Goal: Task Accomplishment & Management: Manage account settings

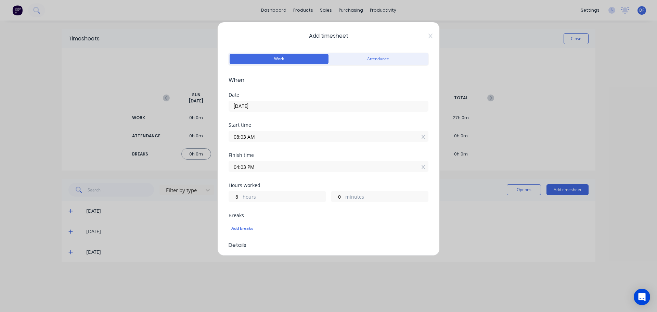
click at [134, 271] on div "Add timesheet Work Attendance When Date 06/10/2025 Start time 08:03 AM Finish t…" at bounding box center [328, 156] width 657 height 312
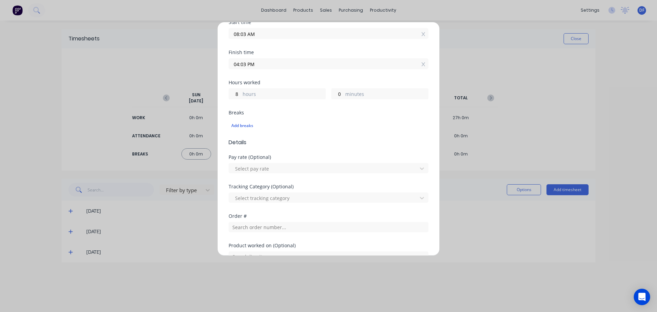
click at [555, 243] on div "Add timesheet Work Attendance When Date 06/10/2025 Start time 08:03 AM Finish t…" at bounding box center [328, 156] width 657 height 312
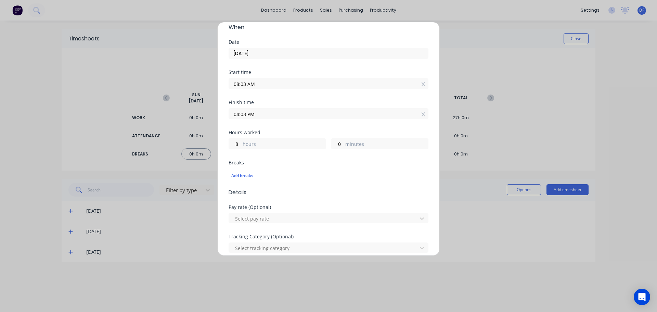
scroll to position [0, 0]
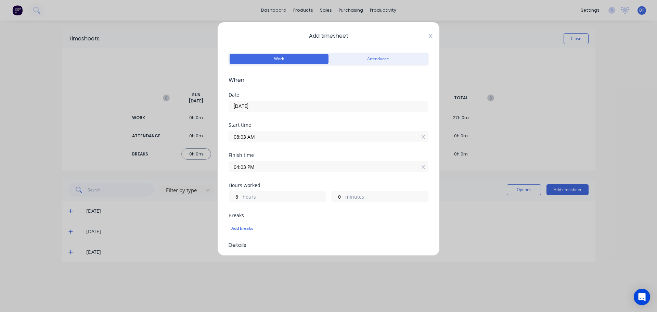
click at [429, 35] on icon at bounding box center [431, 36] width 4 height 5
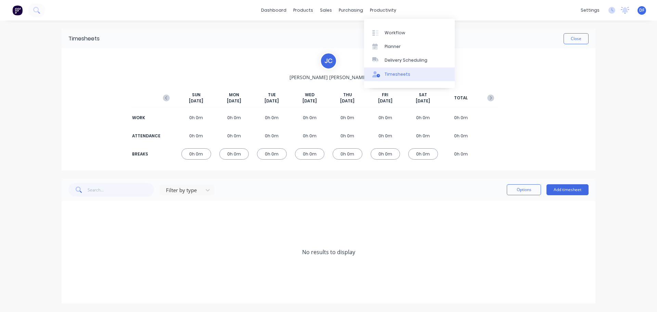
click at [395, 73] on div "Timesheets" at bounding box center [398, 74] width 26 height 6
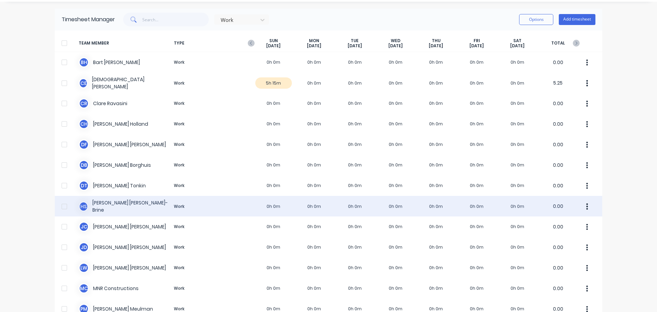
scroll to position [34, 0]
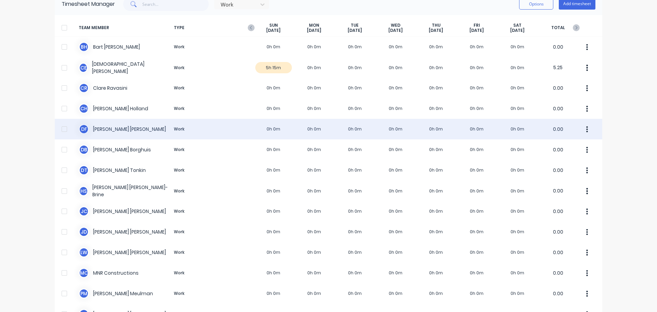
click at [148, 129] on div "D F [PERSON_NAME] Work 0h 0m 0h 0m 0h 0m 0h 0m 0h 0m 0h 0m 0h 0m 0.00" at bounding box center [329, 129] width 548 height 21
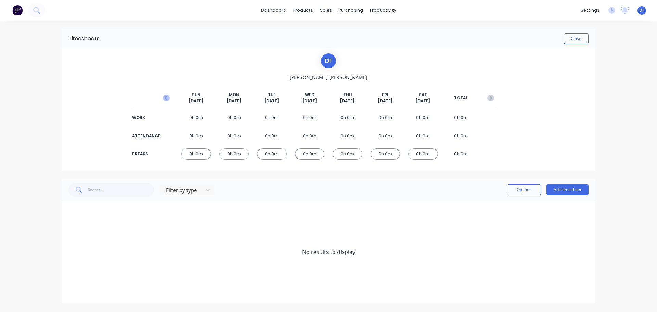
click at [167, 99] on icon "button" at bounding box center [166, 97] width 7 height 7
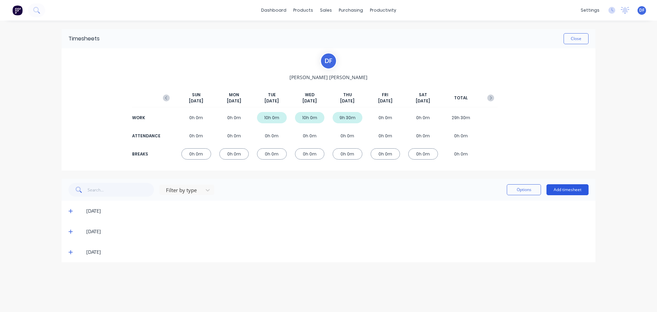
click at [560, 185] on button "Add timesheet" at bounding box center [568, 189] width 42 height 11
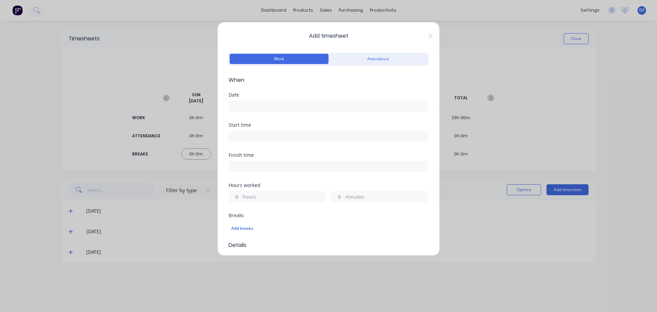
click at [263, 105] on input at bounding box center [328, 106] width 199 height 10
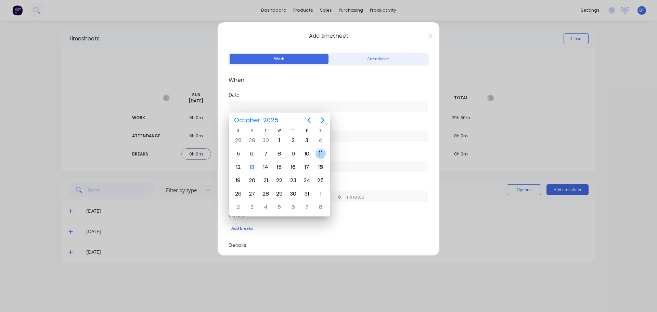
click at [318, 154] on div "11" at bounding box center [321, 154] width 10 height 10
type input "[DATE]"
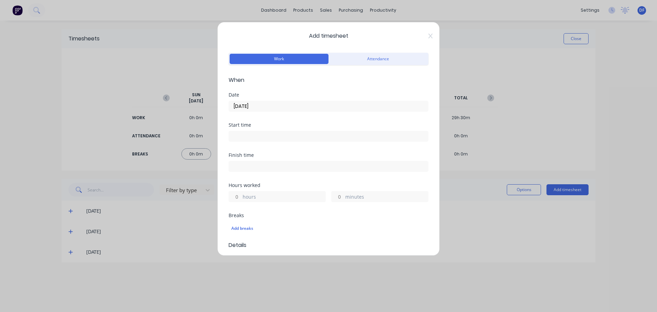
click at [263, 195] on label "hours" at bounding box center [284, 197] width 83 height 9
click at [241, 195] on input "hours" at bounding box center [235, 196] width 12 height 10
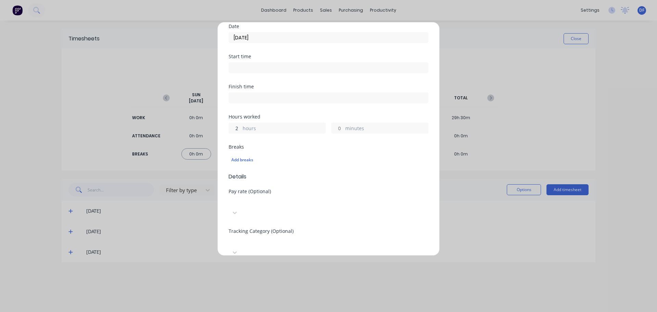
type input "2"
click at [329, 205] on div at bounding box center [280, 201] width 99 height 9
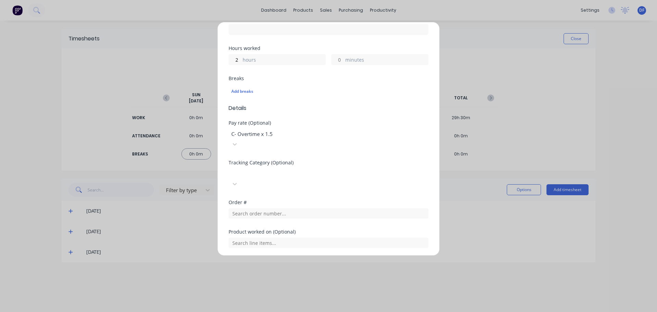
click at [329, 168] on div at bounding box center [280, 172] width 99 height 9
click at [264, 208] on input "text" at bounding box center [329, 213] width 200 height 10
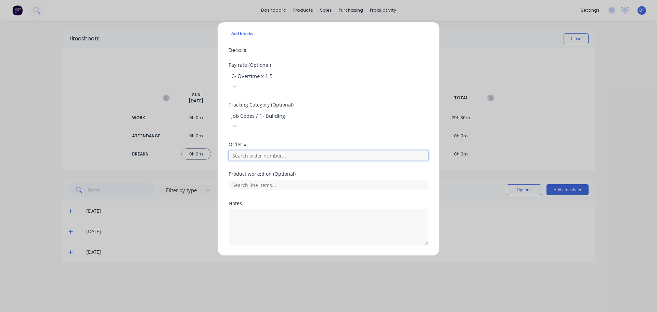
scroll to position [196, 0]
click at [291, 149] on input "text" at bounding box center [329, 154] width 200 height 10
click at [303, 149] on input "text" at bounding box center [329, 154] width 200 height 10
drag, startPoint x: 303, startPoint y: 133, endPoint x: 338, endPoint y: 137, distance: 34.7
click at [303, 149] on input "text" at bounding box center [329, 154] width 200 height 10
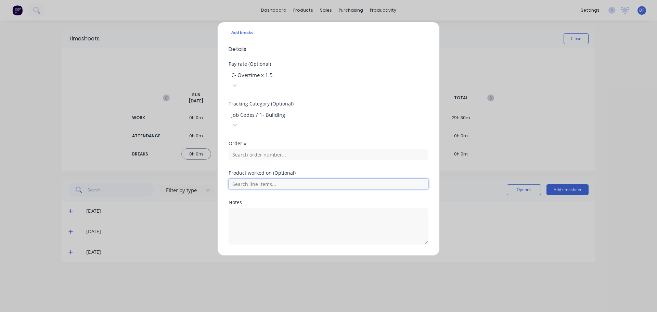
click at [279, 179] on input "text" at bounding box center [329, 184] width 200 height 10
click at [312, 143] on div "Order #" at bounding box center [329, 155] width 200 height 29
click at [269, 149] on input "text" at bounding box center [329, 154] width 200 height 10
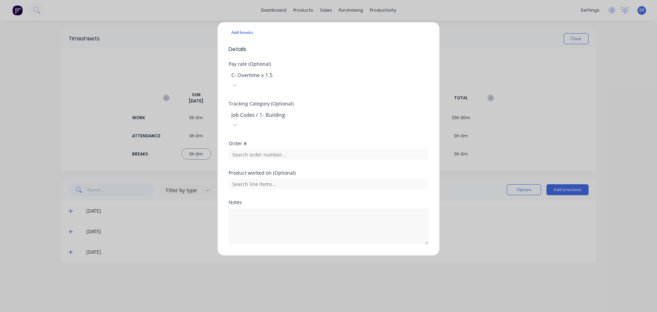
click at [239, 141] on div "Order #" at bounding box center [329, 143] width 200 height 5
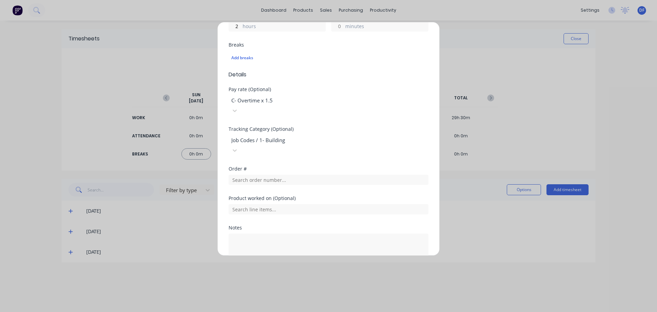
scroll to position [171, 0]
click at [232, 166] on div "Order #" at bounding box center [329, 168] width 200 height 5
click at [234, 174] on input "text" at bounding box center [329, 179] width 200 height 10
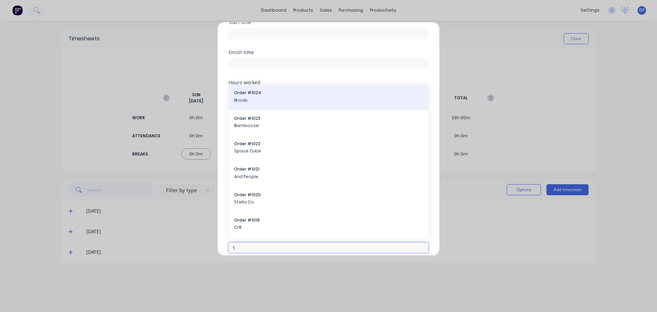
scroll to position [514, 0]
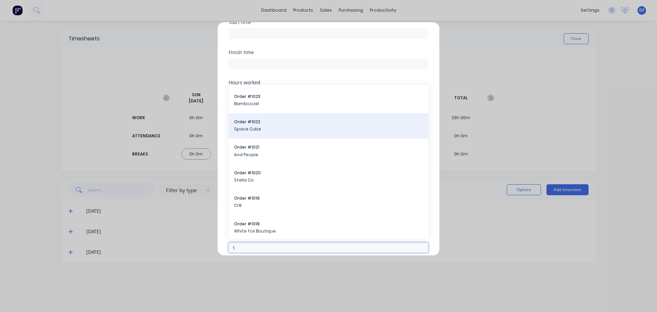
type input "1"
click at [265, 119] on span "Order # 1022" at bounding box center [328, 122] width 189 height 6
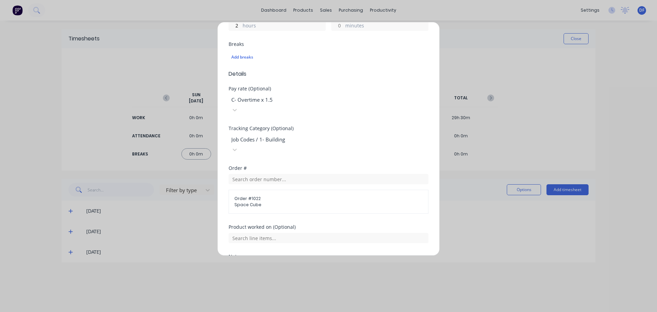
scroll to position [225, 0]
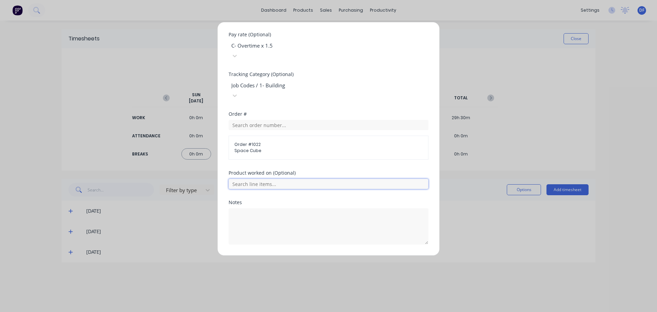
click at [264, 179] on input "text" at bounding box center [329, 184] width 200 height 10
click at [314, 145] on div "Order # Order # 1022 Space Cube" at bounding box center [329, 141] width 200 height 59
click at [251, 208] on textarea at bounding box center [329, 226] width 200 height 36
type textarea "t"
type textarea "TO BE AID BUILD RATE"
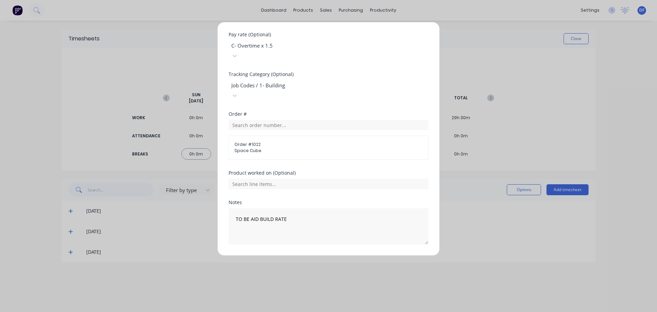
click at [293, 255] on button "Add manual time entry" at bounding box center [312, 260] width 58 height 11
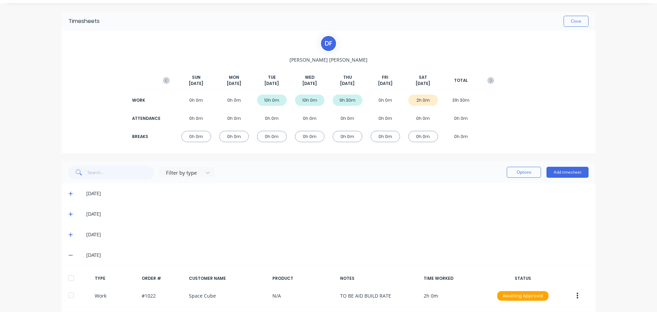
scroll to position [47, 0]
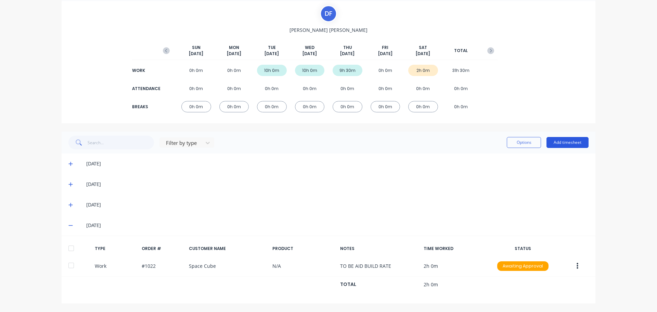
click at [561, 139] on button "Add timesheet" at bounding box center [568, 142] width 42 height 11
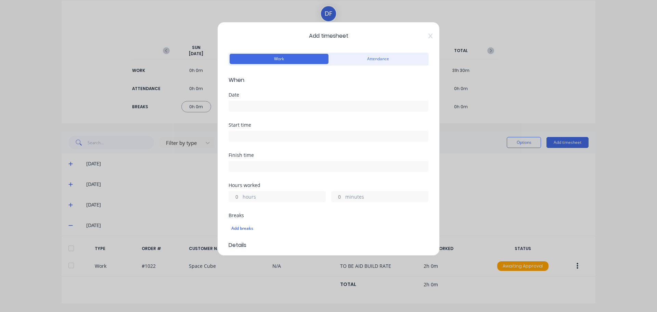
click at [242, 105] on input at bounding box center [328, 106] width 199 height 10
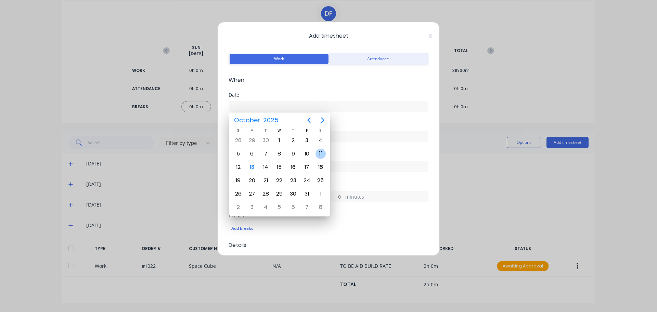
click at [318, 154] on div "11" at bounding box center [321, 154] width 10 height 10
type input "[DATE]"
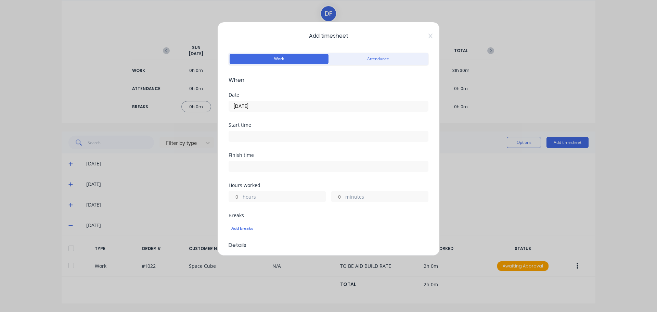
click at [260, 196] on label "hours" at bounding box center [284, 197] width 83 height 9
click at [241, 196] on input "hours" at bounding box center [235, 196] width 12 height 10
type input "4"
click at [339, 196] on input "minutes" at bounding box center [338, 196] width 12 height 10
type input "30"
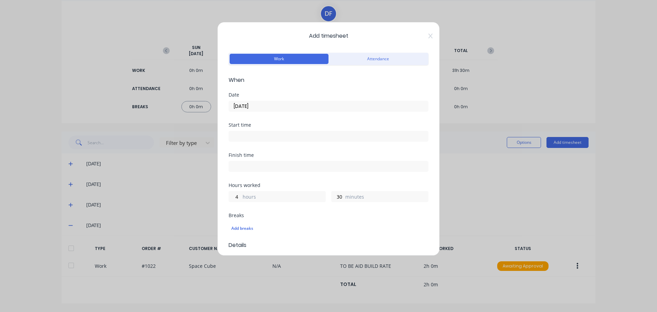
click at [366, 222] on div "Add breaks" at bounding box center [329, 228] width 200 height 14
click at [243, 192] on div "4 hours" at bounding box center [277, 196] width 97 height 11
click at [239, 198] on input "4" at bounding box center [235, 196] width 12 height 10
type input "3"
click at [337, 241] on div "Breaks Add breaks" at bounding box center [329, 227] width 200 height 28
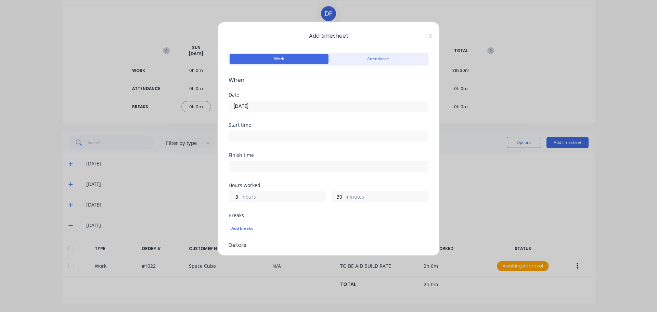
scroll to position [137, 0]
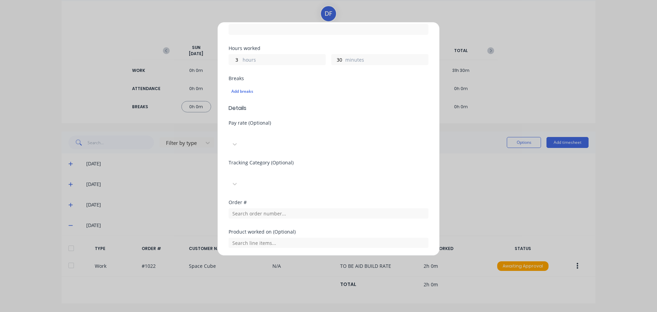
click at [306, 168] on div at bounding box center [280, 172] width 99 height 9
click at [269, 208] on input "text" at bounding box center [329, 213] width 200 height 10
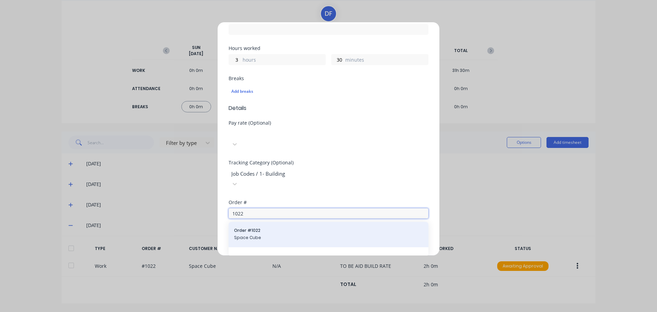
type input "1022"
click at [253, 227] on span "Order # 1022" at bounding box center [328, 230] width 189 height 6
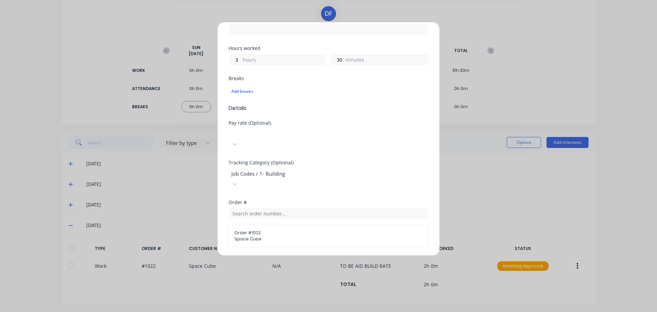
scroll to position [225, 0]
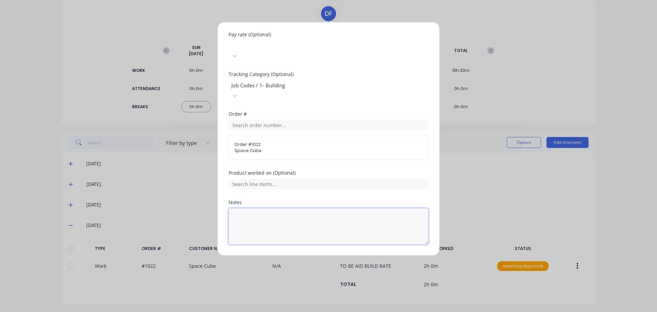
click at [257, 208] on textarea at bounding box center [329, 226] width 200 height 36
type textarea "TO BE PAID BUILD RATE"
click at [307, 255] on button "Add manual time entry" at bounding box center [312, 260] width 58 height 11
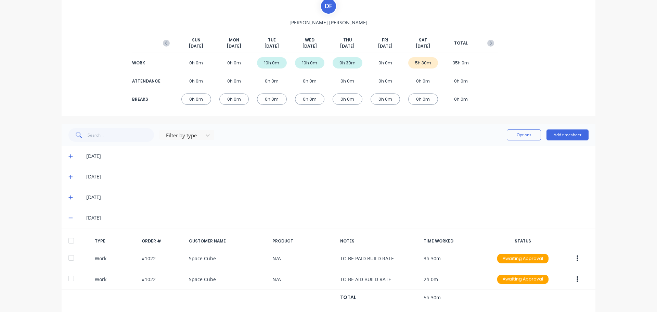
scroll to position [68, 0]
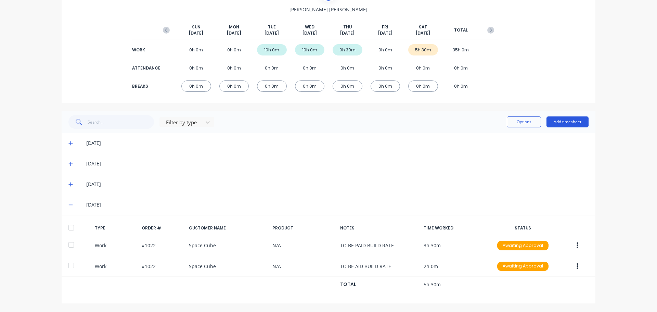
click at [553, 118] on button "Add timesheet" at bounding box center [568, 121] width 42 height 11
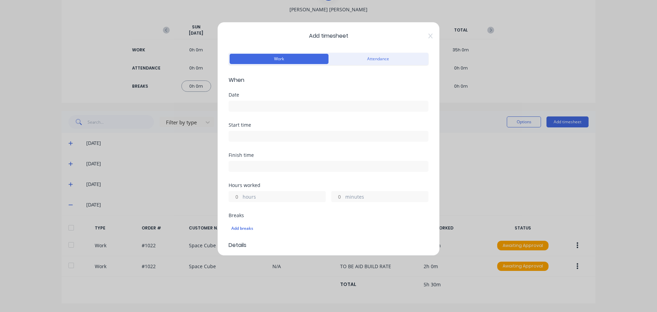
click at [280, 107] on input at bounding box center [328, 106] width 199 height 10
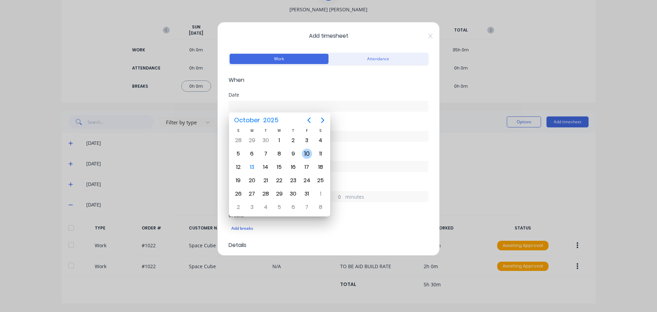
click at [306, 151] on div "10" at bounding box center [307, 154] width 10 height 10
type input "[DATE]"
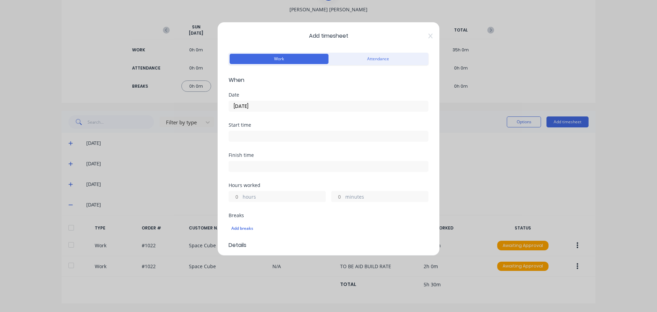
click at [261, 196] on label "hours" at bounding box center [284, 197] width 83 height 9
click at [241, 196] on input "hours" at bounding box center [235, 196] width 12 height 10
type input "10"
click at [330, 209] on div "Hours worked 10 hours minutes" at bounding box center [329, 198] width 200 height 30
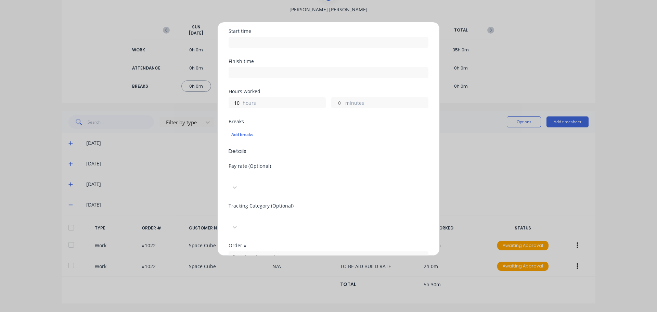
scroll to position [103, 0]
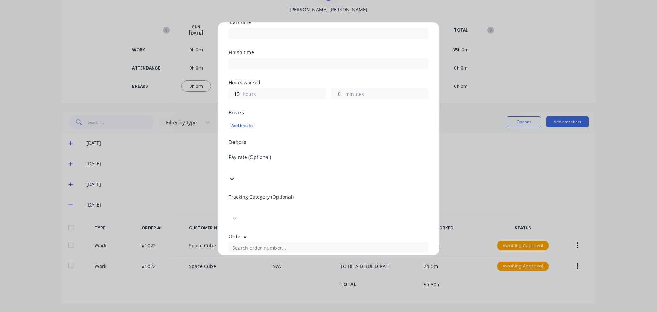
click at [313, 169] on div at bounding box center [280, 167] width 99 height 9
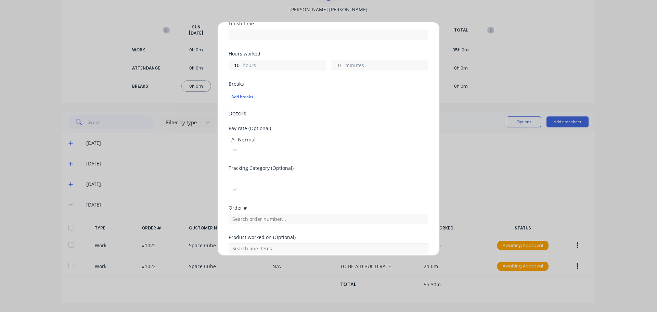
scroll to position [171, 0]
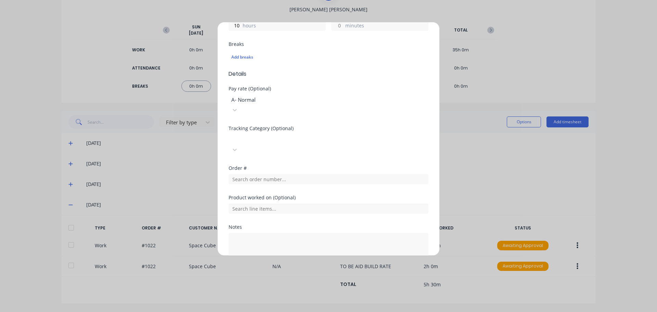
click at [329, 134] on div at bounding box center [280, 138] width 99 height 9
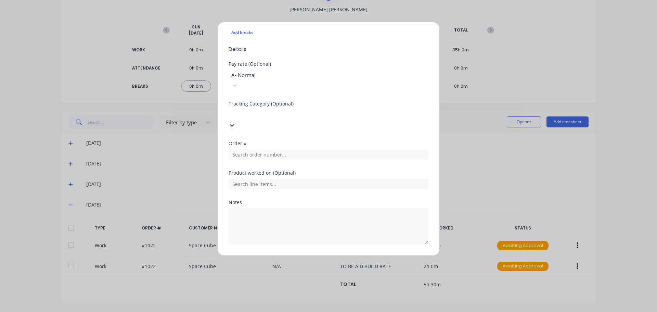
scroll to position [103, 0]
click at [309, 255] on button "Add manual time entry" at bounding box center [312, 260] width 58 height 11
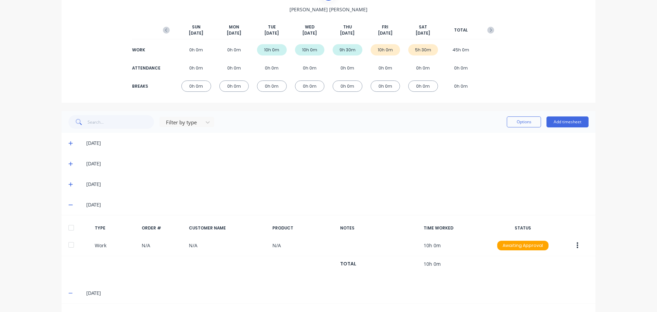
scroll to position [34, 0]
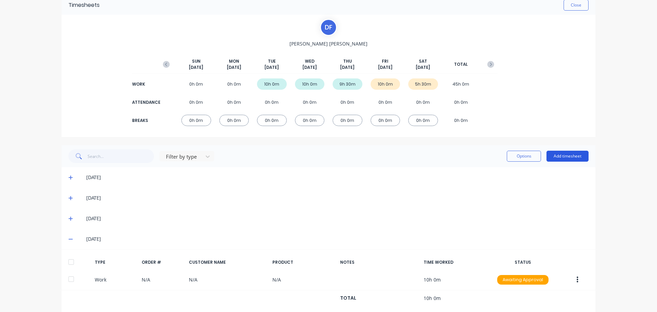
click at [564, 154] on button "Add timesheet" at bounding box center [568, 156] width 42 height 11
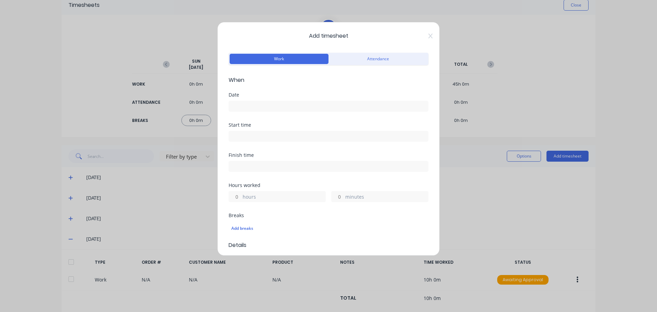
click at [238, 105] on input at bounding box center [328, 106] width 199 height 10
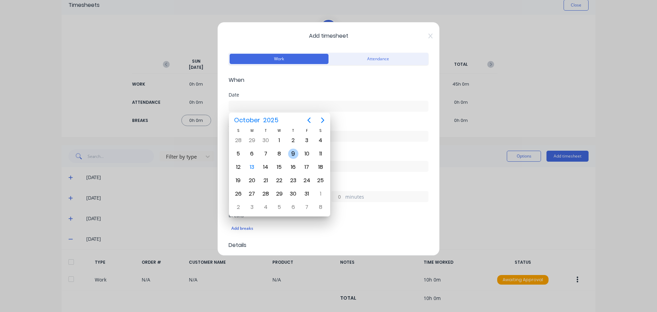
click at [293, 151] on div "9" at bounding box center [293, 154] width 10 height 10
type input "[DATE]"
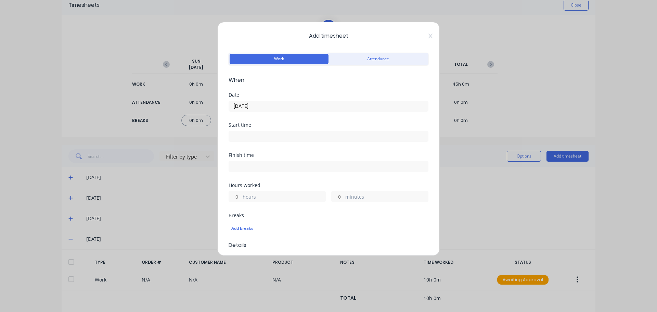
click at [245, 199] on label "hours" at bounding box center [284, 197] width 83 height 9
click at [241, 199] on input "hours" at bounding box center [235, 196] width 12 height 10
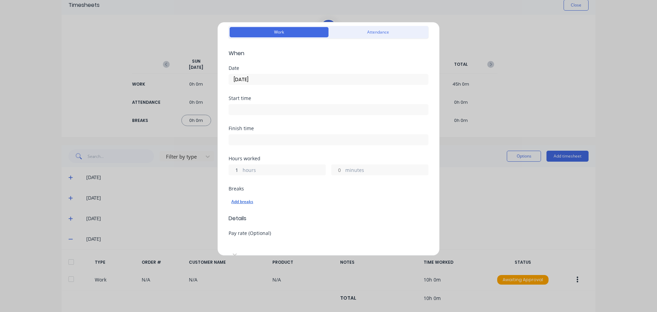
scroll to position [68, 0]
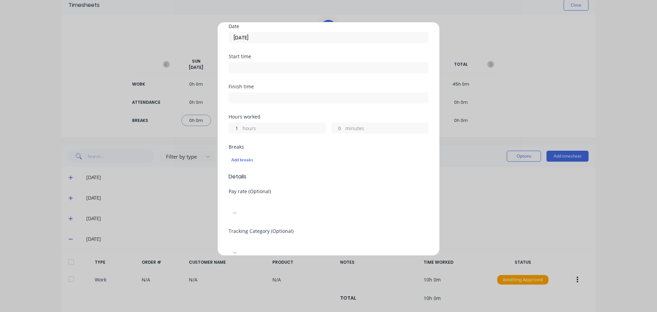
type input "1"
click at [331, 180] on span "Details" at bounding box center [329, 177] width 200 height 8
click at [329, 200] on div at bounding box center [280, 201] width 99 height 9
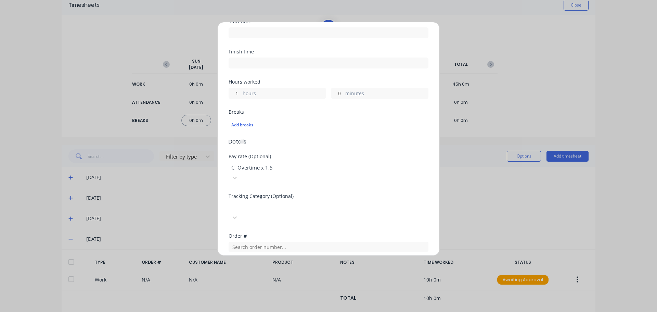
scroll to position [137, 0]
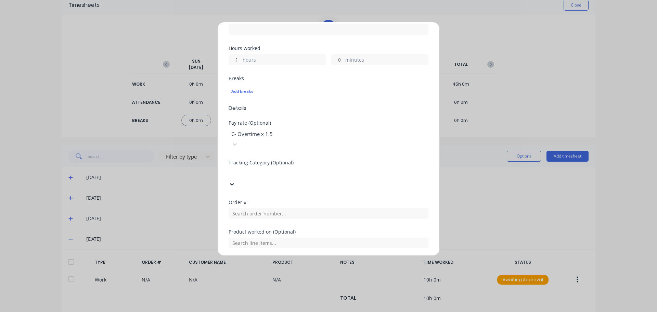
click at [275, 168] on div at bounding box center [280, 172] width 99 height 9
click at [263, 208] on input "text" at bounding box center [329, 213] width 200 height 10
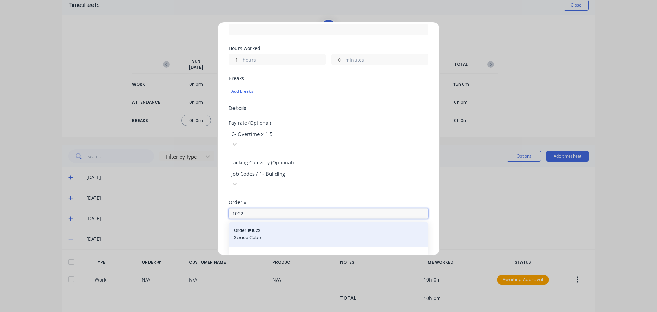
type input "1022"
click at [245, 235] on span "Space Cube" at bounding box center [328, 238] width 189 height 6
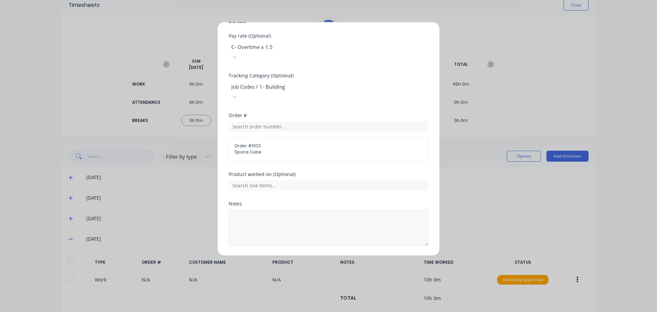
scroll to position [225, 0]
click at [249, 179] on input "text" at bounding box center [329, 184] width 200 height 10
click at [362, 142] on div "Order # Order # 1022 Space Cube" at bounding box center [329, 141] width 200 height 59
click at [268, 208] on textarea at bounding box center [329, 226] width 200 height 36
type textarea "TO BE PAID BUILD RATE"
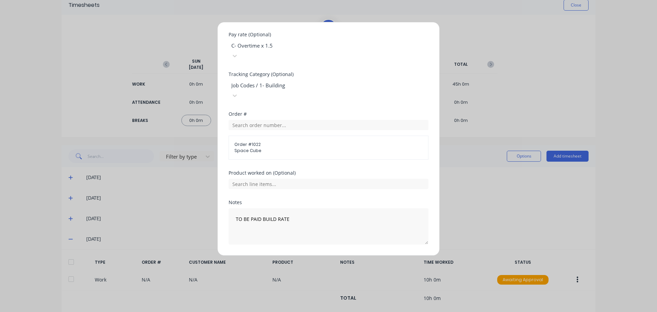
click at [294, 235] on div "Notes TO BE PAID BUILD RATE" at bounding box center [329, 227] width 200 height 55
click at [294, 255] on button "Add manual time entry" at bounding box center [312, 260] width 58 height 11
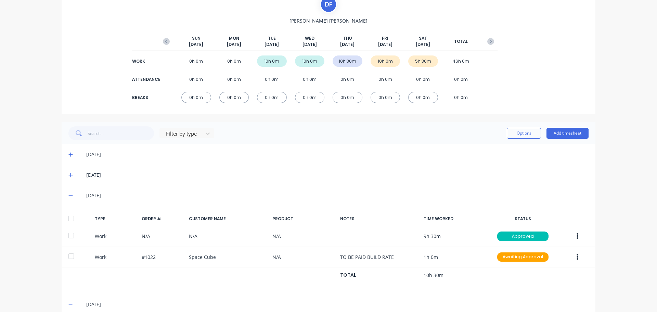
scroll to position [102, 0]
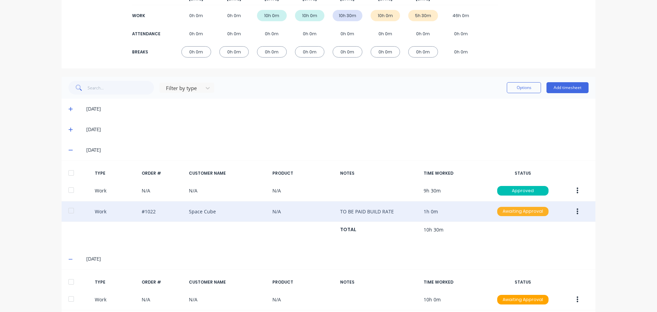
click at [516, 210] on div "Awaiting Approval" at bounding box center [522, 212] width 51 height 10
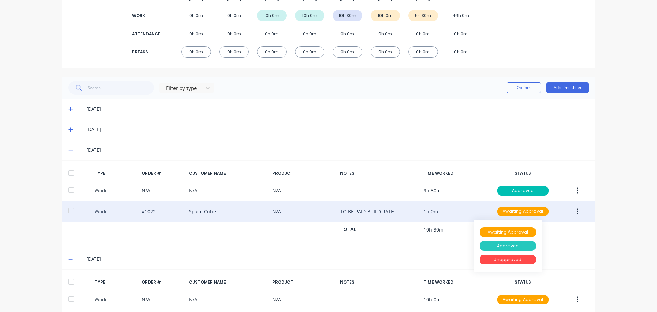
click at [511, 245] on div "Approved" at bounding box center [508, 246] width 56 height 10
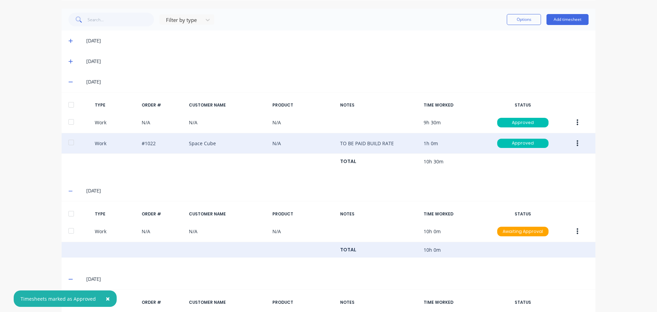
scroll to position [170, 0]
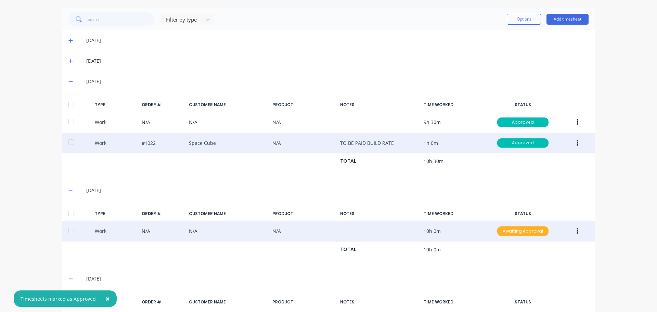
click at [533, 230] on div "Awaiting Approval" at bounding box center [522, 231] width 51 height 10
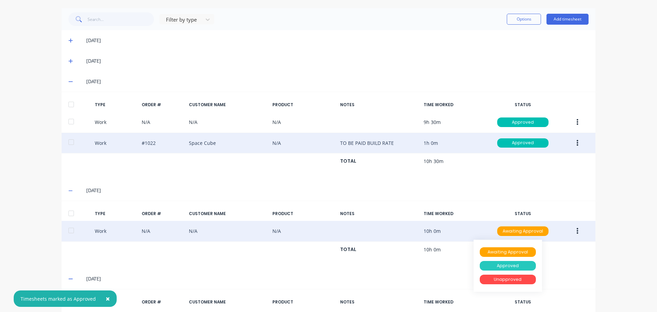
click at [496, 266] on div "Approved" at bounding box center [508, 266] width 56 height 10
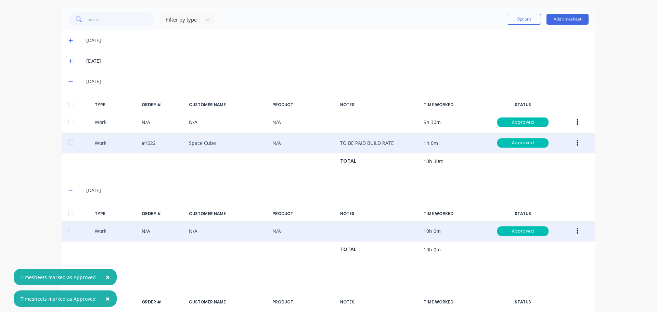
scroll to position [244, 0]
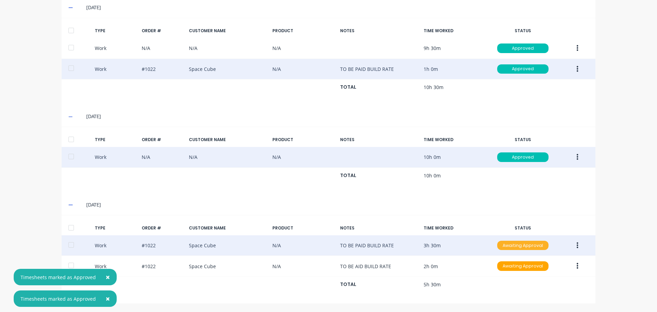
click at [520, 242] on div "Awaiting Approval" at bounding box center [522, 246] width 51 height 10
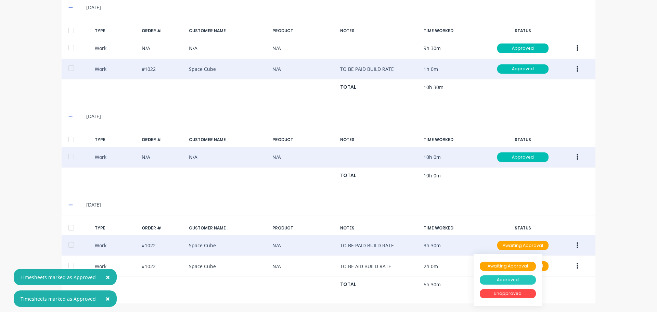
click at [502, 281] on div "Approved" at bounding box center [508, 280] width 56 height 10
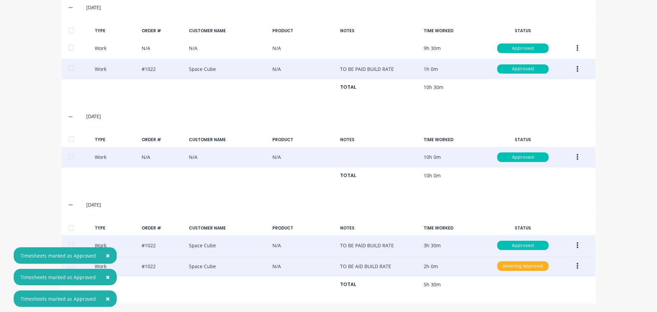
click at [519, 266] on div "Awaiting Approval" at bounding box center [522, 266] width 51 height 10
click at [509, 299] on div "Approved" at bounding box center [508, 301] width 56 height 10
click at [611, 122] on div "× Timesheets marked as Approved × Timesheets marked as Approved × Timesheets ma…" at bounding box center [328, 156] width 657 height 312
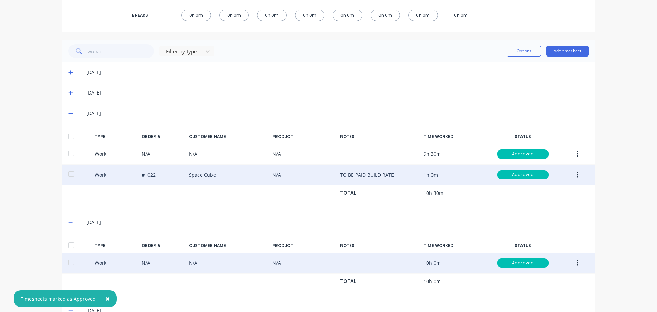
scroll to position [176, 0]
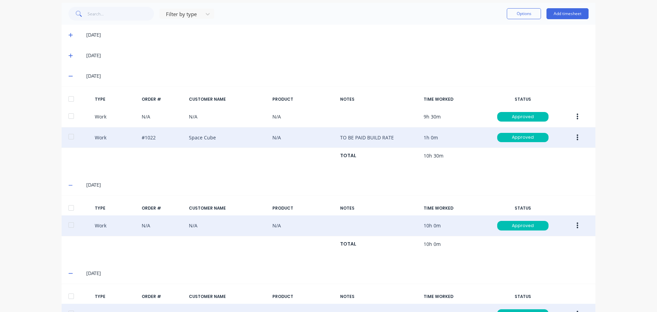
click at [68, 54] on icon at bounding box center [70, 55] width 4 height 5
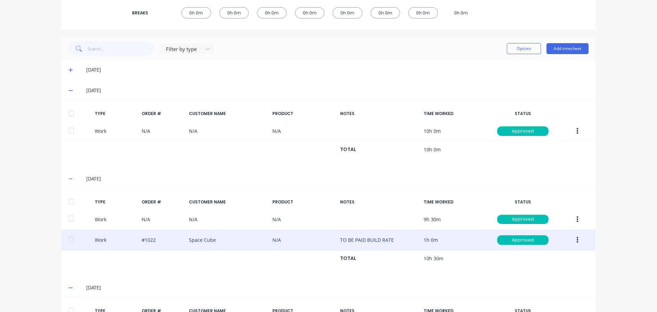
scroll to position [107, 0]
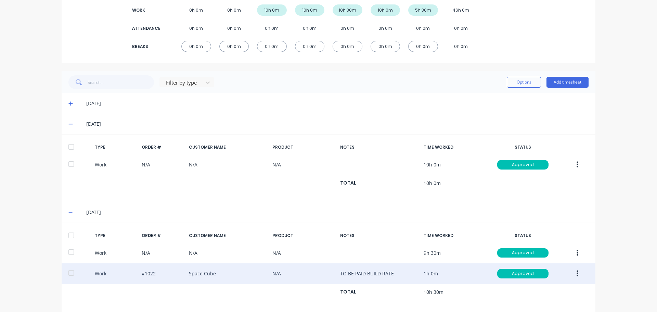
click at [65, 103] on div "[DATE]" at bounding box center [329, 103] width 534 height 21
click at [68, 103] on icon at bounding box center [70, 104] width 4 height 4
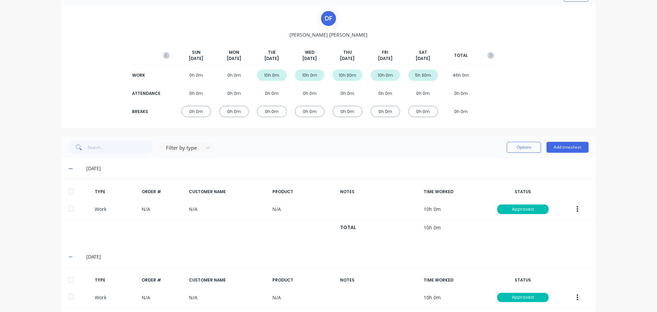
scroll to position [0, 0]
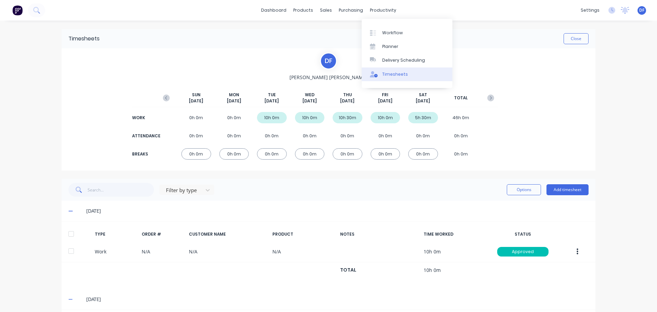
click at [386, 76] on div "Timesheets" at bounding box center [395, 74] width 26 height 6
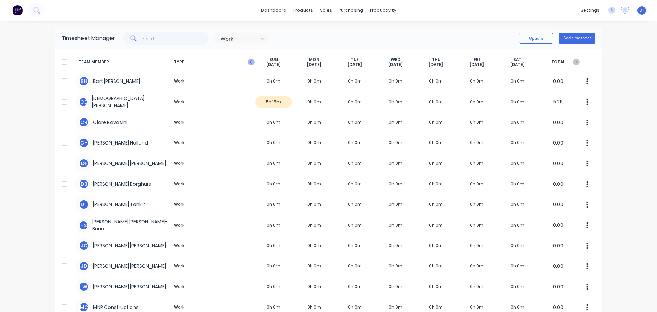
click at [250, 61] on icon "button" at bounding box center [251, 61] width 2 height 3
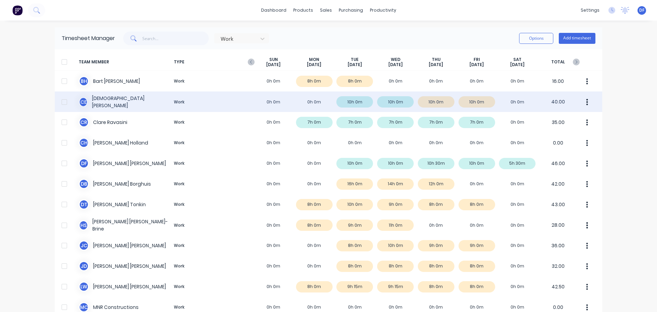
click at [305, 103] on div "C E [PERSON_NAME] Work 0h 0m 0h 0m 10h 0m 10h 0m 10h 0m 10h 0m 0h 0m 40.00" at bounding box center [329, 101] width 548 height 21
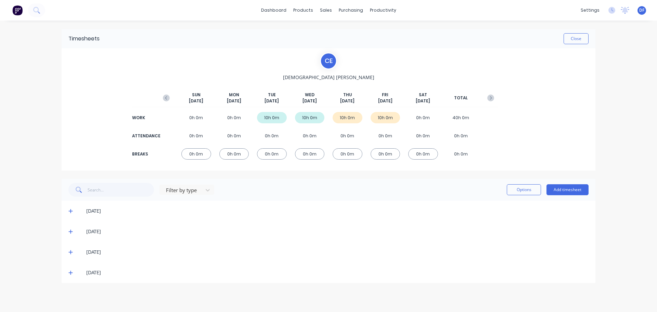
click at [72, 211] on icon at bounding box center [70, 211] width 4 height 4
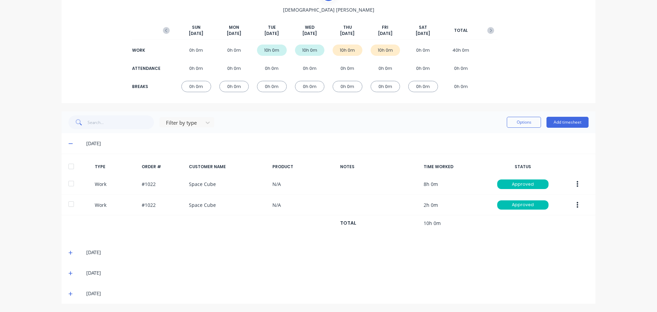
scroll to position [68, 0]
click at [68, 141] on icon at bounding box center [70, 143] width 4 height 5
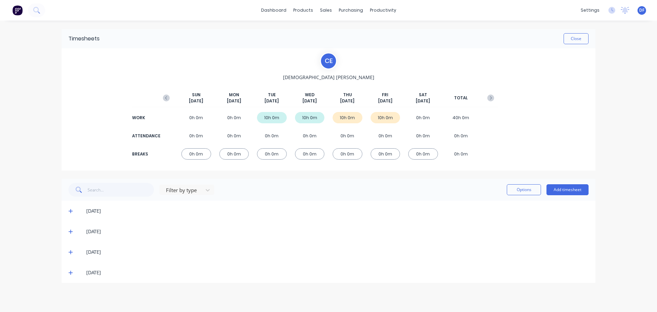
click at [69, 230] on icon at bounding box center [70, 231] width 4 height 5
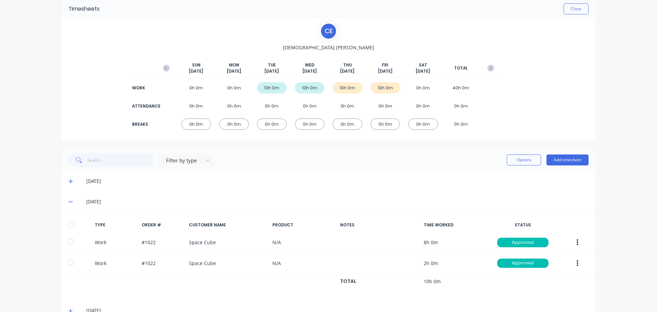
scroll to position [68, 0]
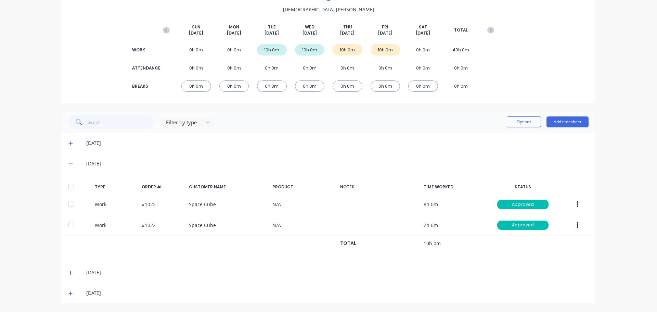
click at [68, 162] on icon at bounding box center [70, 163] width 4 height 5
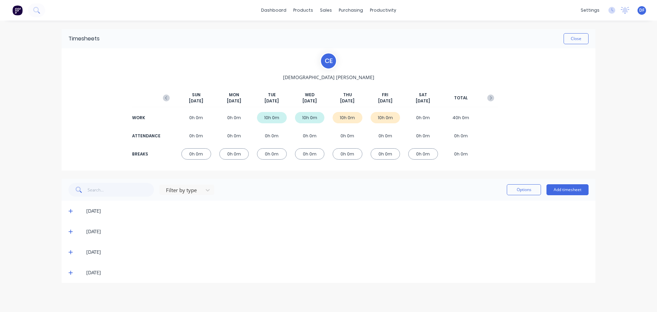
scroll to position [0, 0]
click at [69, 255] on span at bounding box center [71, 252] width 7 height 7
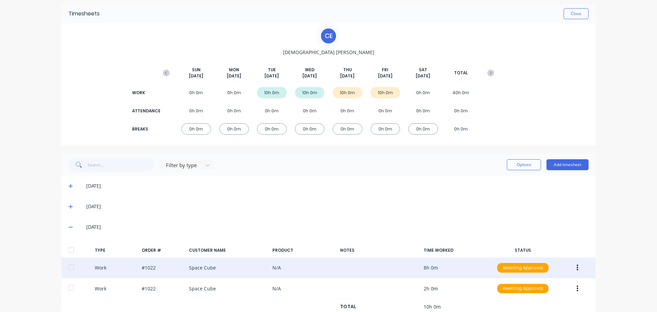
scroll to position [68, 0]
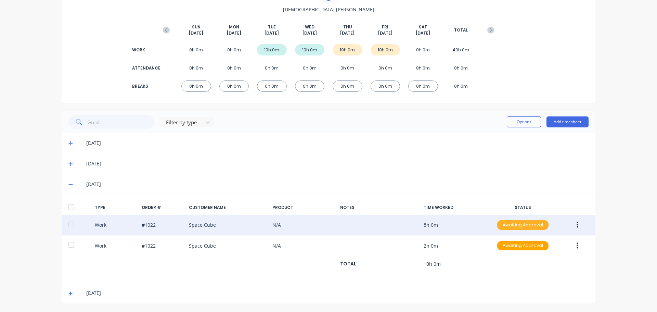
click at [515, 224] on div "Awaiting Approval" at bounding box center [522, 225] width 51 height 10
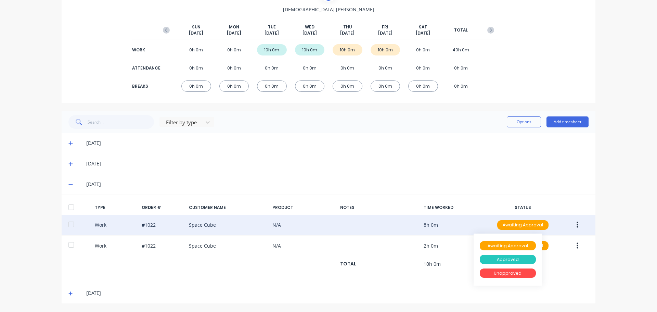
click at [499, 261] on div "Approved" at bounding box center [508, 260] width 56 height 10
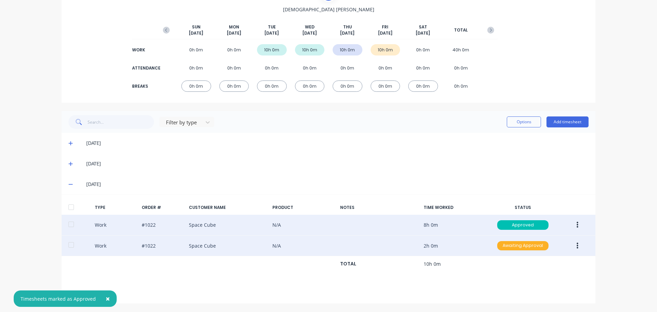
click at [526, 245] on div "Awaiting Approval" at bounding box center [522, 246] width 51 height 10
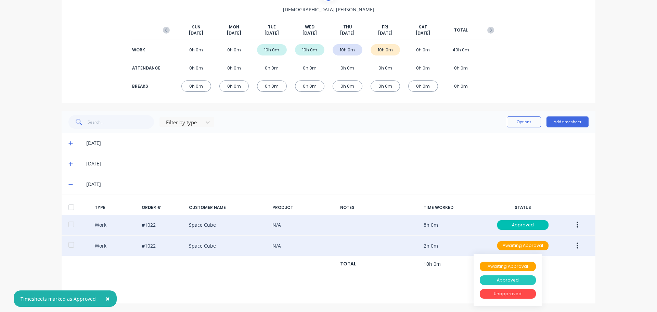
click at [493, 283] on div "Approved" at bounding box center [508, 280] width 56 height 10
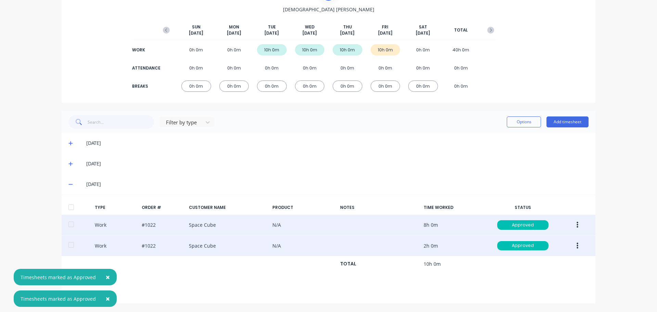
click at [68, 184] on icon at bounding box center [70, 184] width 4 height 1
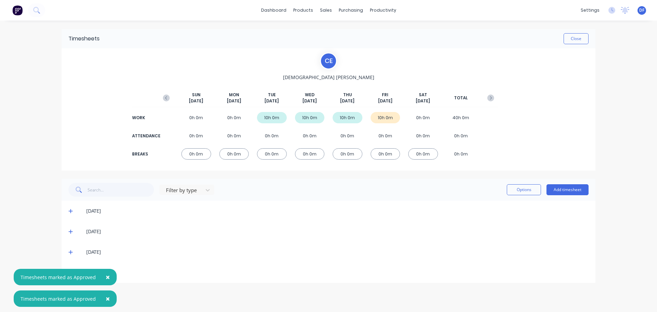
scroll to position [0, 0]
click at [159, 288] on div "Timesheets Close C E [DEMOGRAPHIC_DATA][PERSON_NAME] [DATE] [DATE] [DATE] [DATE…" at bounding box center [329, 160] width 548 height 278
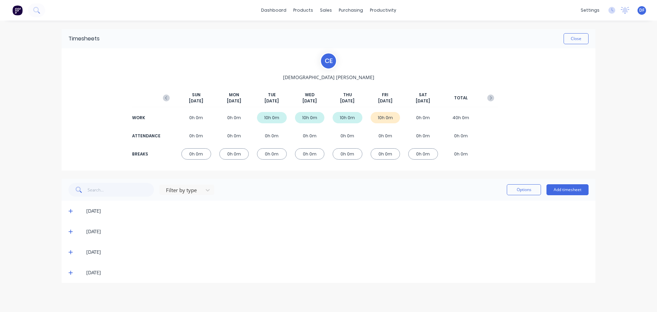
drag, startPoint x: 72, startPoint y: 274, endPoint x: 78, endPoint y: 250, distance: 24.5
click at [72, 274] on icon at bounding box center [70, 272] width 4 height 5
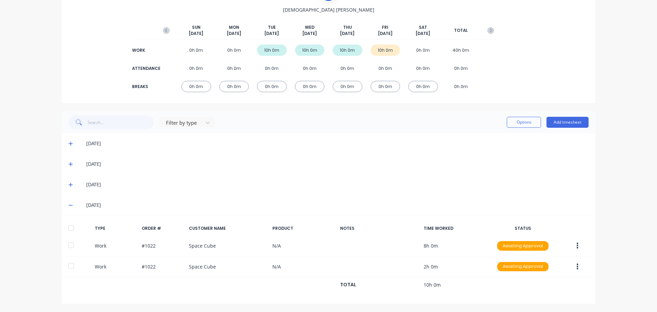
scroll to position [68, 0]
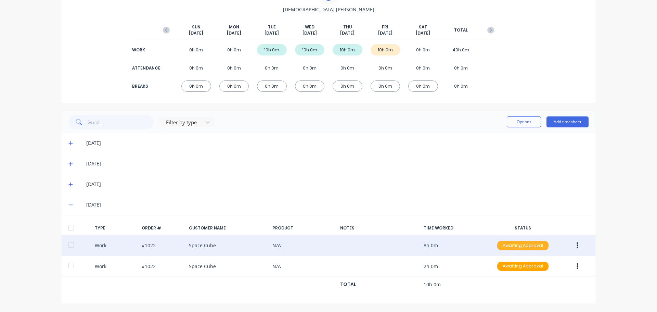
click at [529, 247] on div "Awaiting Approval" at bounding box center [522, 246] width 51 height 10
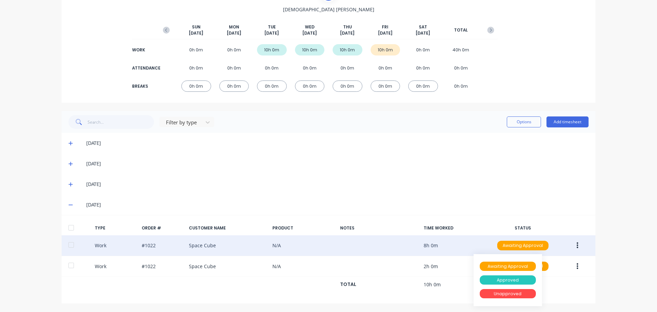
click at [497, 279] on div "Approved" at bounding box center [508, 280] width 56 height 10
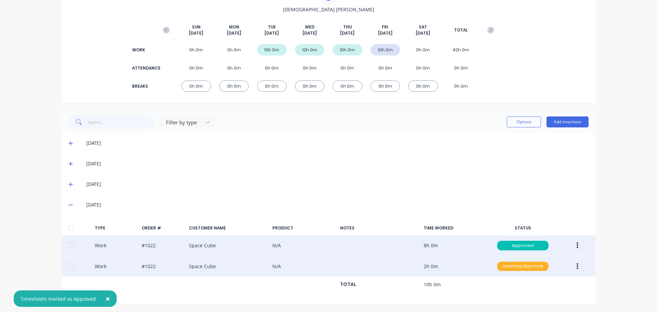
click at [521, 266] on div "Awaiting Approval" at bounding box center [522, 267] width 51 height 10
click at [496, 302] on div "Approved" at bounding box center [508, 301] width 56 height 10
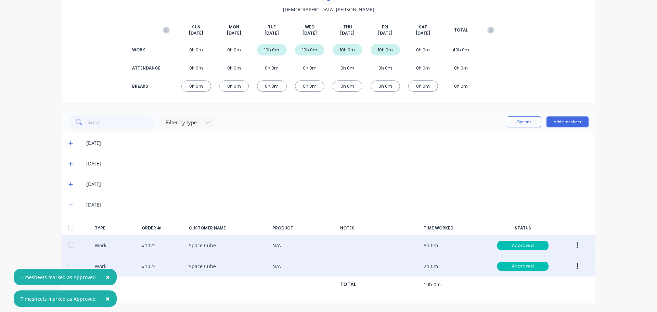
click at [68, 201] on div "[DATE]" at bounding box center [329, 204] width 534 height 21
click at [68, 205] on icon at bounding box center [70, 204] width 4 height 5
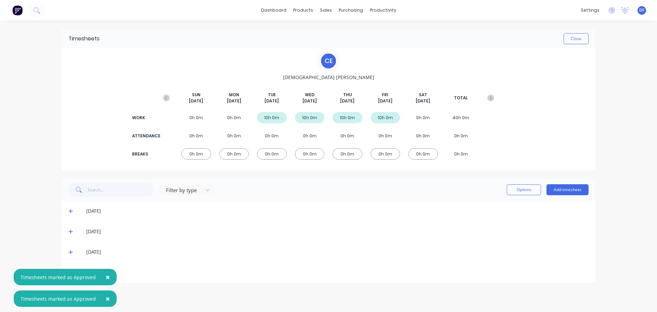
click at [331, 63] on div "C E" at bounding box center [328, 60] width 17 height 17
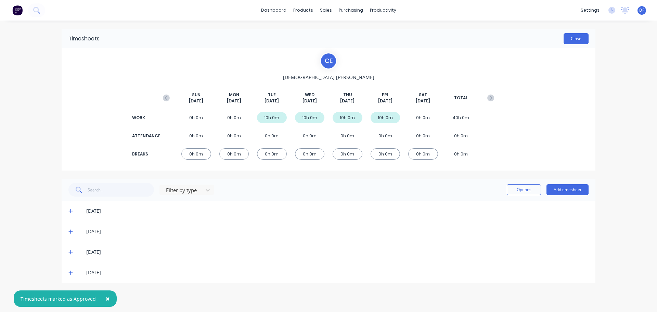
click at [573, 40] on button "Close" at bounding box center [576, 38] width 25 height 11
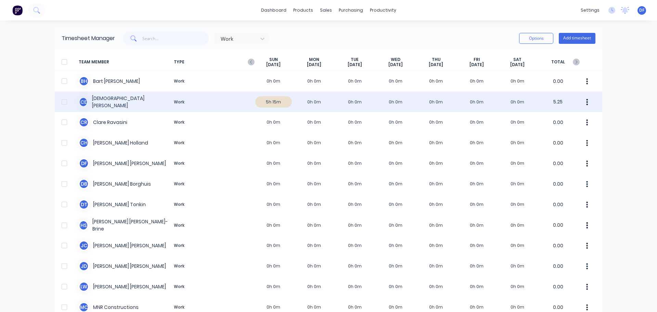
click at [63, 102] on div at bounding box center [65, 102] width 14 height 14
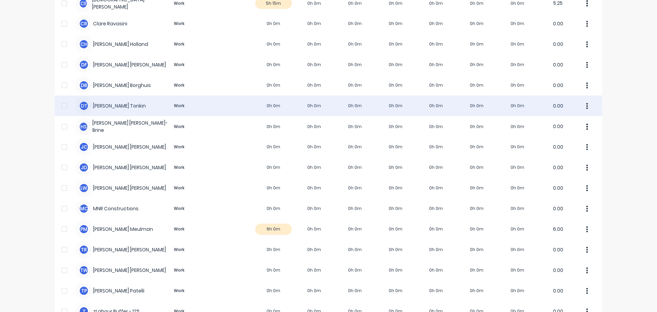
scroll to position [103, 0]
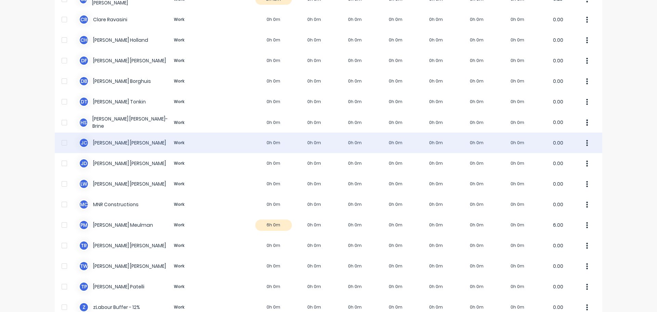
click at [296, 143] on div "[PERSON_NAME] Work 0h 0m 0h 0m 0h 0m 0h 0m 0h 0m 0h 0m 0h 0m 0.00" at bounding box center [329, 142] width 548 height 21
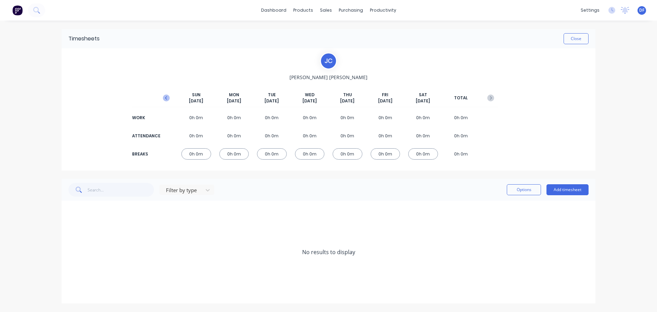
click at [167, 99] on icon "button" at bounding box center [166, 97] width 7 height 7
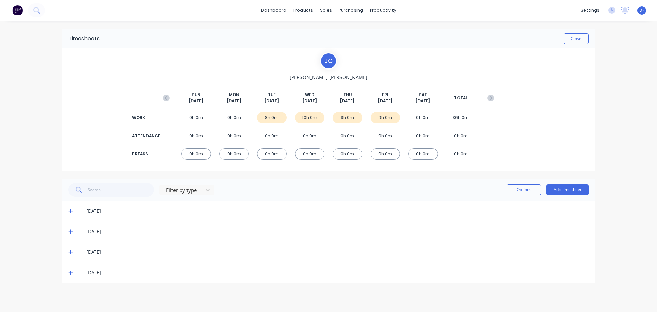
click at [70, 210] on icon at bounding box center [70, 210] width 4 height 5
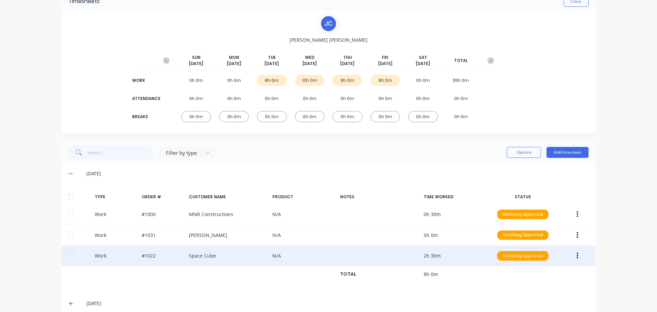
scroll to position [89, 0]
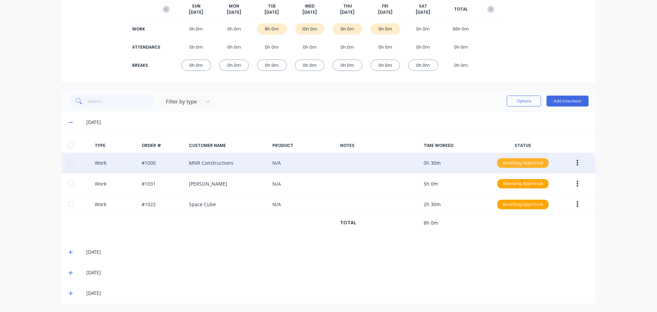
click at [521, 165] on div "Awaiting Approval" at bounding box center [522, 163] width 51 height 10
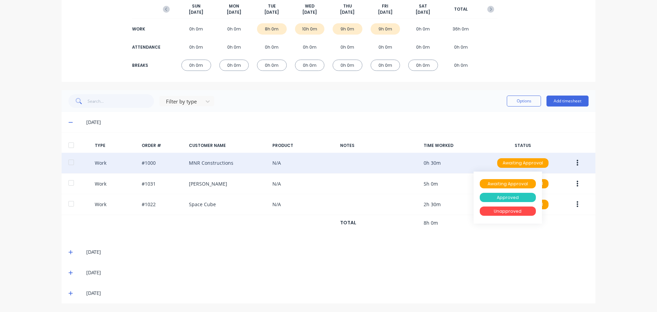
click at [509, 197] on div "Approved" at bounding box center [508, 198] width 56 height 10
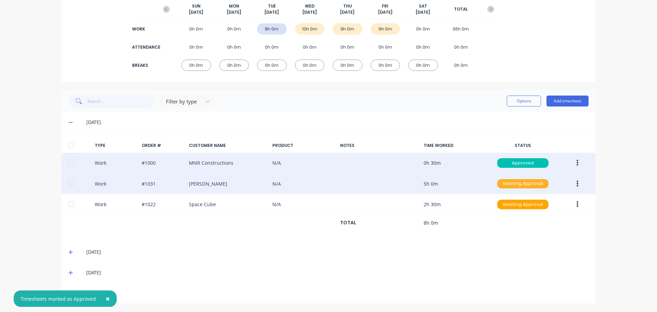
click at [519, 187] on div "Awaiting Approval" at bounding box center [522, 184] width 51 height 10
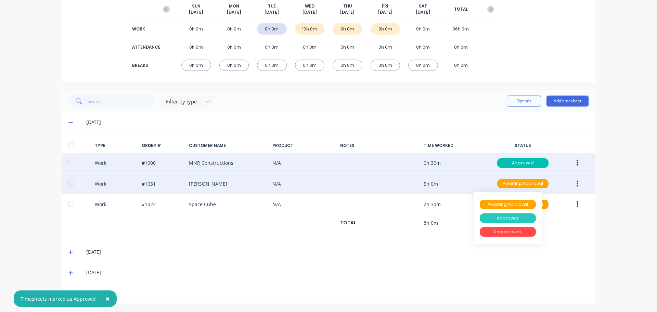
click at [508, 216] on div "Approved" at bounding box center [508, 218] width 56 height 10
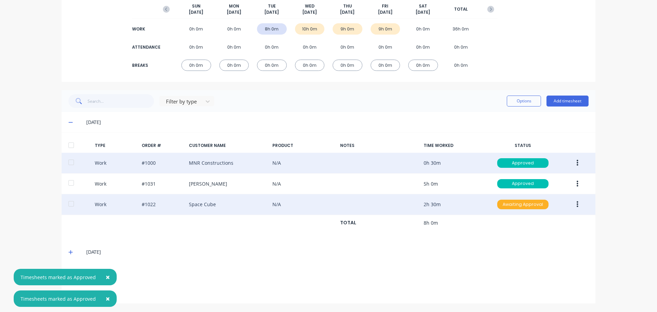
click at [514, 205] on div "Awaiting Approval" at bounding box center [522, 205] width 51 height 10
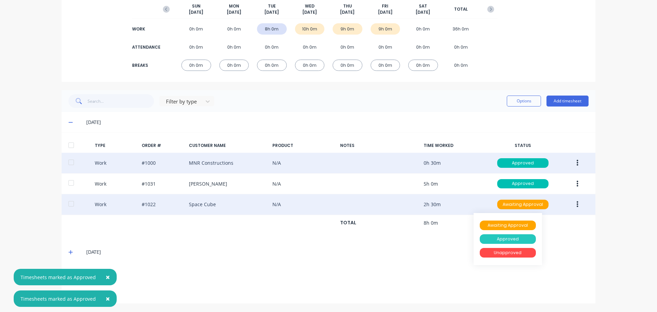
click at [499, 238] on div "Approved" at bounding box center [508, 239] width 56 height 10
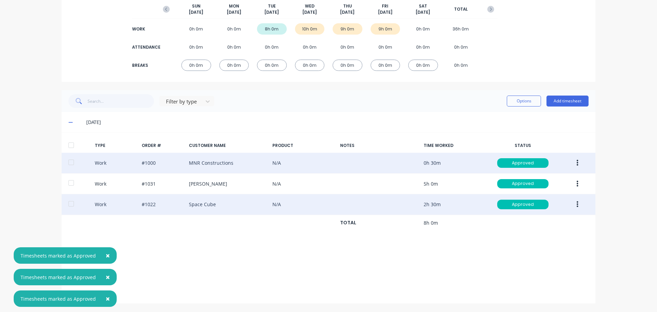
drag, startPoint x: 69, startPoint y: 123, endPoint x: 121, endPoint y: 120, distance: 51.4
click at [120, 121] on div "[DATE]" at bounding box center [329, 122] width 534 height 21
click at [121, 120] on div "[DATE]" at bounding box center [337, 122] width 503 height 8
click at [68, 121] on icon at bounding box center [70, 122] width 4 height 5
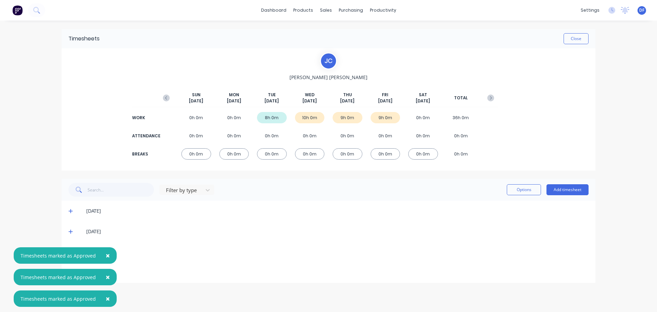
scroll to position [0, 0]
click at [209, 249] on div "[DATE]" at bounding box center [337, 252] width 503 height 8
click at [72, 232] on icon at bounding box center [70, 232] width 4 height 4
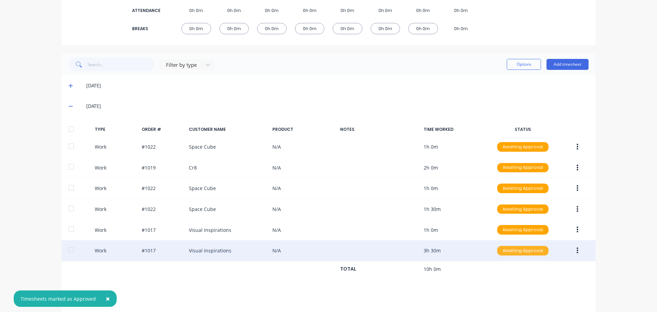
scroll to position [151, 0]
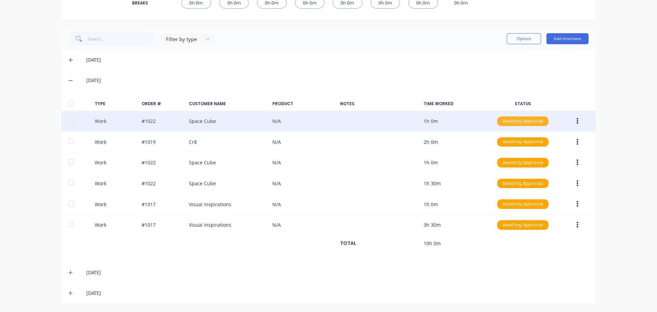
click at [529, 121] on div "Awaiting Approval" at bounding box center [522, 121] width 51 height 10
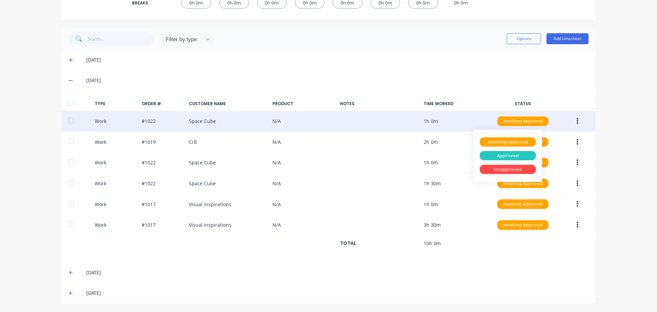
click at [512, 153] on div "Approved" at bounding box center [508, 156] width 56 height 10
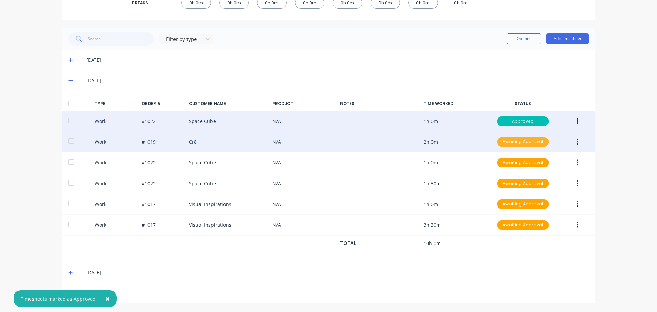
click at [518, 140] on div "Awaiting Approval" at bounding box center [522, 142] width 51 height 10
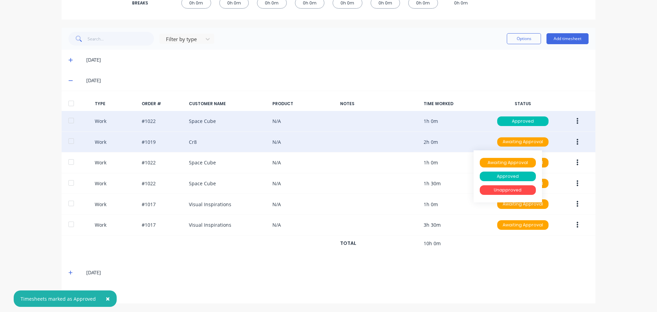
click at [515, 171] on div "Approved" at bounding box center [508, 176] width 56 height 12
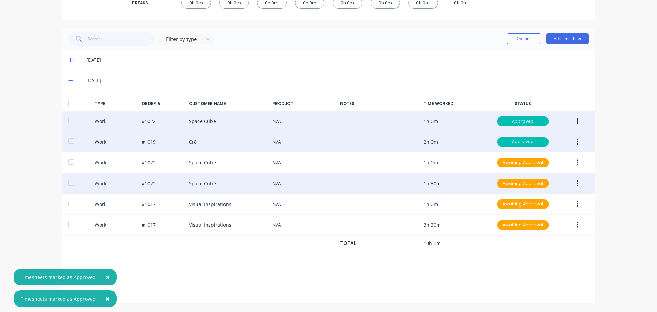
click at [514, 177] on div "Work #1022 Space Cube N/A 1h 30m Awaiting Approval" at bounding box center [329, 183] width 534 height 21
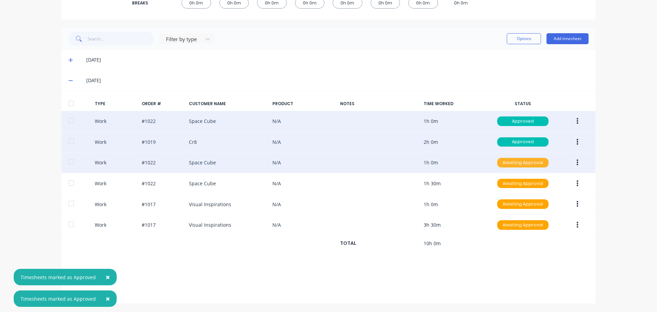
click at [515, 162] on div "Awaiting Approval" at bounding box center [522, 163] width 51 height 10
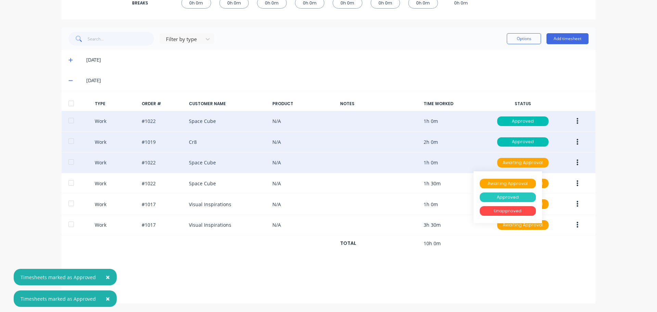
click at [507, 195] on div "Approved" at bounding box center [508, 197] width 56 height 10
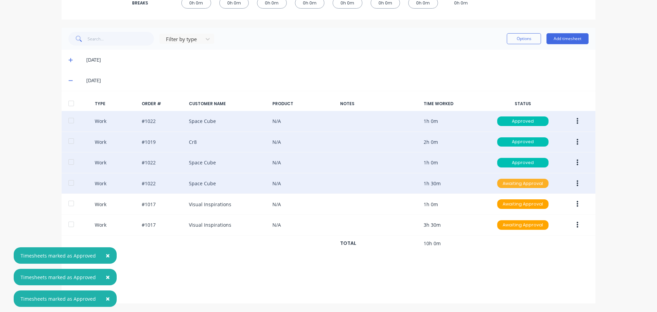
click at [515, 181] on div "Awaiting Approval" at bounding box center [522, 184] width 51 height 10
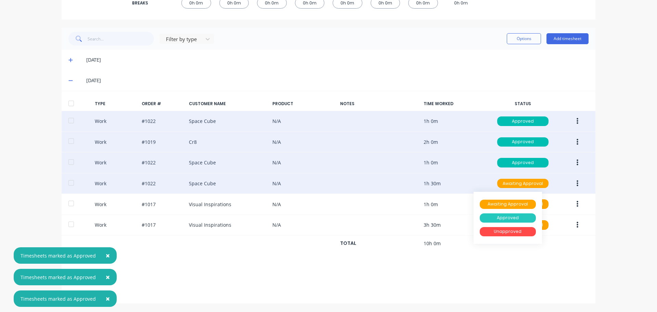
click at [505, 218] on div "Approved" at bounding box center [508, 218] width 56 height 10
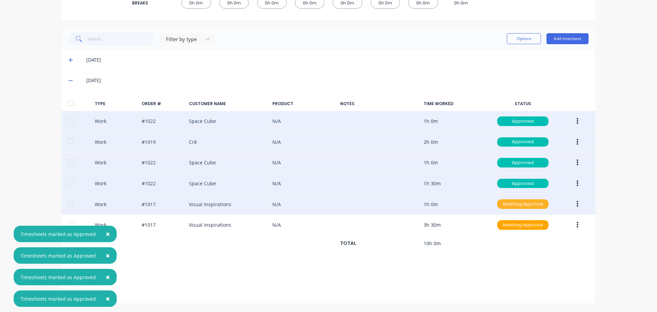
click at [518, 202] on div "Awaiting Approval" at bounding box center [522, 204] width 51 height 10
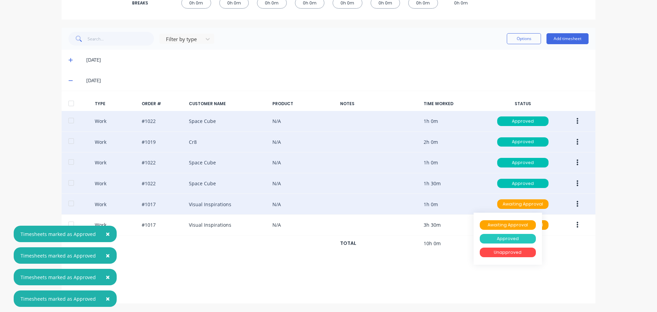
click at [507, 236] on div "Approved" at bounding box center [508, 239] width 56 height 10
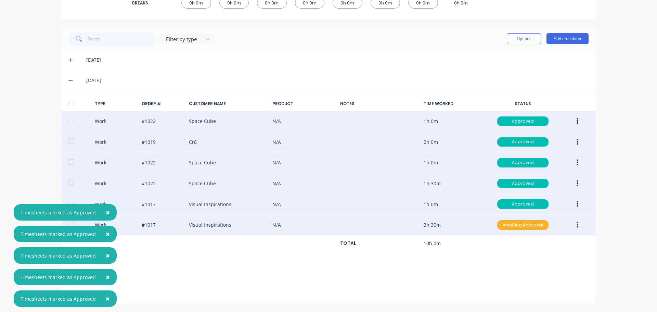
click at [527, 222] on div "Awaiting Approval" at bounding box center [522, 225] width 51 height 10
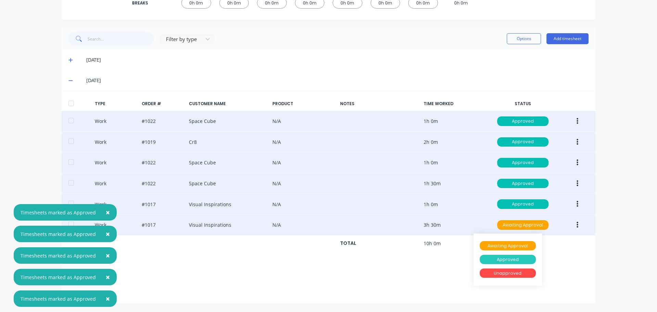
click at [503, 256] on div "Approved" at bounding box center [508, 260] width 56 height 10
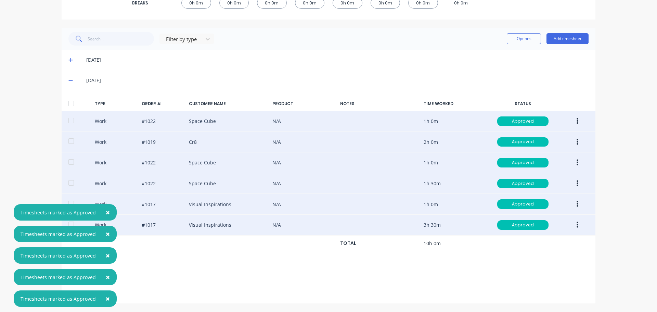
click at [68, 78] on icon at bounding box center [70, 80] width 4 height 5
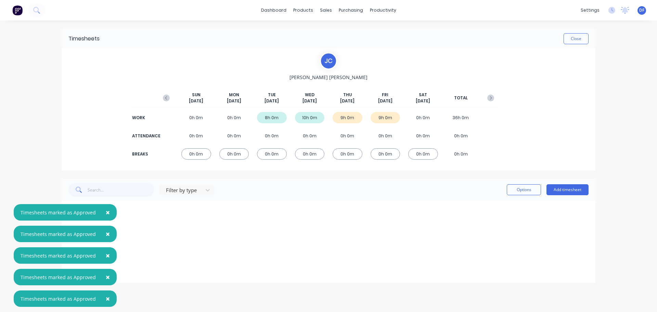
scroll to position [0, 0]
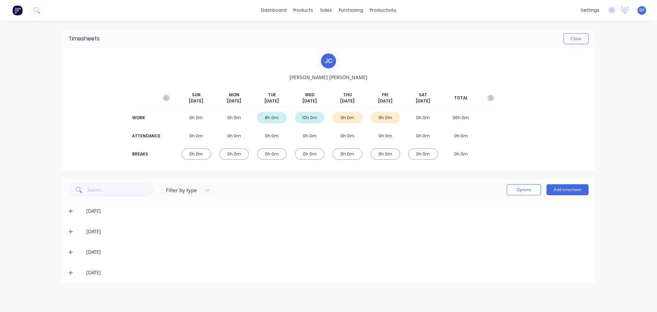
click at [70, 252] on icon at bounding box center [70, 252] width 4 height 4
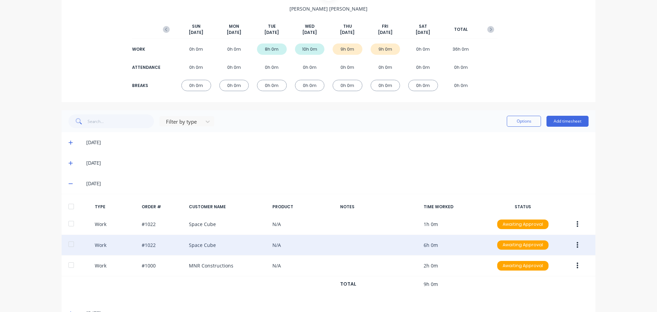
scroll to position [89, 0]
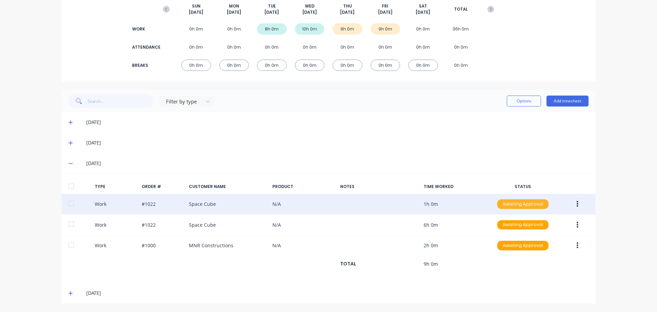
click at [533, 199] on div "Awaiting Approval" at bounding box center [522, 204] width 51 height 10
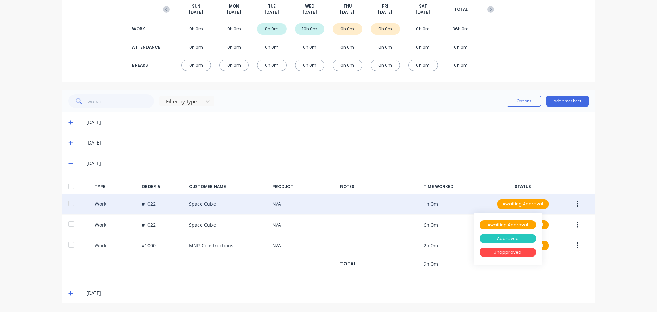
click at [515, 239] on div "Approved" at bounding box center [508, 239] width 56 height 10
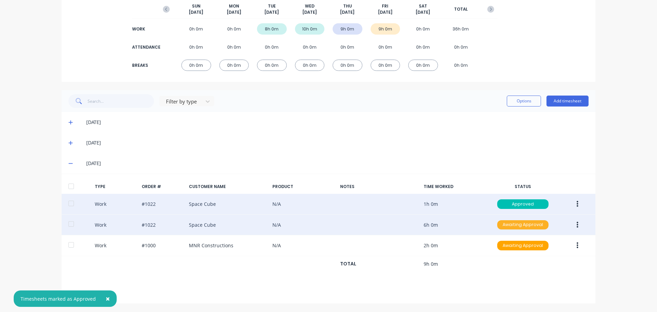
click at [518, 228] on div "Awaiting Approval" at bounding box center [522, 225] width 51 height 10
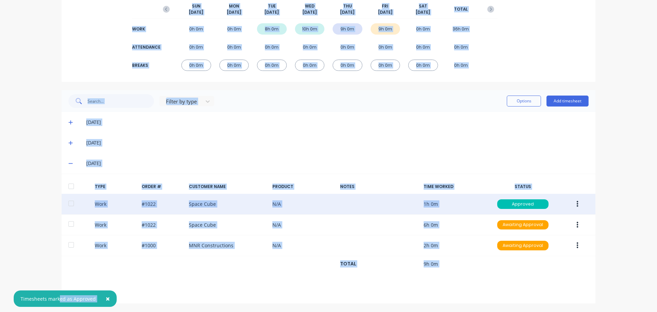
drag, startPoint x: 59, startPoint y: 301, endPoint x: 51, endPoint y: 245, distance: 56.4
click at [9, 282] on div "× Timesheets marked as Approved dashboard products sales purchasing productivit…" at bounding box center [328, 156] width 657 height 312
click at [464, 154] on div "[DATE]" at bounding box center [329, 163] width 534 height 21
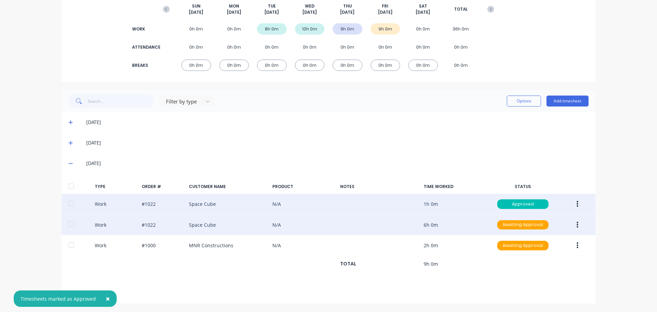
click at [509, 231] on div "Work #1022 Space Cube N/A 6h 0m Awaiting Approval" at bounding box center [329, 225] width 534 height 21
click at [510, 224] on div "Awaiting Approval" at bounding box center [522, 225] width 51 height 10
click at [501, 258] on div "Approved" at bounding box center [508, 259] width 56 height 10
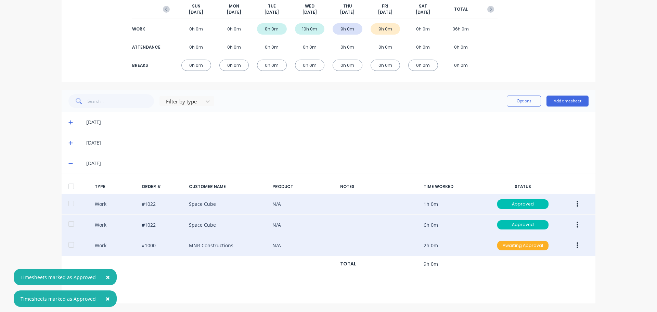
click at [513, 243] on div "Awaiting Approval" at bounding box center [522, 246] width 51 height 10
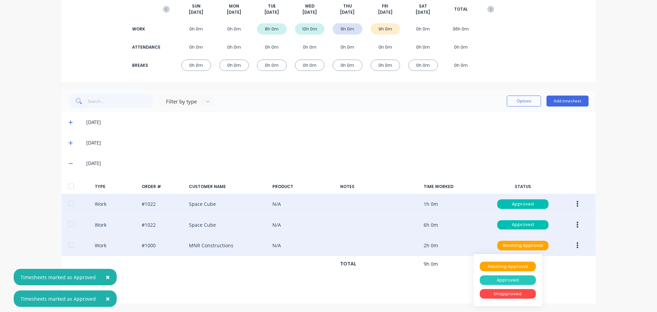
click at [510, 281] on div "Approved" at bounding box center [508, 280] width 56 height 10
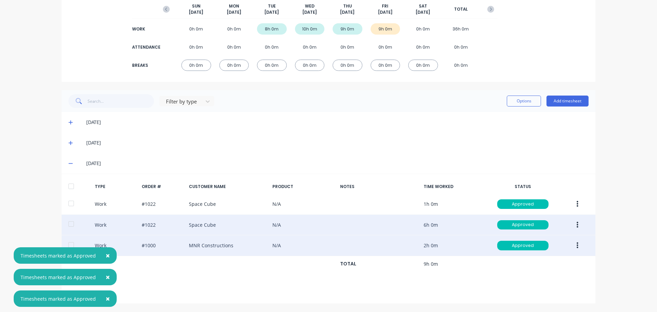
click at [69, 162] on icon at bounding box center [70, 163] width 4 height 5
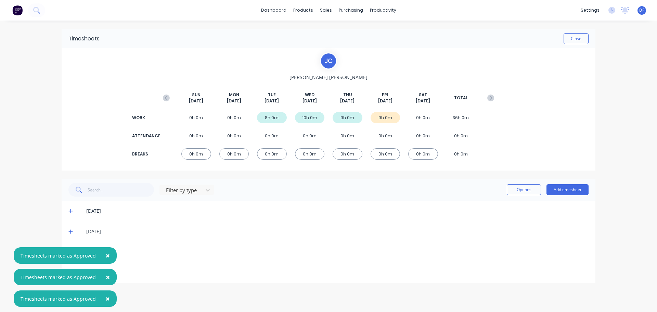
scroll to position [0, 0]
click at [153, 291] on div "Timesheets Close [PERSON_NAME] [DATE] [DATE] [DATE] [DATE] [DATE] [DATE] [DATE]…" at bounding box center [329, 160] width 548 height 278
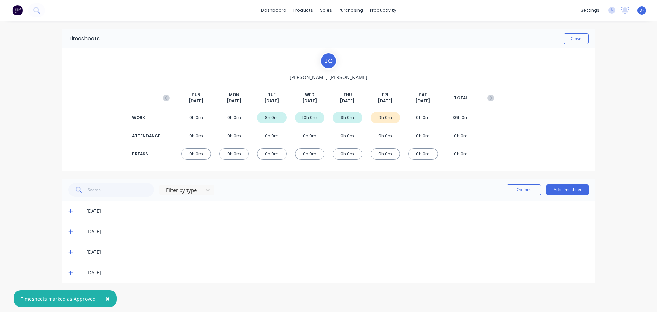
click at [70, 272] on icon at bounding box center [70, 272] width 4 height 5
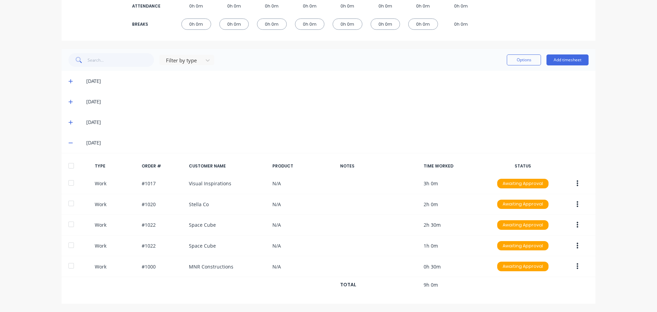
scroll to position [130, 0]
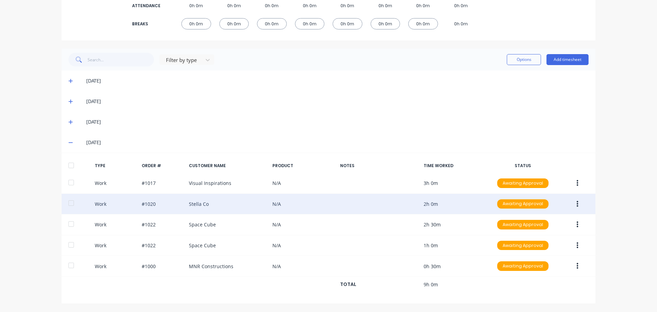
click at [470, 205] on div "Work #1020 Stella Co N/A 2h 0m Awaiting Approval" at bounding box center [329, 204] width 534 height 21
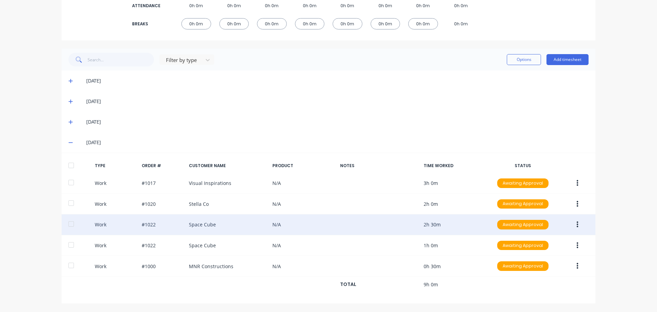
click at [251, 228] on div "Work #1022 Space Cube N/A 2h 30m Awaiting Approval" at bounding box center [329, 224] width 534 height 21
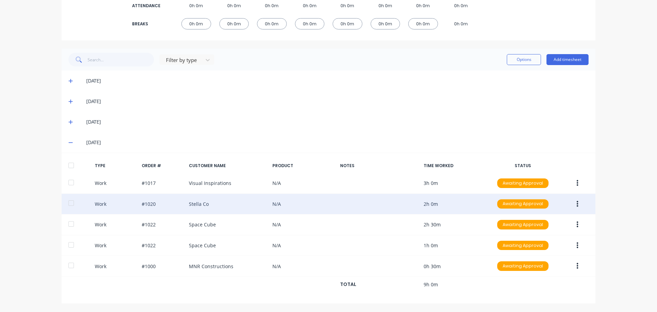
click at [437, 207] on div "Work #1020 Stella Co N/A 2h 0m Awaiting Approval" at bounding box center [329, 204] width 534 height 21
click at [577, 202] on icon "button" at bounding box center [578, 204] width 2 height 8
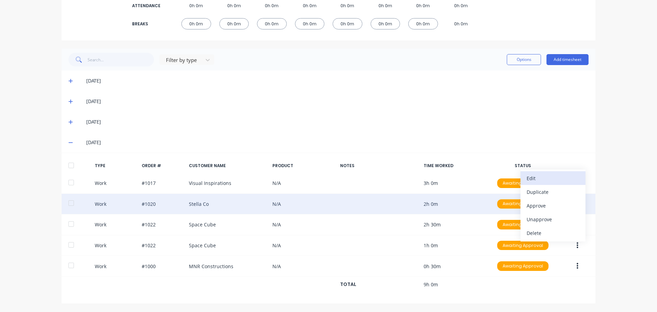
click at [529, 181] on div "Edit" at bounding box center [553, 178] width 53 height 10
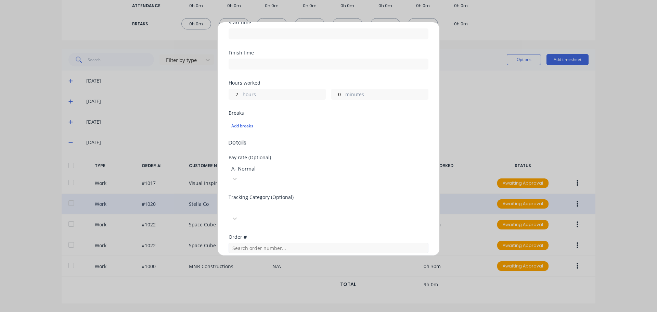
scroll to position [103, 0]
click at [485, 118] on div "Edit time tracking entry Work Attendance When Date [DATE] Start time Finish tim…" at bounding box center [328, 156] width 657 height 312
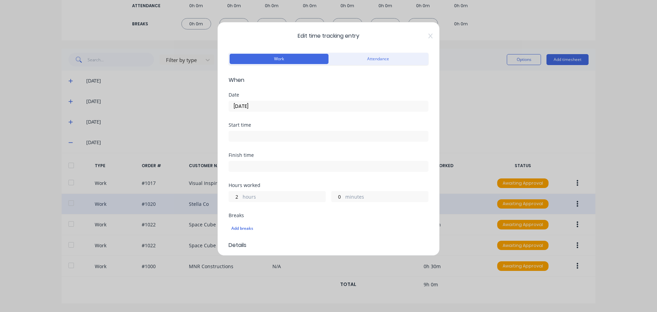
click at [429, 35] on icon at bounding box center [431, 35] width 4 height 5
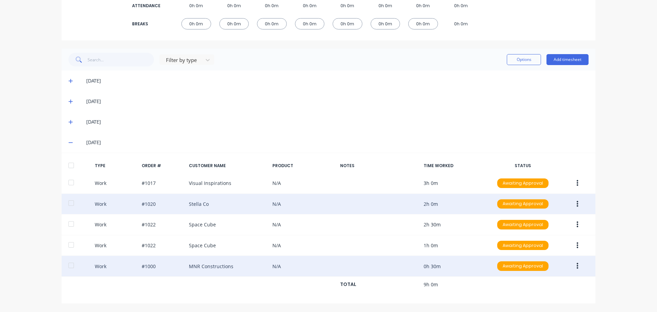
click at [577, 267] on icon "button" at bounding box center [578, 266] width 2 height 8
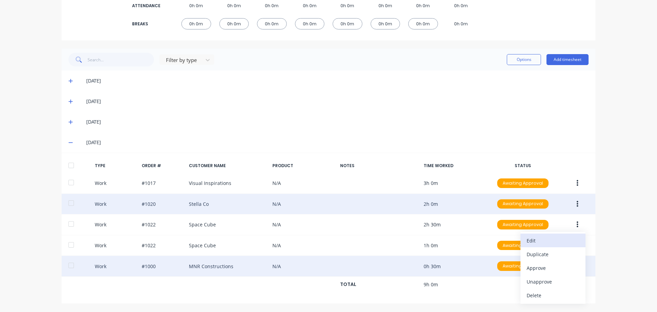
click at [539, 238] on div "Edit" at bounding box center [553, 241] width 53 height 10
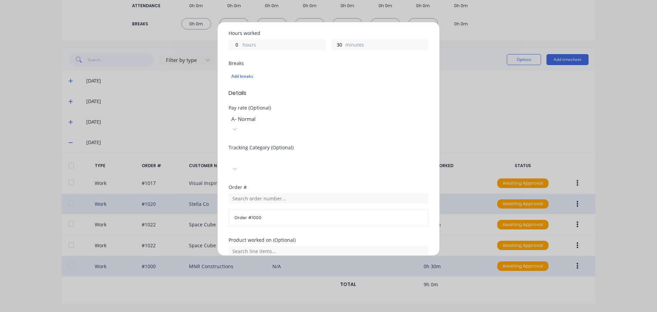
scroll to position [140, 0]
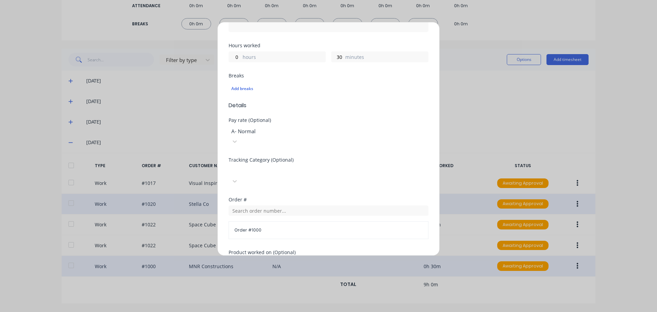
click at [486, 130] on div "Edit time tracking entry Work Attendance When Date [DATE] Start time Finish tim…" at bounding box center [328, 156] width 657 height 312
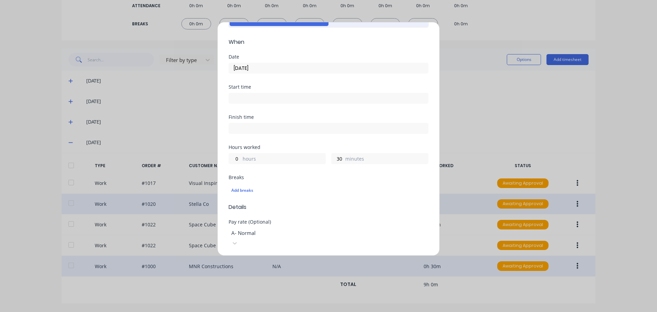
scroll to position [0, 0]
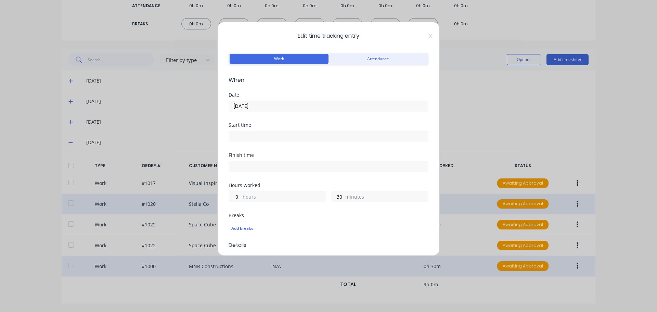
click at [429, 36] on icon at bounding box center [431, 35] width 4 height 5
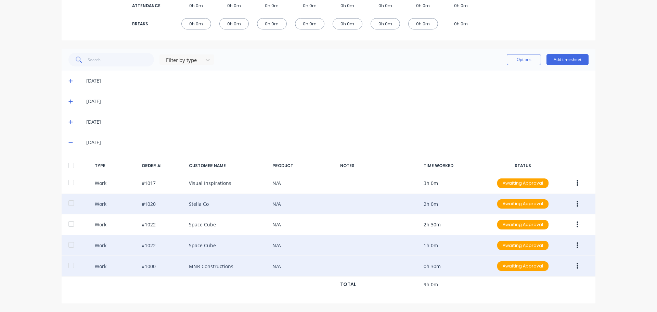
click at [577, 244] on icon "button" at bounding box center [578, 246] width 2 height 8
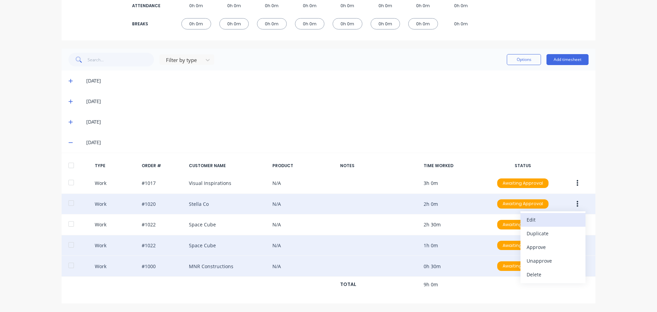
click at [544, 221] on div "Edit" at bounding box center [553, 220] width 53 height 10
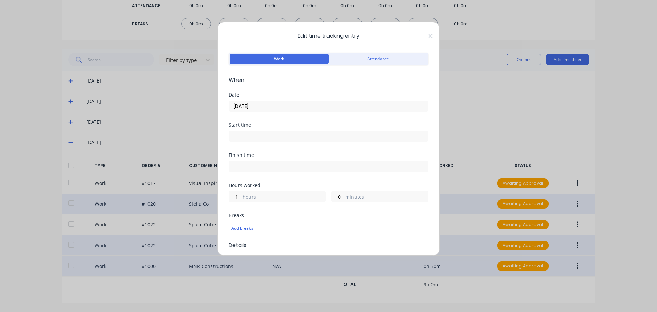
click at [421, 36] on span "Edit time tracking entry" at bounding box center [329, 36] width 200 height 8
click at [422, 35] on span "Edit time tracking entry" at bounding box center [329, 36] width 200 height 8
click at [429, 37] on icon at bounding box center [431, 35] width 4 height 5
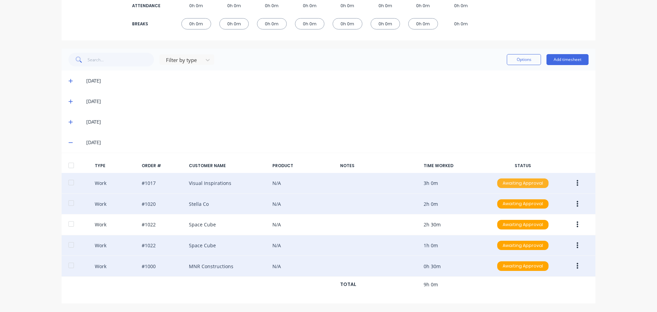
click at [510, 186] on div "Awaiting Approval" at bounding box center [522, 183] width 51 height 10
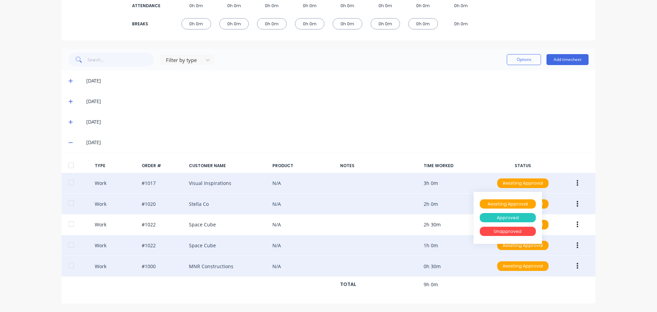
click at [509, 217] on div "Approved" at bounding box center [508, 218] width 56 height 10
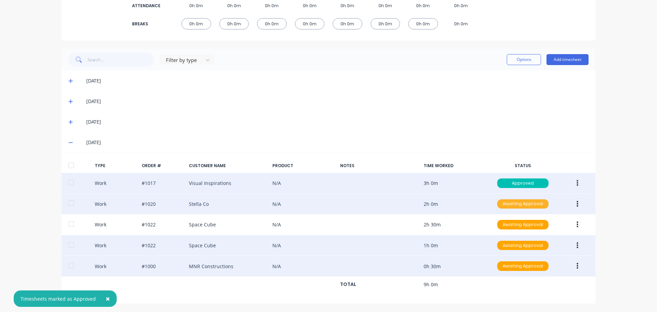
click at [516, 205] on div "Awaiting Approval" at bounding box center [522, 204] width 51 height 10
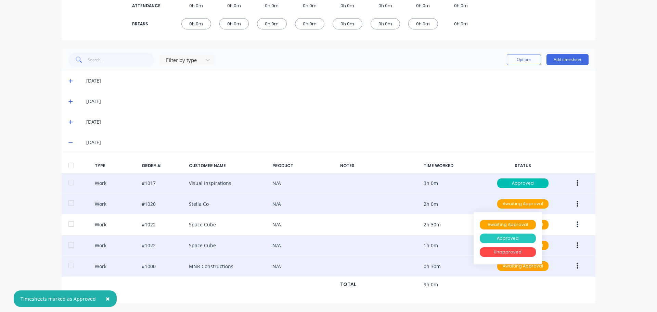
click at [512, 237] on div "Approved" at bounding box center [508, 238] width 56 height 10
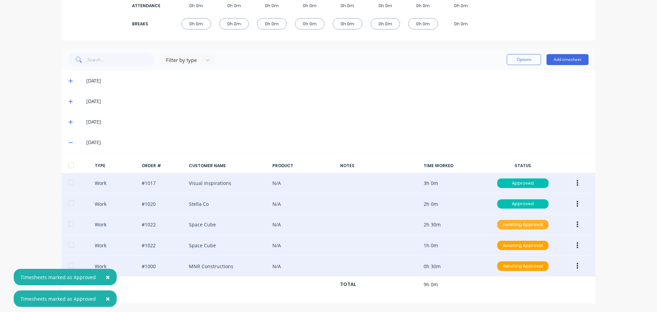
click at [521, 223] on div "Awaiting Approval" at bounding box center [522, 225] width 51 height 10
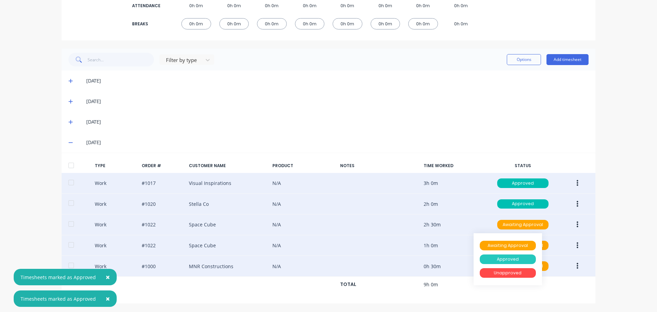
click at [517, 261] on div "Approved" at bounding box center [508, 259] width 56 height 10
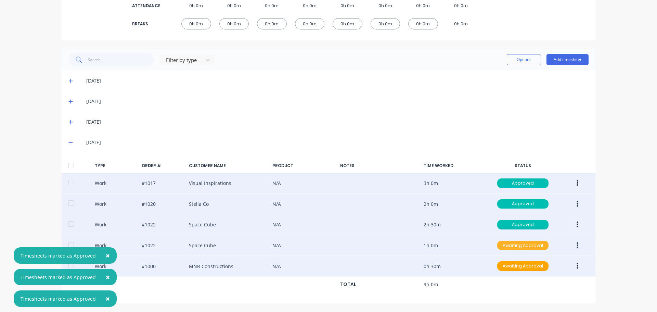
click at [537, 246] on div "Awaiting Approval" at bounding box center [522, 246] width 51 height 10
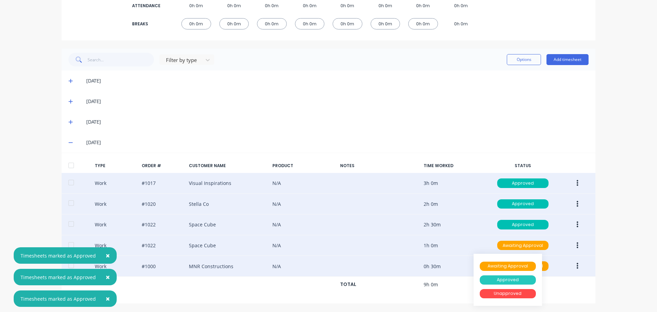
click at [515, 280] on div "Approved" at bounding box center [508, 280] width 56 height 10
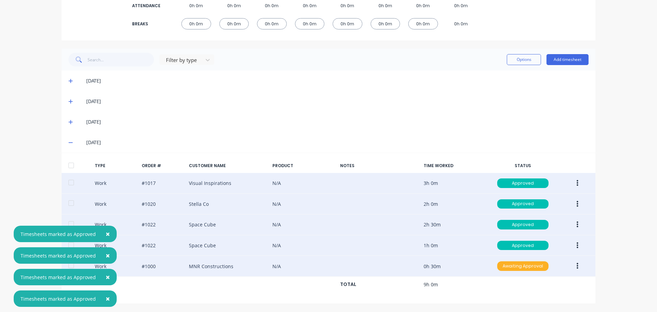
click at [527, 266] on div "Awaiting Approval" at bounding box center [522, 266] width 51 height 10
click at [509, 302] on div "Approved" at bounding box center [508, 301] width 56 height 10
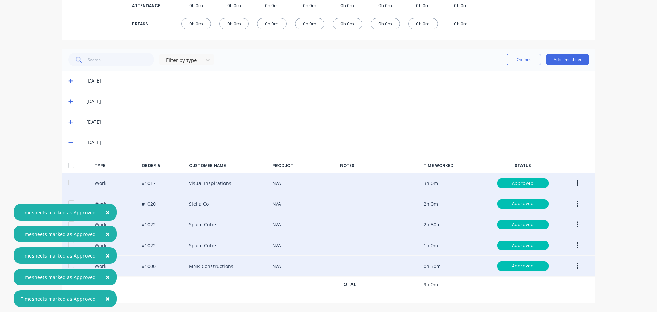
click at [68, 142] on icon at bounding box center [70, 142] width 4 height 5
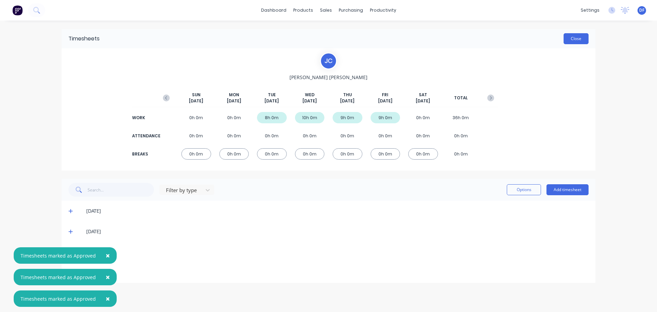
click at [569, 38] on button "Close" at bounding box center [576, 38] width 25 height 11
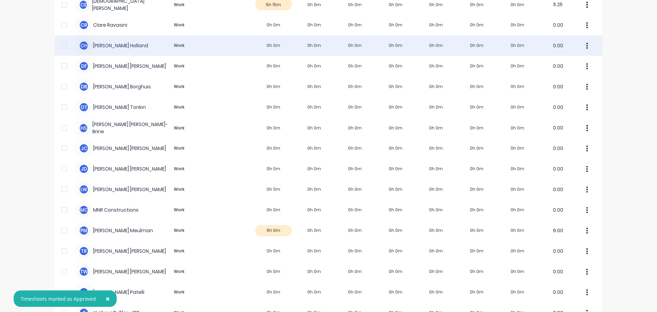
scroll to position [103, 0]
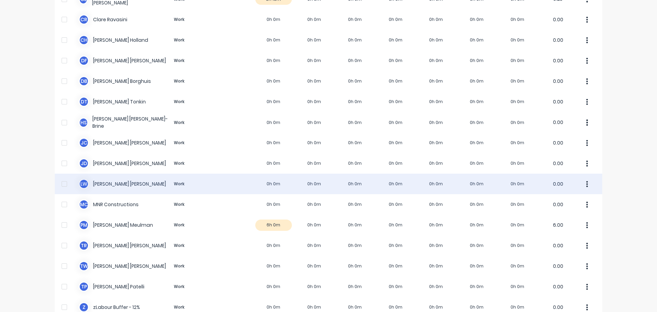
click at [224, 184] on div "[PERSON_NAME] [PERSON_NAME]-Tancock Work 0h 0m 0h 0m 0h 0m 0h 0m 0h 0m 0h 0m 0h…" at bounding box center [329, 184] width 548 height 21
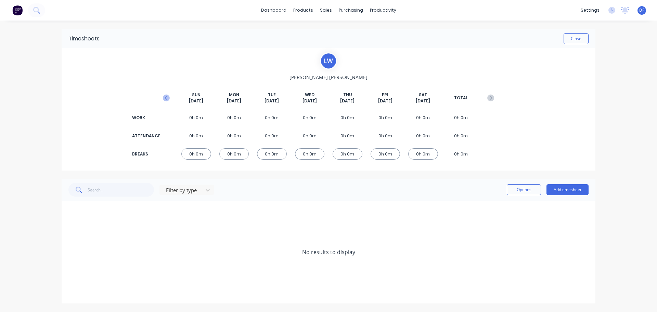
click at [168, 96] on icon "button" at bounding box center [166, 97] width 7 height 7
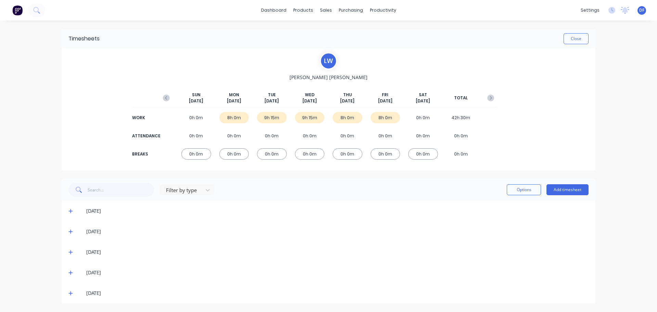
click at [71, 292] on icon at bounding box center [70, 293] width 4 height 4
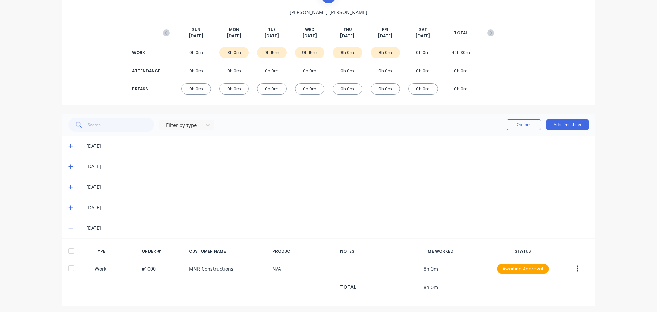
scroll to position [68, 0]
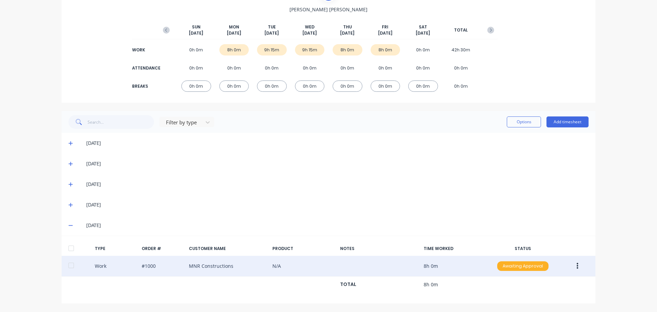
click at [529, 265] on div "Awaiting Approval" at bounding box center [522, 266] width 51 height 10
click at [499, 299] on div "Approved" at bounding box center [508, 301] width 56 height 10
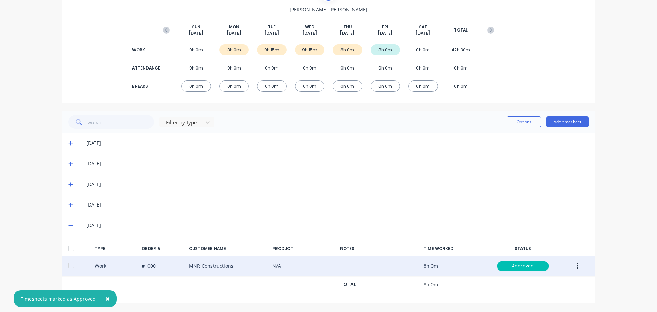
click at [68, 226] on icon at bounding box center [70, 225] width 4 height 5
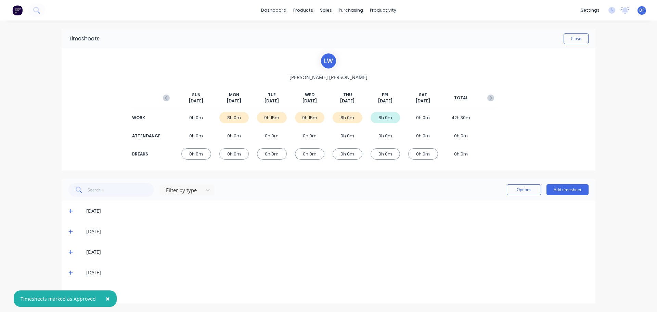
click at [65, 274] on div "[DATE]" at bounding box center [329, 272] width 534 height 21
click at [71, 272] on icon at bounding box center [70, 273] width 4 height 4
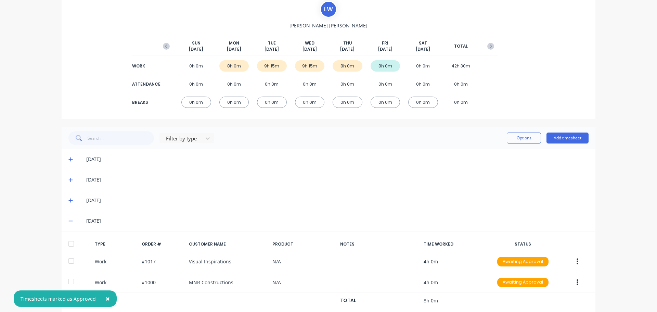
scroll to position [88, 0]
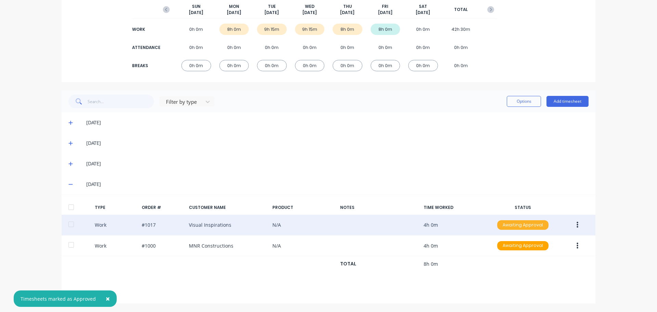
click at [518, 222] on div "Awaiting Approval" at bounding box center [522, 225] width 51 height 10
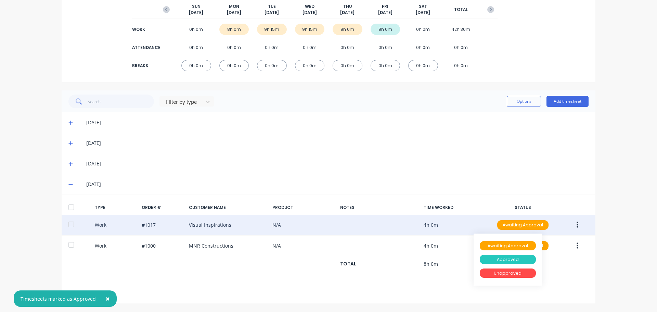
click at [508, 256] on div "Approved" at bounding box center [508, 260] width 56 height 10
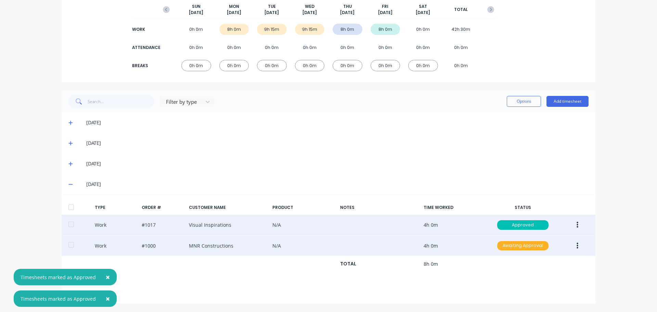
click at [516, 250] on div "Awaiting Approval" at bounding box center [522, 246] width 51 height 10
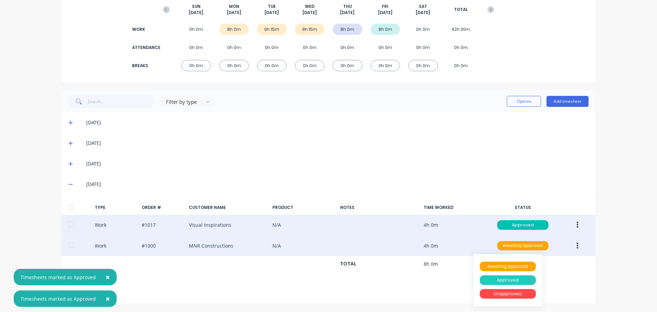
click at [506, 279] on div "Approved" at bounding box center [508, 280] width 56 height 10
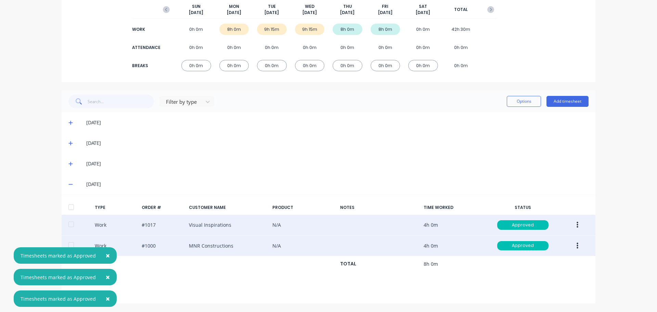
click at [68, 185] on icon at bounding box center [70, 184] width 4 height 1
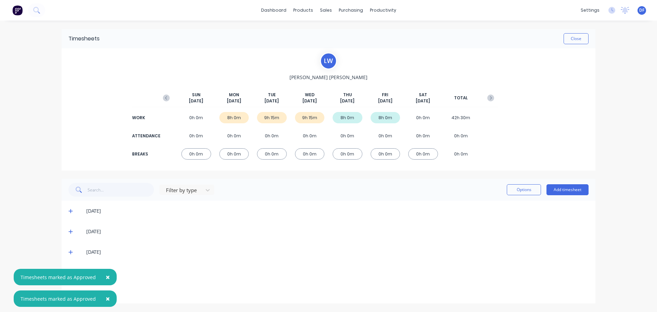
click at [409, 261] on div "Filter by type Options Add timesheet [DATE] [DATE] [DATE] [DATE] [DATE]" at bounding box center [329, 241] width 534 height 125
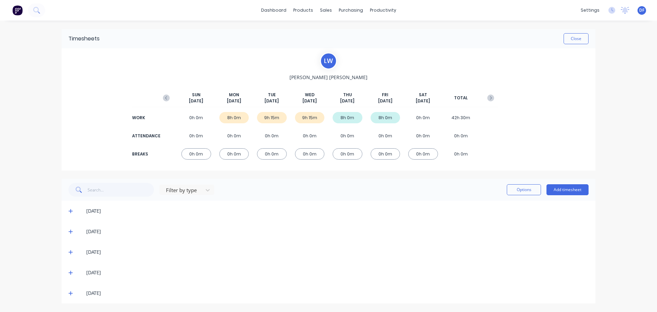
click at [70, 293] on icon at bounding box center [70, 293] width 4 height 5
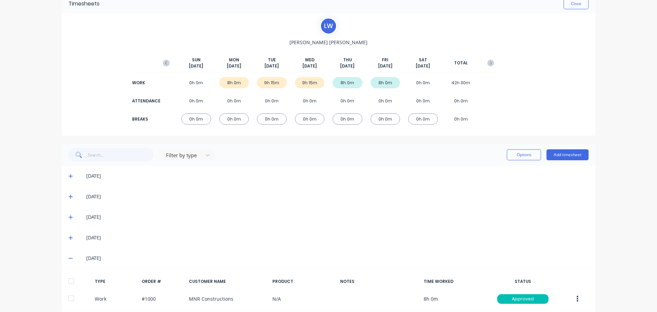
scroll to position [68, 0]
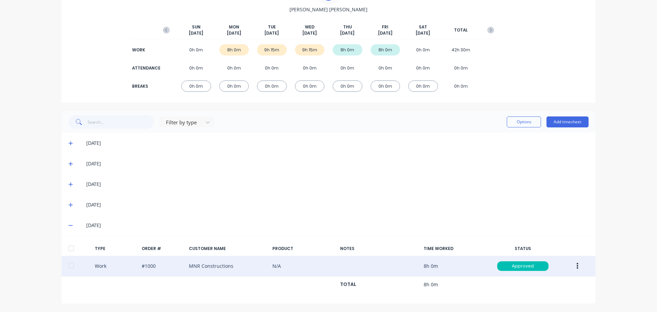
click at [574, 269] on button "button" at bounding box center [578, 266] width 16 height 12
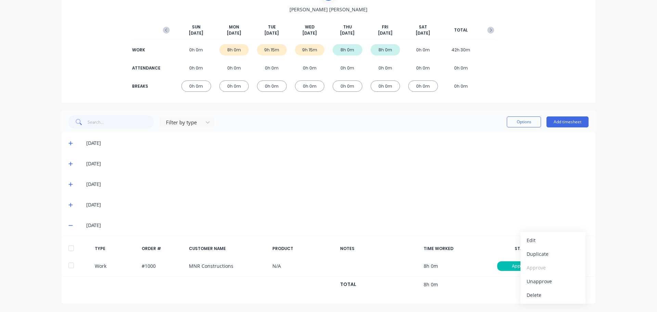
click at [575, 221] on div "[DATE]" at bounding box center [329, 225] width 534 height 21
click at [69, 204] on icon at bounding box center [70, 204] width 4 height 5
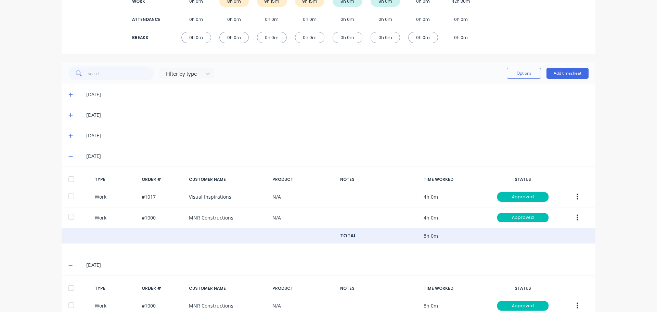
scroll to position [156, 0]
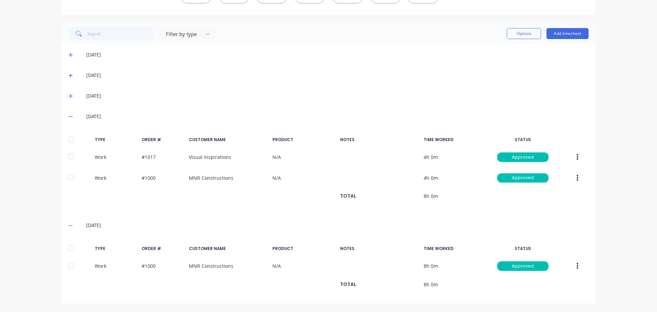
click at [69, 225] on icon at bounding box center [70, 225] width 4 height 1
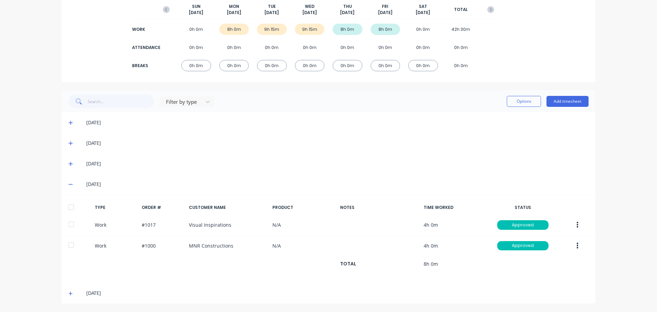
scroll to position [88, 0]
click at [70, 163] on icon at bounding box center [70, 163] width 4 height 5
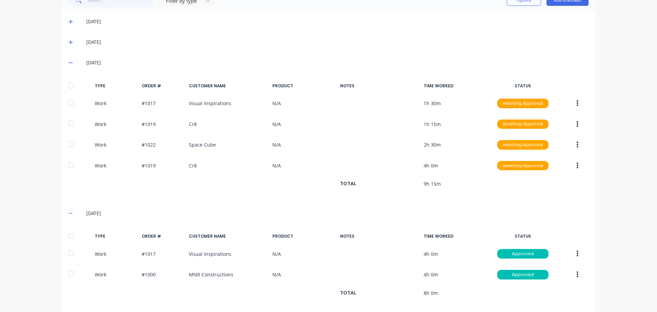
scroll to position [218, 0]
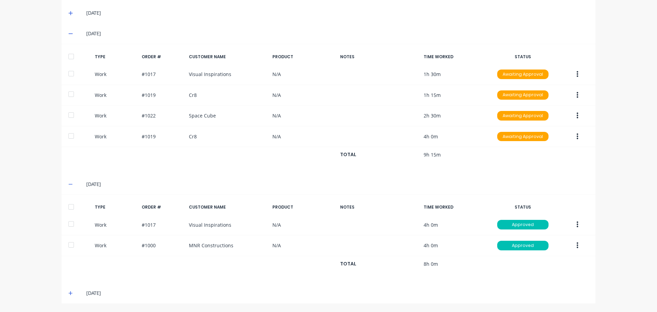
drag, startPoint x: 67, startPoint y: 180, endPoint x: 63, endPoint y: 185, distance: 6.4
click at [66, 182] on div "[DATE]" at bounding box center [329, 184] width 534 height 21
click at [71, 181] on span at bounding box center [71, 183] width 7 height 7
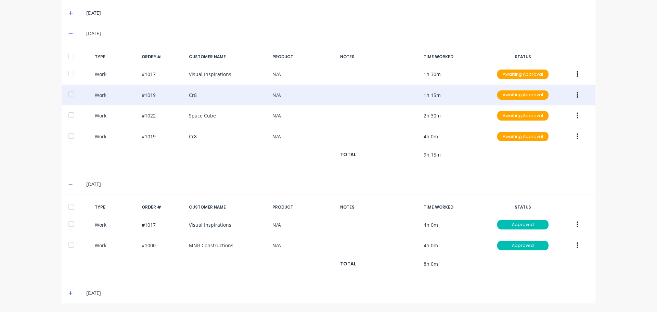
scroll to position [130, 0]
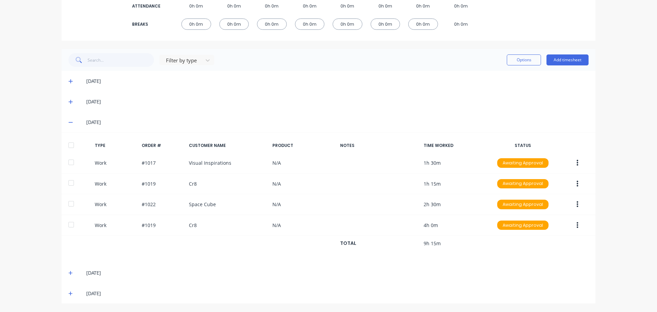
click at [69, 272] on icon at bounding box center [70, 272] width 4 height 5
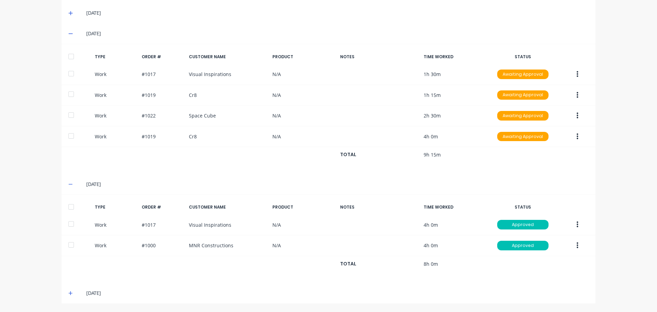
click at [68, 184] on icon at bounding box center [70, 184] width 4 height 1
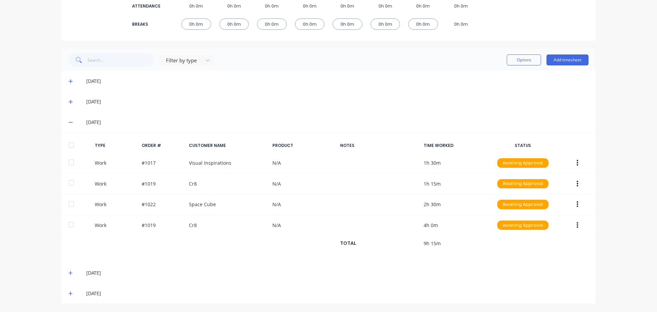
scroll to position [130, 0]
click at [69, 123] on icon at bounding box center [70, 122] width 4 height 5
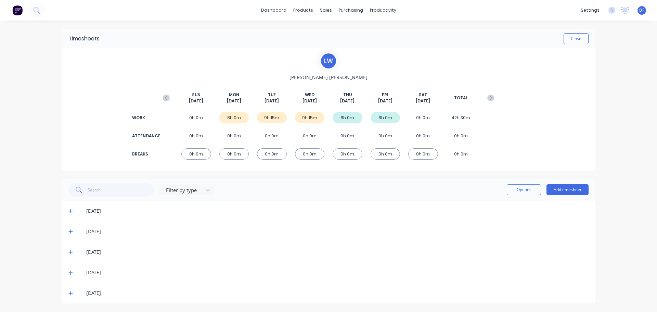
scroll to position [0, 0]
click at [68, 229] on icon at bounding box center [70, 231] width 4 height 5
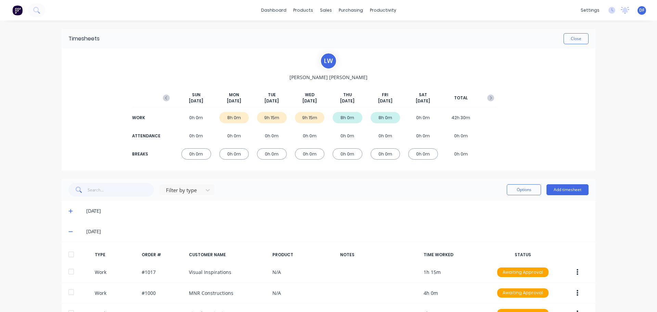
scroll to position [109, 0]
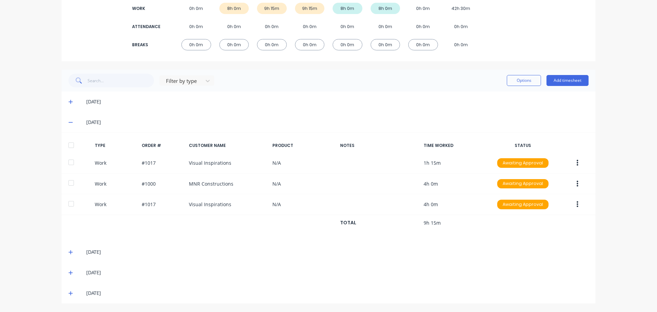
click at [68, 292] on icon at bounding box center [70, 293] width 4 height 5
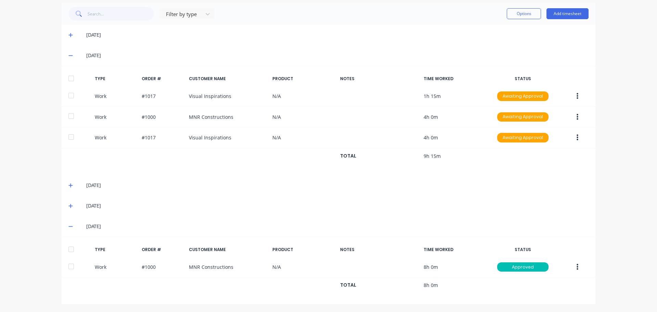
scroll to position [177, 0]
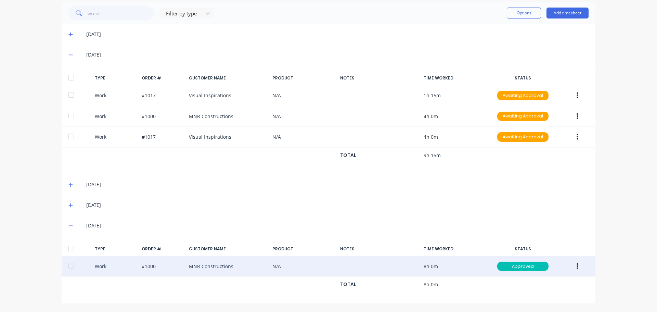
click at [577, 265] on button "button" at bounding box center [578, 266] width 16 height 12
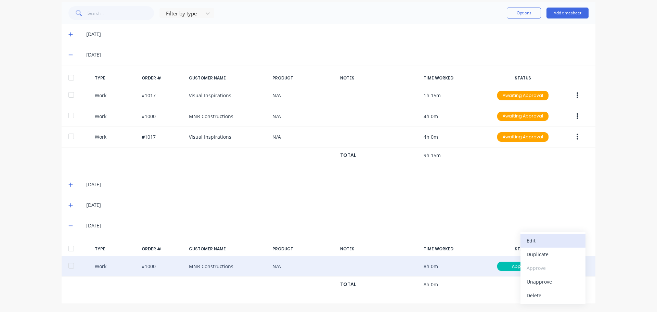
click at [546, 241] on div "Edit" at bounding box center [553, 241] width 53 height 10
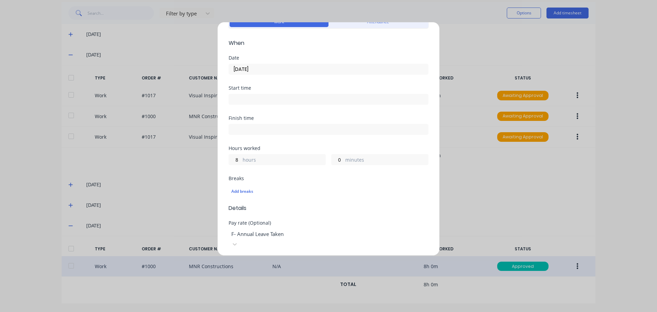
scroll to position [103, 0]
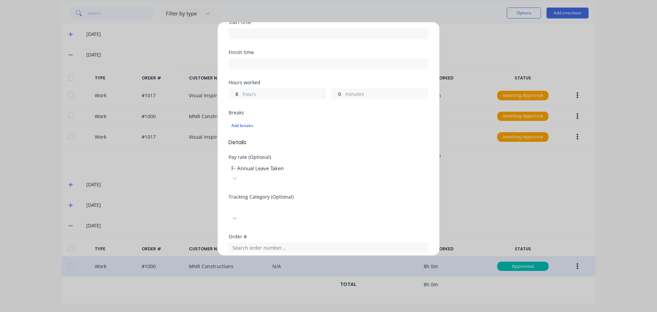
click at [471, 181] on div "Edit time tracking entry Work Attendance When Date [DATE] Start time Finish tim…" at bounding box center [328, 156] width 657 height 312
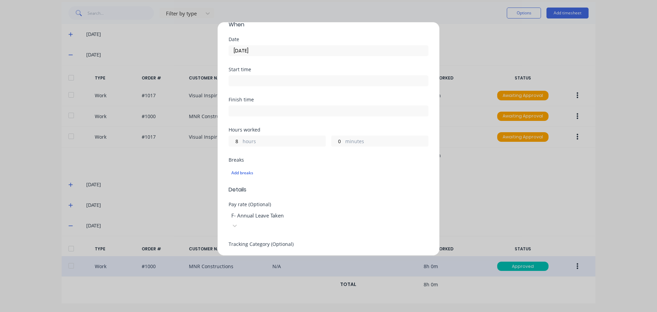
scroll to position [0, 0]
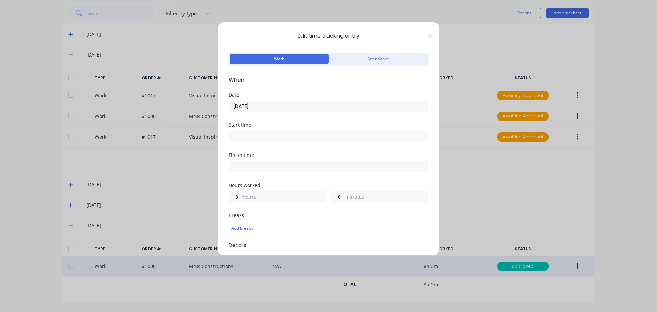
click at [428, 36] on div "Edit time tracking entry Work Attendance When Date [DATE] Start time Finish tim…" at bounding box center [328, 139] width 223 height 234
click at [429, 35] on icon at bounding box center [431, 35] width 4 height 5
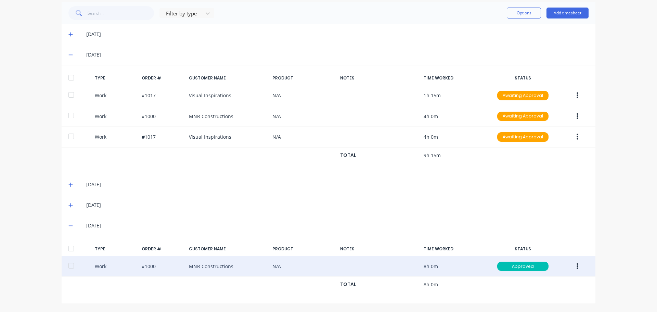
click at [68, 226] on icon at bounding box center [70, 225] width 4 height 5
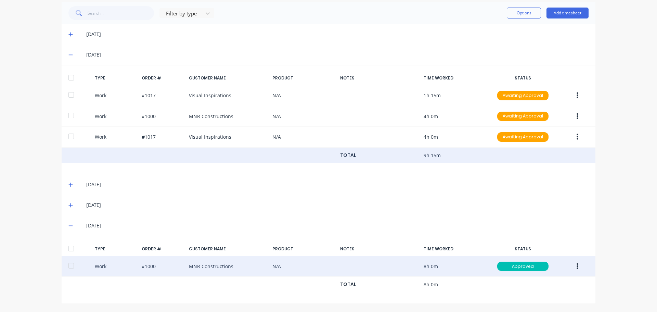
scroll to position [109, 0]
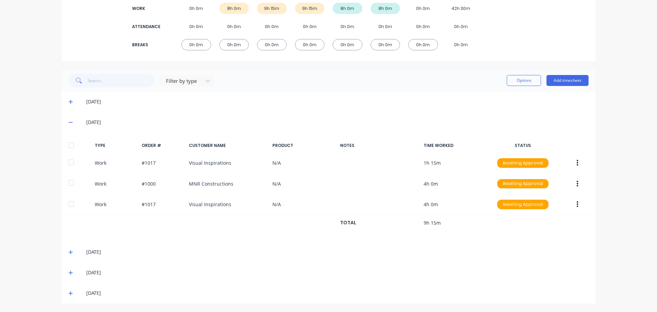
click at [68, 271] on icon at bounding box center [70, 273] width 4 height 4
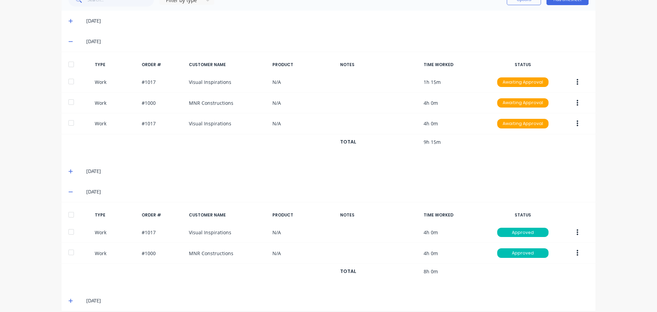
scroll to position [198, 0]
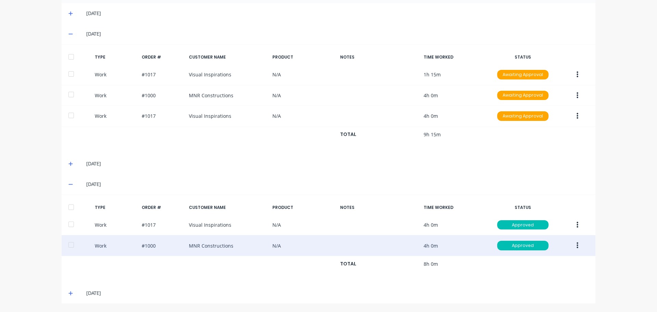
click at [573, 243] on button "button" at bounding box center [578, 245] width 16 height 12
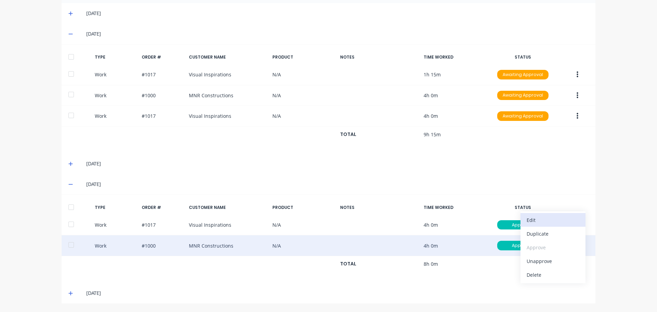
click at [537, 220] on div "Edit" at bounding box center [553, 220] width 53 height 10
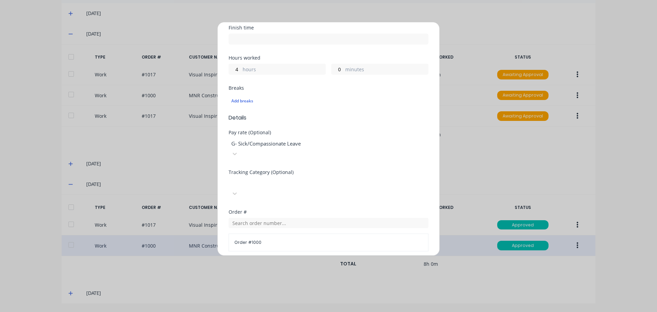
scroll to position [171, 0]
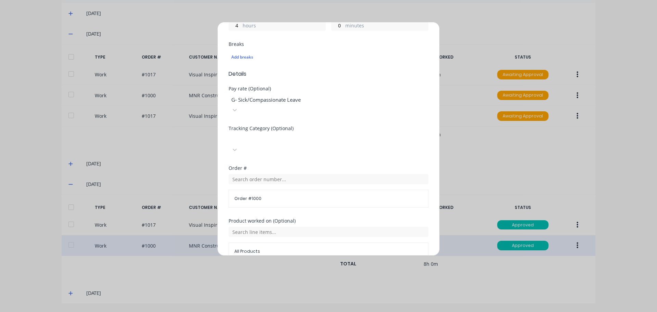
click at [283, 195] on span "Order # 1000" at bounding box center [329, 198] width 188 height 6
click at [256, 195] on span "Order # 1000" at bounding box center [329, 198] width 188 height 6
click at [468, 147] on div "Edit time tracking entry Work Attendance When Date [DATE] Start time Finish tim…" at bounding box center [328, 156] width 657 height 312
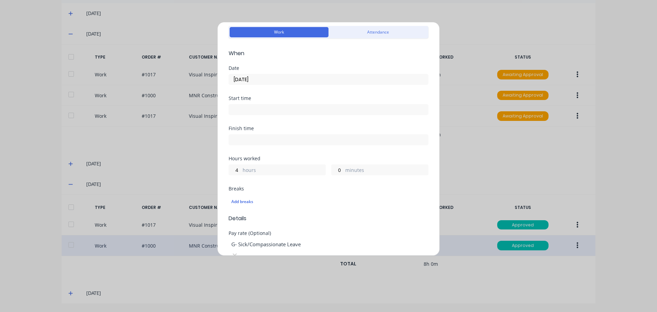
scroll to position [0, 0]
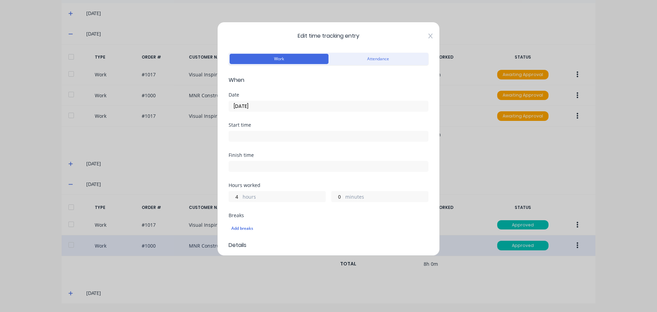
click at [429, 36] on icon at bounding box center [431, 36] width 4 height 5
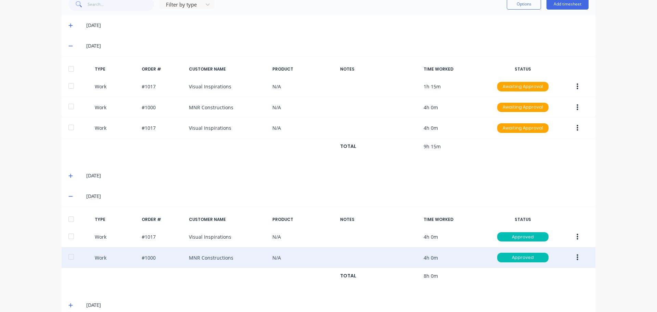
scroll to position [198, 0]
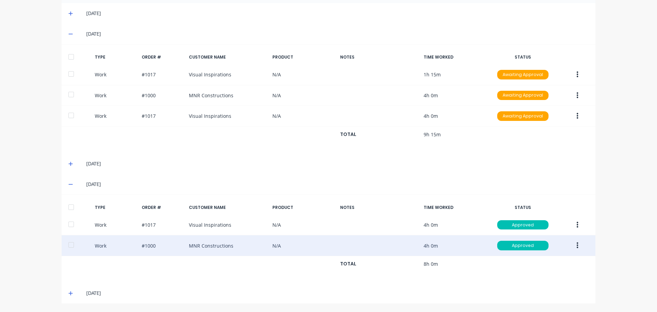
click at [69, 182] on icon at bounding box center [70, 184] width 4 height 5
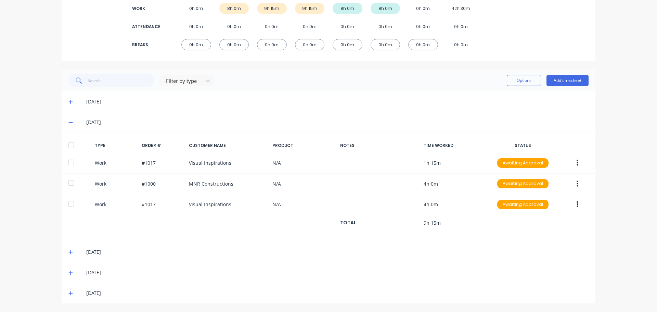
scroll to position [109, 0]
click at [71, 292] on span at bounding box center [71, 293] width 7 height 7
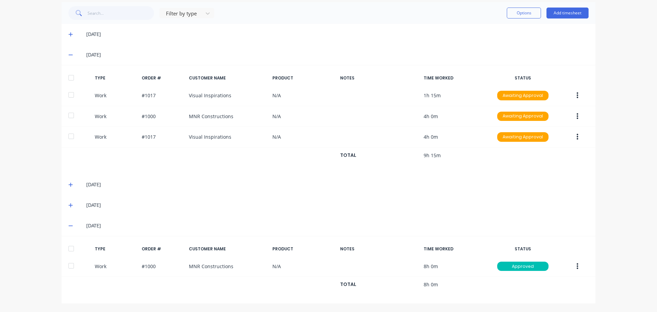
click at [68, 224] on icon at bounding box center [70, 225] width 4 height 5
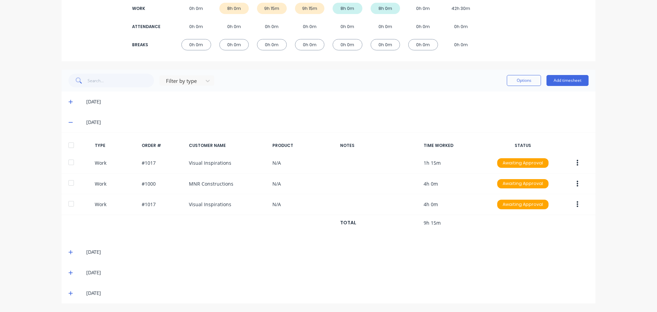
scroll to position [109, 0]
click at [68, 251] on icon at bounding box center [70, 252] width 4 height 5
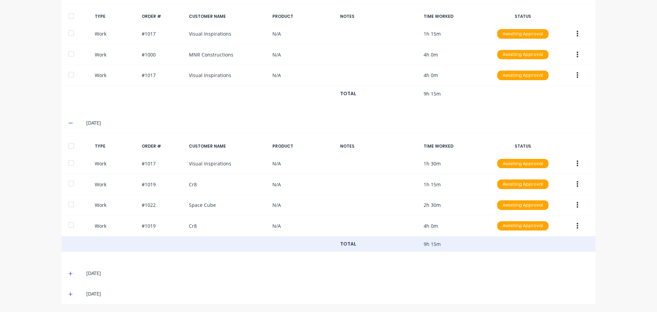
scroll to position [239, 0]
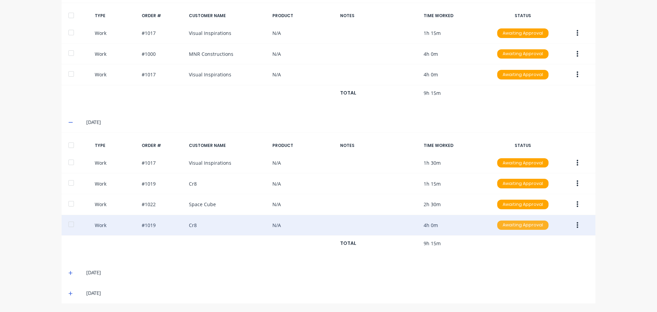
click at [516, 225] on div "Awaiting Approval" at bounding box center [522, 225] width 51 height 10
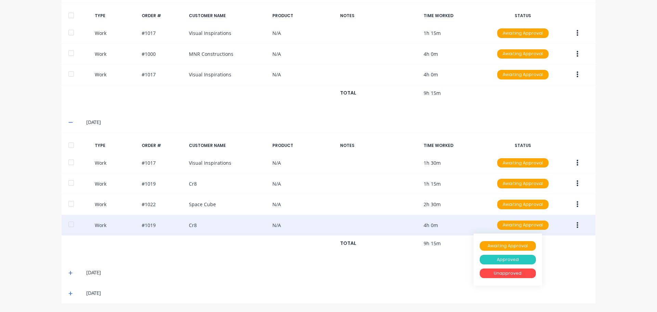
drag, startPoint x: 511, startPoint y: 257, endPoint x: 522, endPoint y: 229, distance: 29.9
click at [511, 257] on div "Approved" at bounding box center [508, 260] width 56 height 10
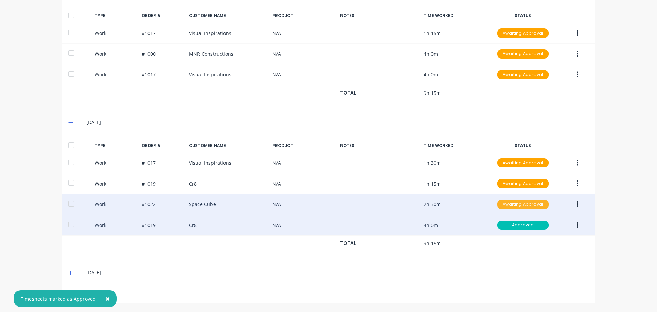
click at [529, 204] on div "Awaiting Approval" at bounding box center [522, 205] width 51 height 10
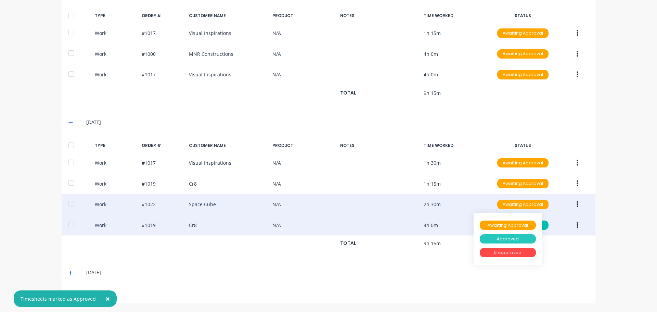
click at [522, 237] on div "Approved" at bounding box center [508, 239] width 56 height 10
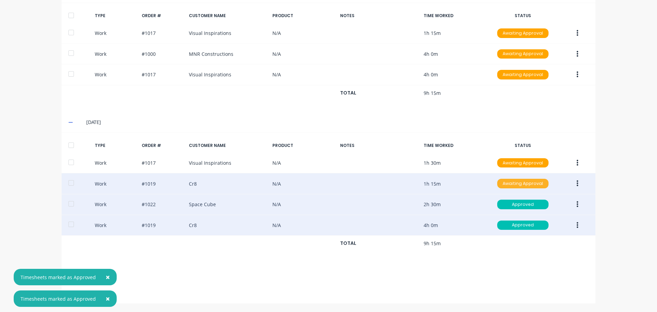
click at [521, 185] on div "Awaiting Approval" at bounding box center [522, 184] width 51 height 10
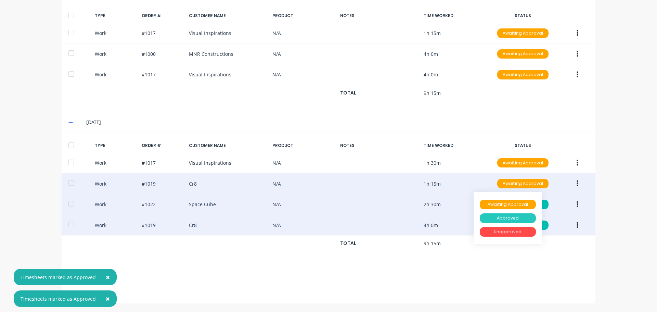
click at [516, 217] on div "Approved" at bounding box center [508, 218] width 56 height 10
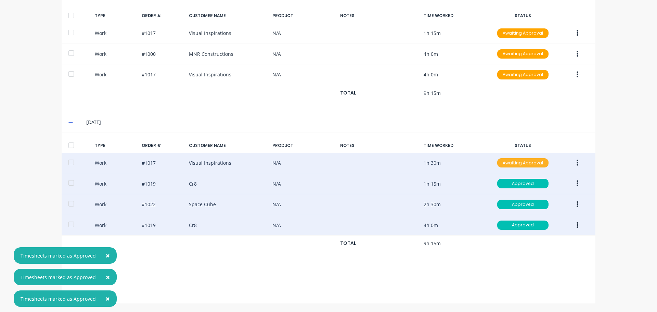
click at [530, 159] on div "Awaiting Approval" at bounding box center [522, 163] width 51 height 10
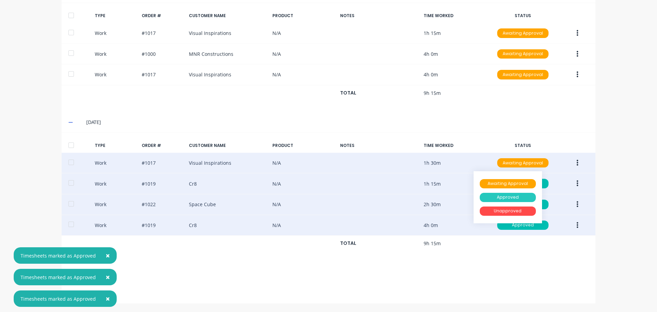
click at [519, 195] on div "Approved" at bounding box center [508, 198] width 56 height 10
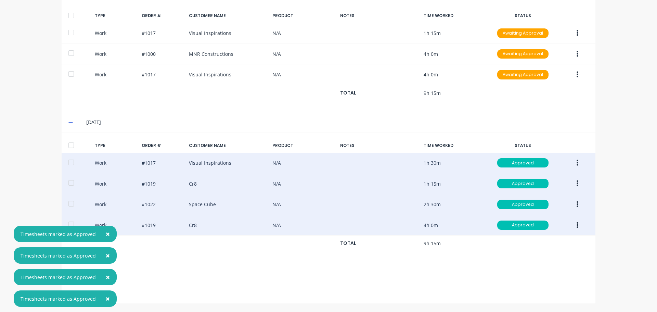
click at [69, 122] on icon at bounding box center [70, 122] width 4 height 1
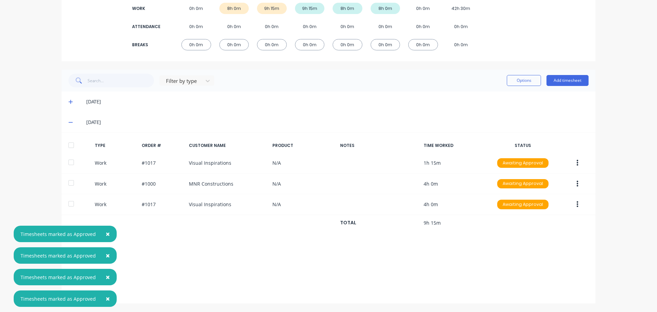
scroll to position [109, 0]
click at [68, 101] on icon at bounding box center [70, 102] width 4 height 4
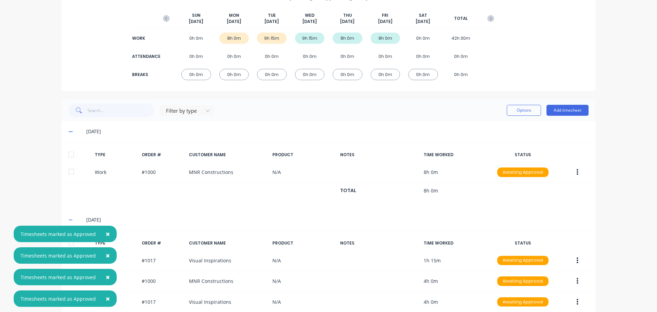
scroll to position [142, 0]
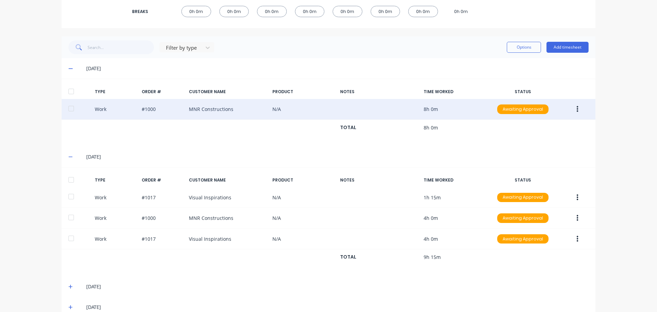
click at [577, 109] on button "button" at bounding box center [578, 109] width 16 height 12
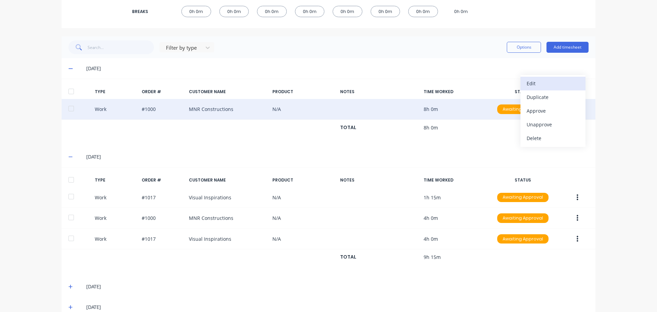
click at [546, 87] on div "Edit" at bounding box center [553, 83] width 53 height 10
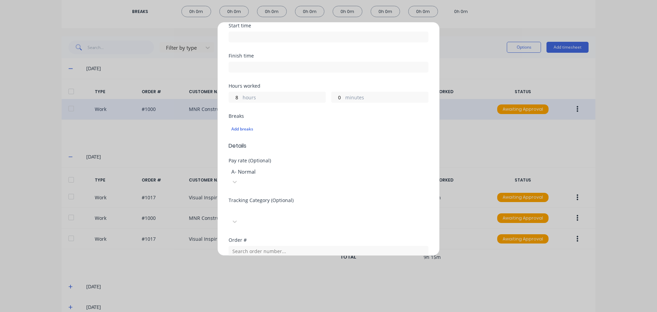
scroll to position [171, 0]
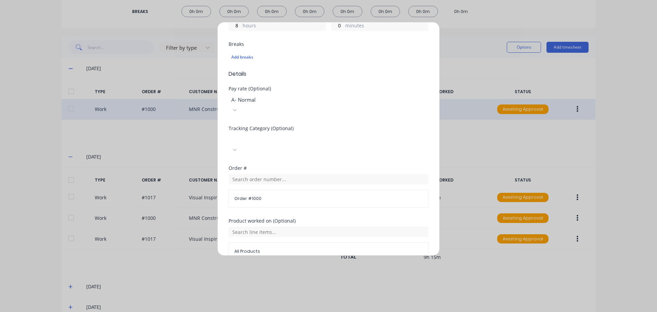
click at [468, 143] on div "Edit time tracking entry Work Attendance When Date [DATE] Start time Finish tim…" at bounding box center [328, 156] width 657 height 312
click at [140, 146] on div "Edit time tracking entry Work Attendance When Date [DATE] Start time Finish tim…" at bounding box center [328, 156] width 657 height 312
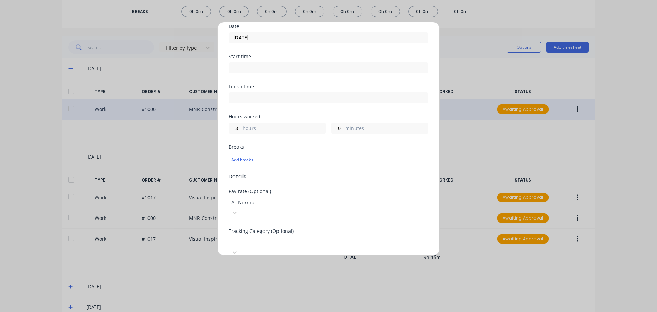
scroll to position [0, 0]
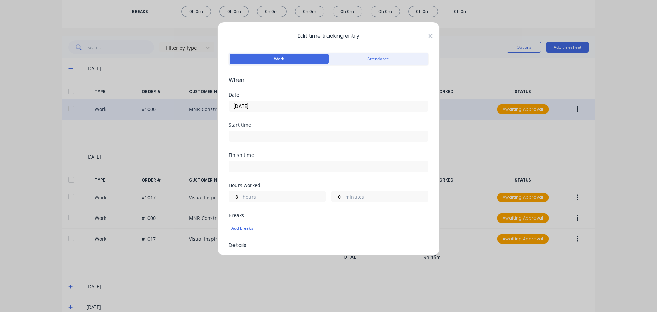
click at [429, 35] on icon at bounding box center [431, 35] width 4 height 5
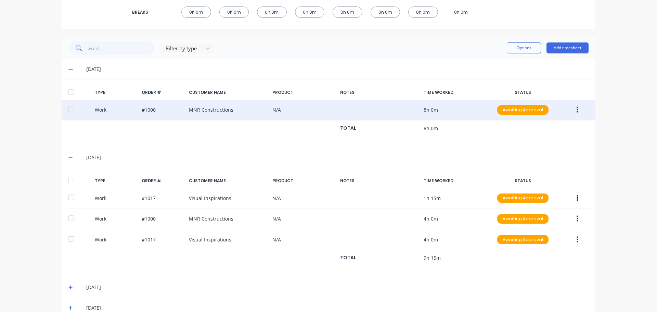
scroll to position [142, 0]
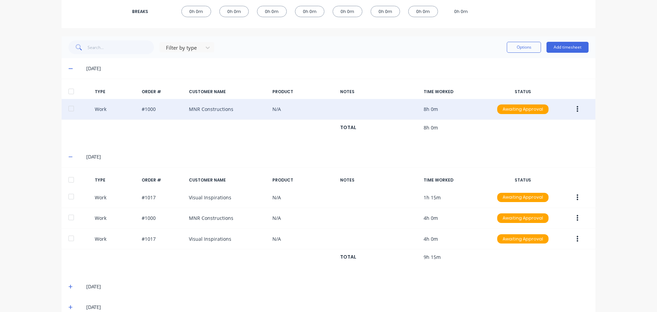
click at [577, 106] on button "button" at bounding box center [578, 109] width 16 height 12
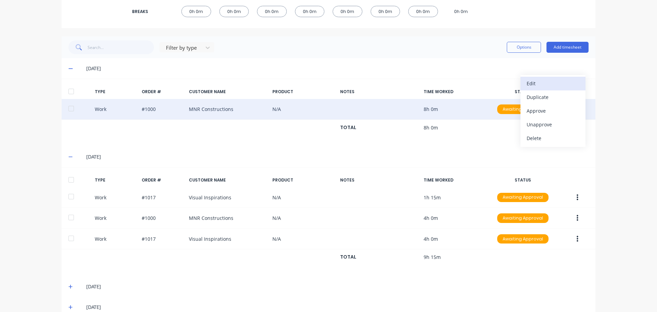
click at [538, 86] on div "Edit" at bounding box center [553, 83] width 53 height 10
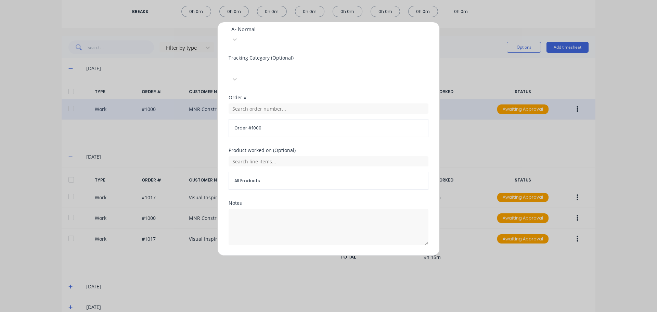
scroll to position [242, 0]
click at [277, 208] on textarea at bounding box center [329, 226] width 200 height 36
type textarea "PUBLIC HOLIDAY"
click at [312, 255] on button "Edit time tracking entry" at bounding box center [312, 260] width 59 height 11
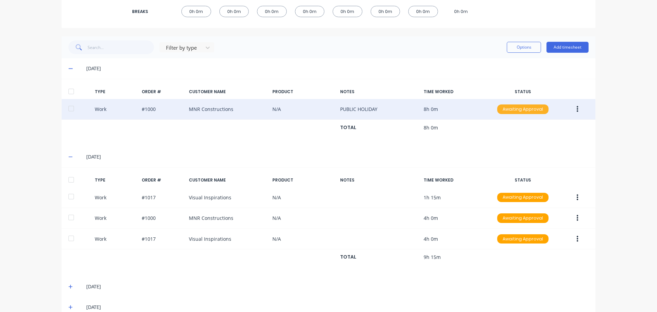
click at [505, 106] on div "Awaiting Approval" at bounding box center [522, 109] width 51 height 10
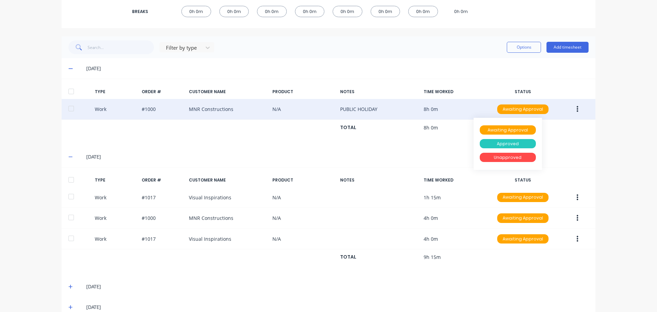
click at [502, 144] on div "Approved" at bounding box center [508, 144] width 56 height 10
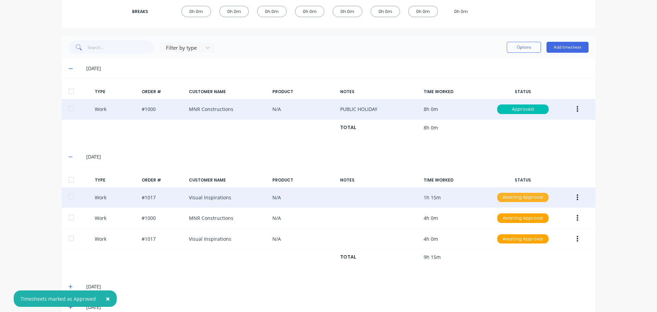
click at [519, 194] on div "Awaiting Approval" at bounding box center [522, 198] width 51 height 10
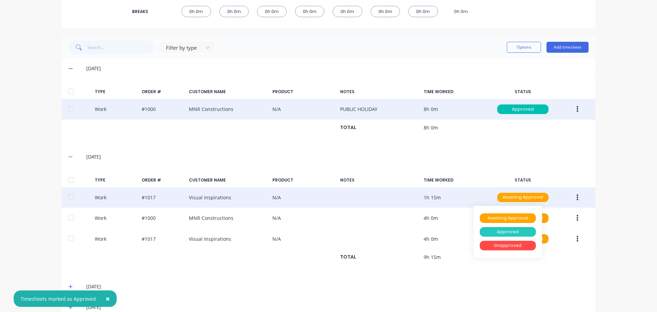
click at [509, 229] on div "Approved" at bounding box center [508, 232] width 56 height 10
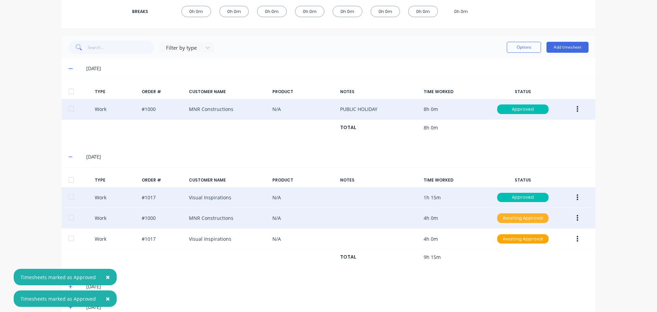
click at [516, 220] on div "Awaiting Approval" at bounding box center [522, 218] width 51 height 10
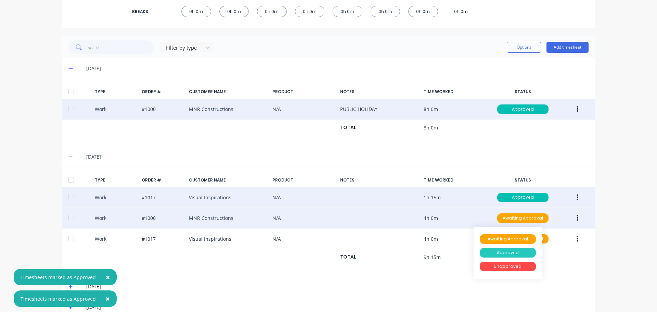
click at [510, 251] on div "Approved" at bounding box center [508, 253] width 56 height 10
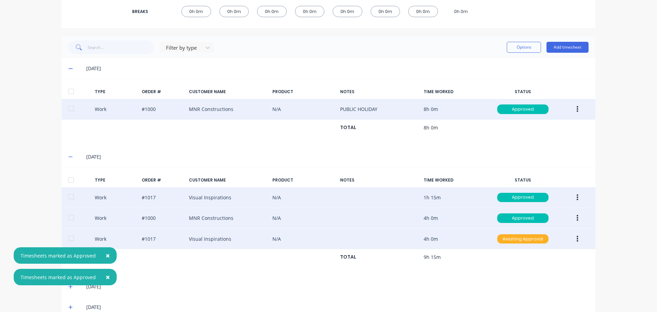
click at [515, 236] on div "Awaiting Approval" at bounding box center [522, 239] width 51 height 10
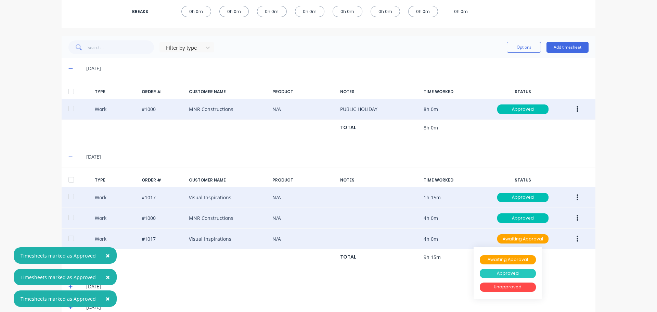
click at [497, 270] on div "Approved" at bounding box center [508, 274] width 56 height 10
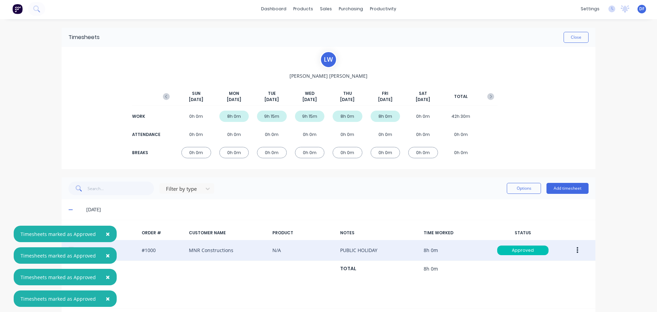
scroll to position [0, 0]
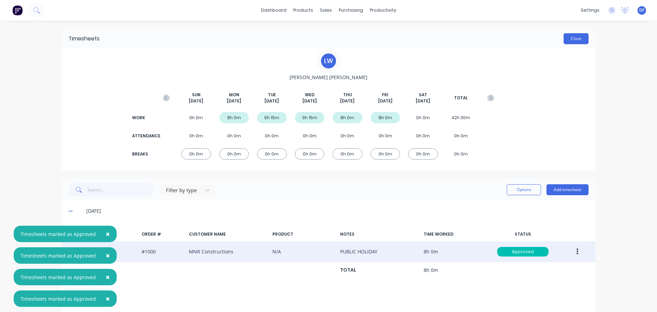
click at [573, 38] on button "Close" at bounding box center [576, 38] width 25 height 11
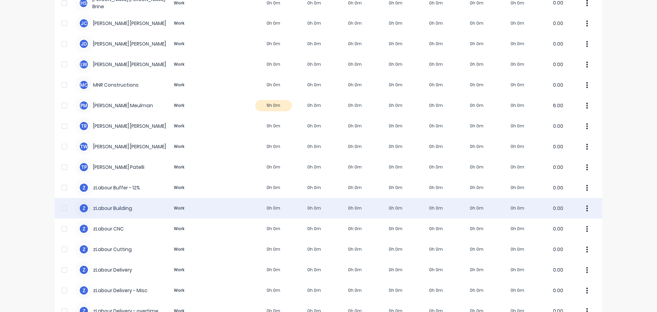
scroll to position [274, 0]
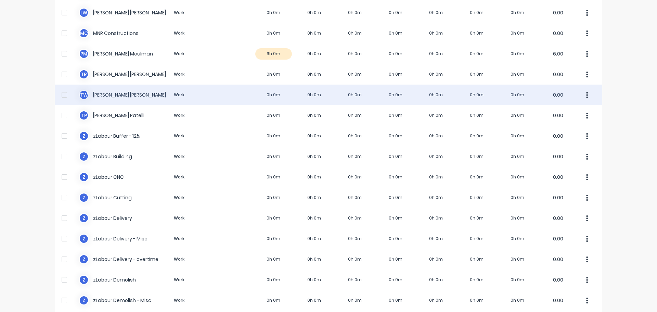
click at [172, 96] on div "T W [PERSON_NAME] Work 0h 0m 0h 0m 0h 0m 0h 0m 0h 0m 0h 0m 0h 0m 0.00" at bounding box center [329, 95] width 548 height 21
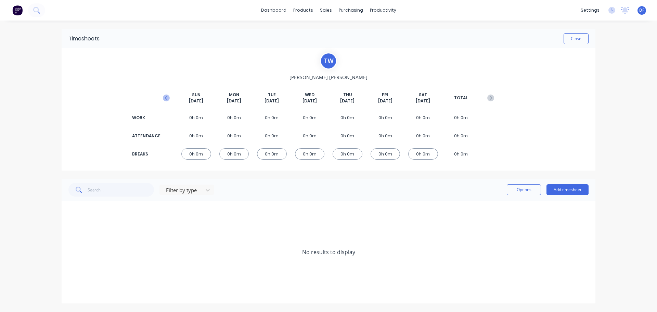
click at [166, 98] on icon "button" at bounding box center [166, 97] width 2 height 3
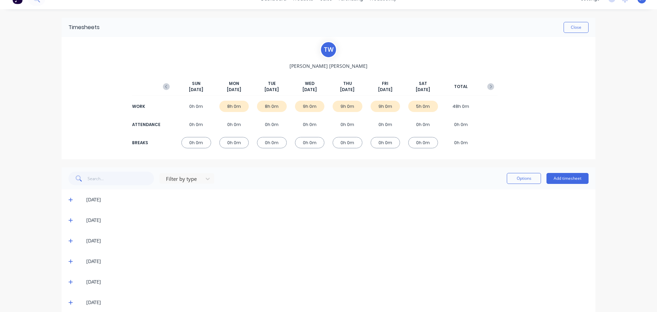
scroll to position [21, 0]
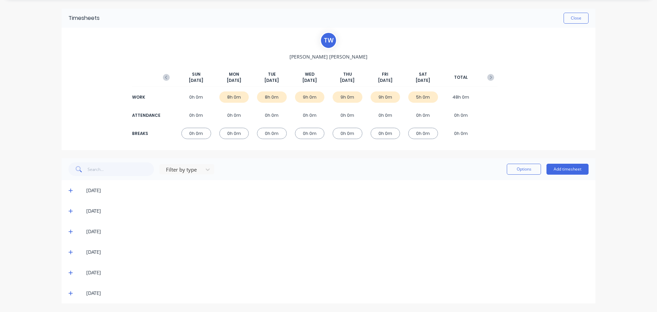
drag, startPoint x: 69, startPoint y: 293, endPoint x: 120, endPoint y: 270, distance: 55.8
click at [69, 293] on icon at bounding box center [70, 293] width 4 height 5
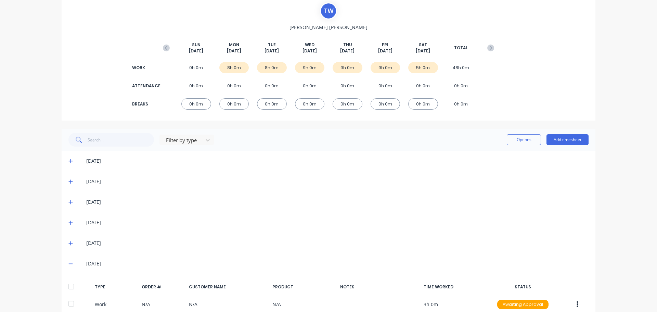
scroll to position [109, 0]
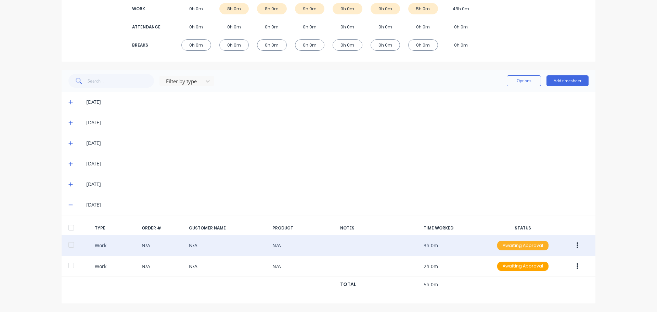
click at [528, 243] on div "Awaiting Approval" at bounding box center [522, 246] width 51 height 10
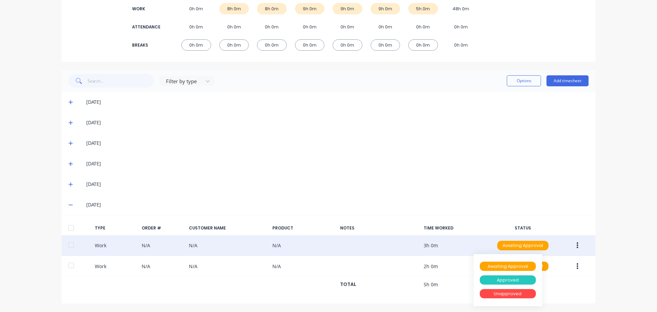
click at [504, 281] on div "Approved" at bounding box center [508, 280] width 56 height 10
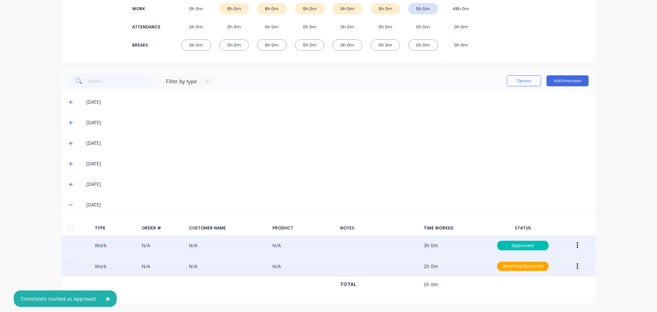
click at [514, 260] on div "Work N/A N/A N/A 2h 0m Awaiting Approval" at bounding box center [329, 266] width 534 height 21
click at [513, 265] on div "Awaiting Approval" at bounding box center [522, 267] width 51 height 10
drag, startPoint x: 508, startPoint y: 296, endPoint x: 502, endPoint y: 299, distance: 6.7
click at [507, 296] on div "Approved" at bounding box center [508, 301] width 56 height 10
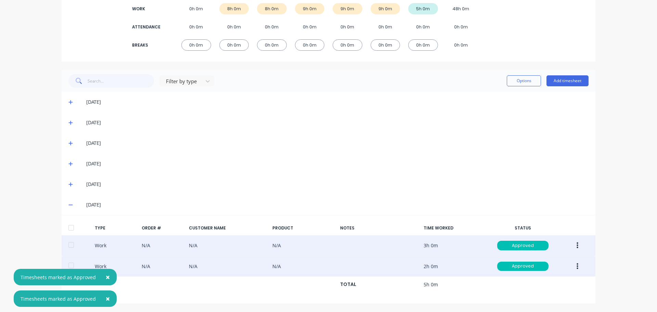
click at [68, 203] on icon at bounding box center [70, 204] width 4 height 5
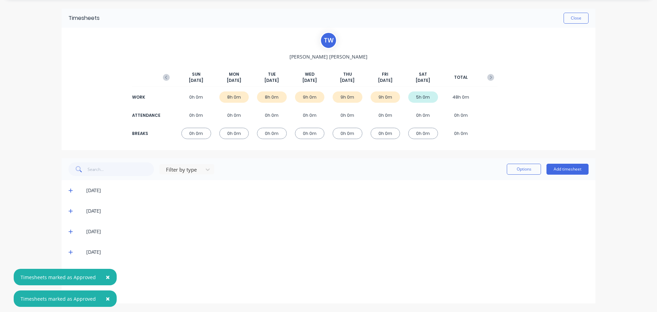
click at [68, 251] on icon at bounding box center [70, 252] width 4 height 5
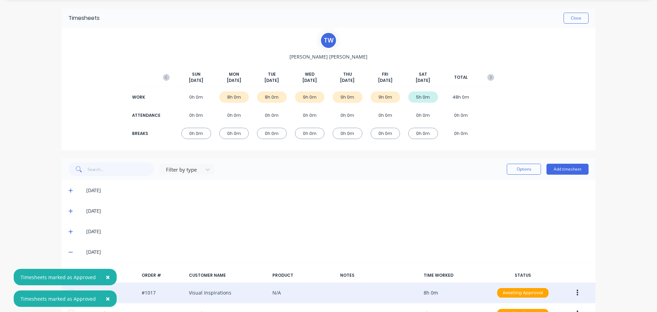
scroll to position [109, 0]
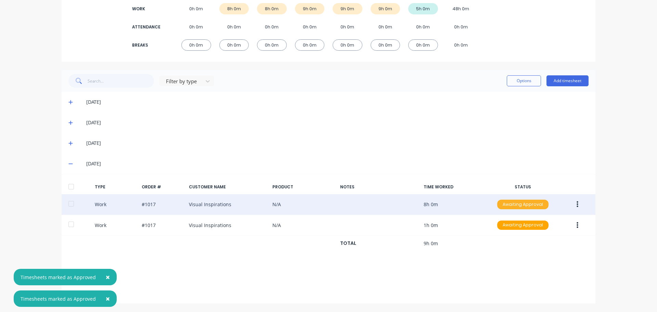
click at [523, 203] on div "Awaiting Approval" at bounding box center [522, 205] width 51 height 10
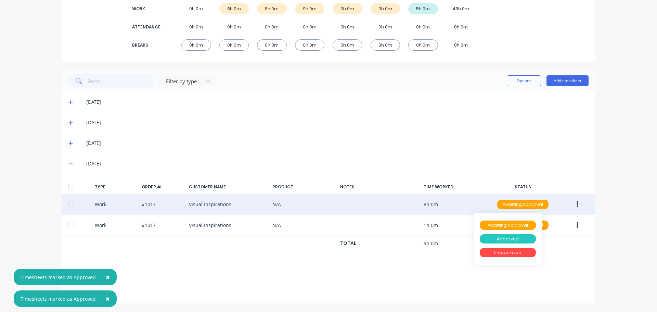
click at [509, 239] on div "Approved" at bounding box center [508, 239] width 56 height 10
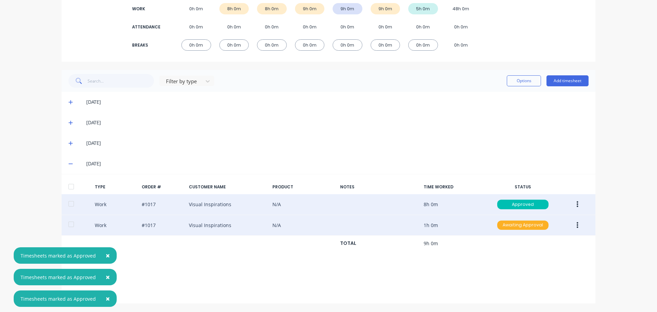
click at [515, 226] on div "Awaiting Approval" at bounding box center [522, 225] width 51 height 10
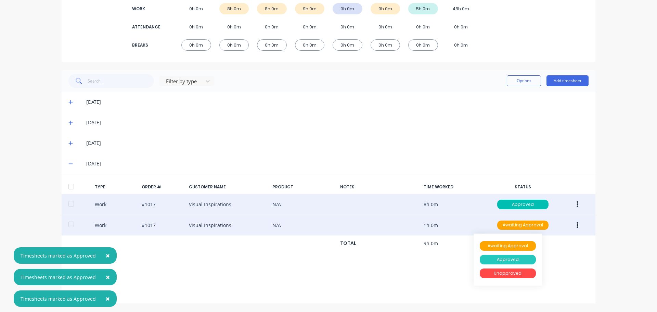
click at [509, 263] on div "Approved" at bounding box center [508, 260] width 56 height 10
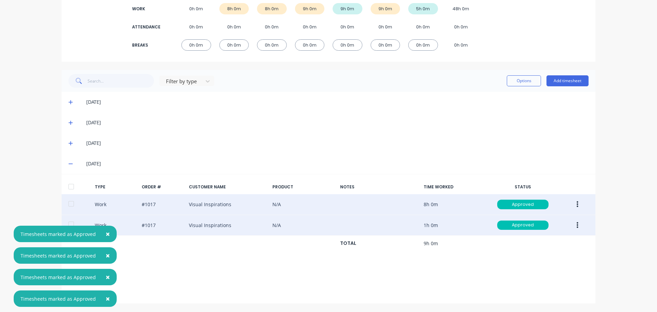
click at [68, 161] on icon at bounding box center [70, 163] width 4 height 5
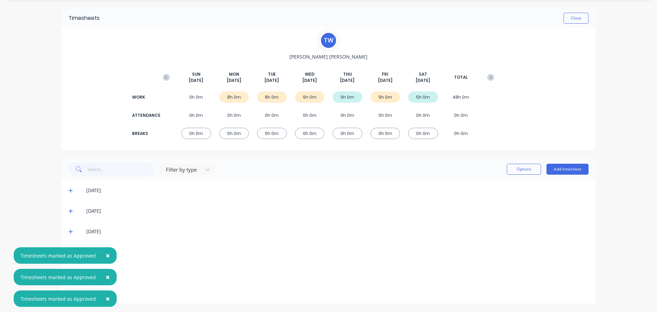
click at [68, 231] on icon at bounding box center [70, 231] width 4 height 5
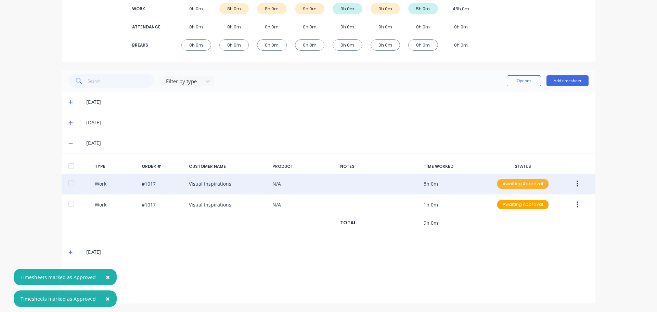
click at [510, 184] on div "Awaiting Approval" at bounding box center [522, 184] width 51 height 10
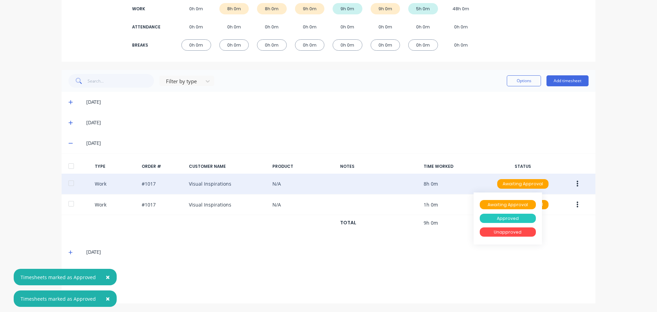
click at [504, 218] on div "Approved" at bounding box center [508, 219] width 56 height 10
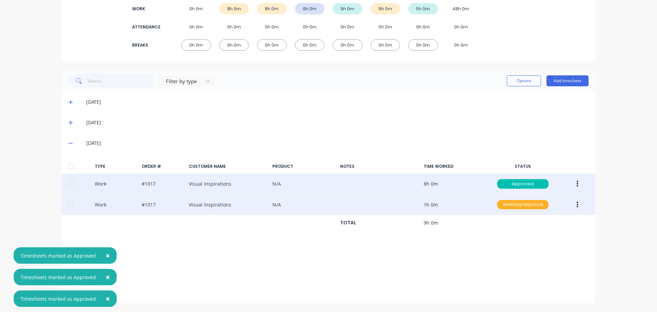
click at [517, 207] on div "Awaiting Approval" at bounding box center [522, 205] width 51 height 10
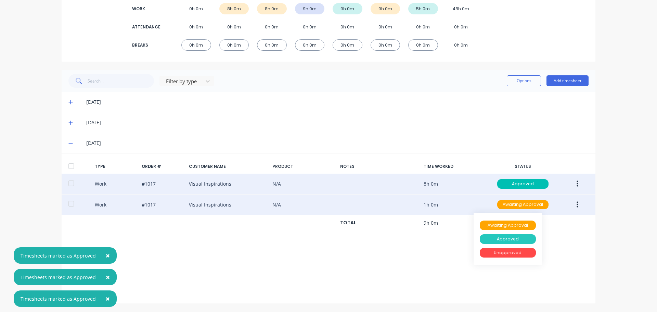
click at [504, 240] on div "Approved" at bounding box center [508, 239] width 56 height 10
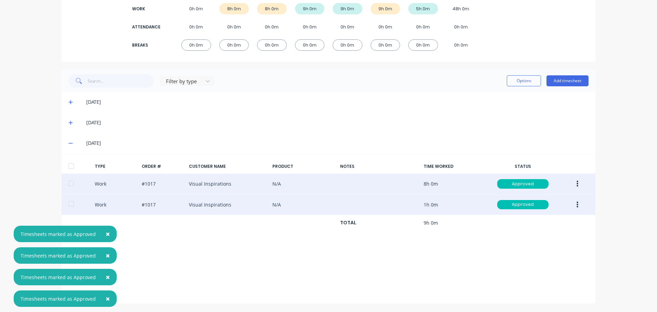
click at [68, 144] on icon at bounding box center [70, 143] width 4 height 5
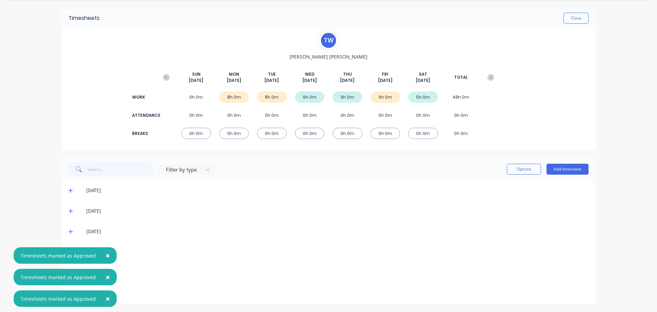
click at [68, 213] on icon at bounding box center [70, 211] width 4 height 4
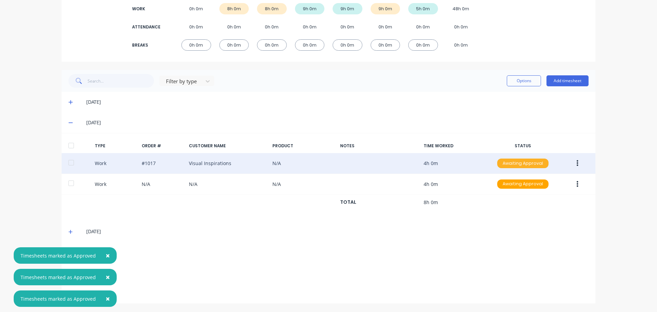
click at [515, 164] on div "Awaiting Approval" at bounding box center [522, 164] width 51 height 10
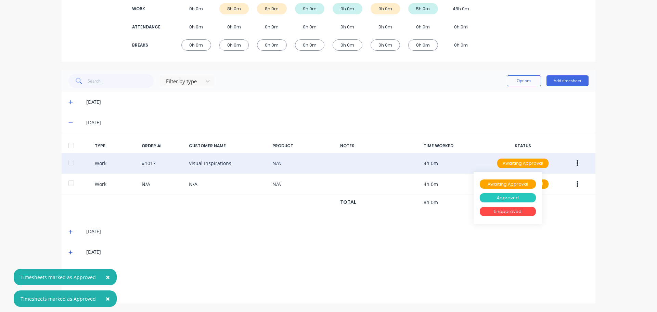
click at [508, 199] on div "Approved" at bounding box center [508, 198] width 56 height 10
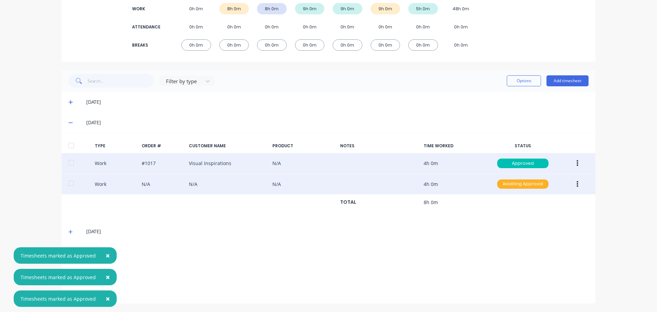
click at [514, 186] on div "Awaiting Approval" at bounding box center [522, 184] width 51 height 10
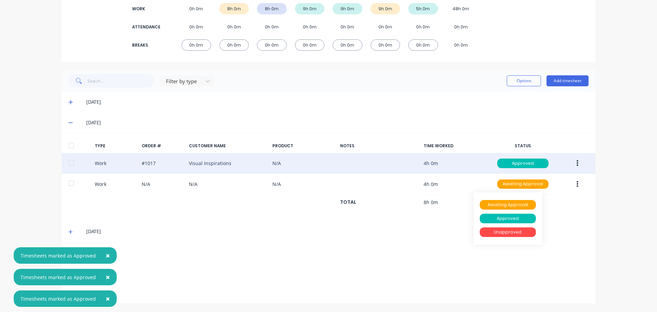
drag, startPoint x: 506, startPoint y: 216, endPoint x: 300, endPoint y: 220, distance: 206.8
click at [506, 216] on div "Approved" at bounding box center [508, 219] width 56 height 10
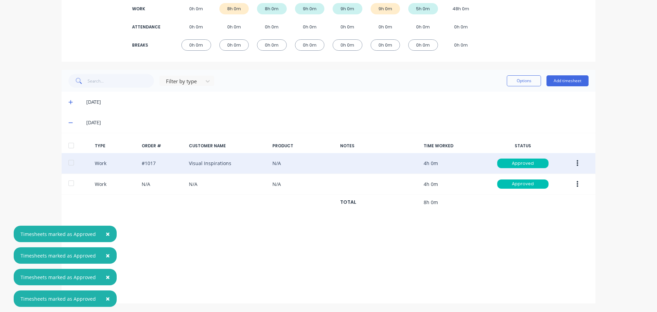
click at [68, 121] on icon at bounding box center [70, 122] width 4 height 5
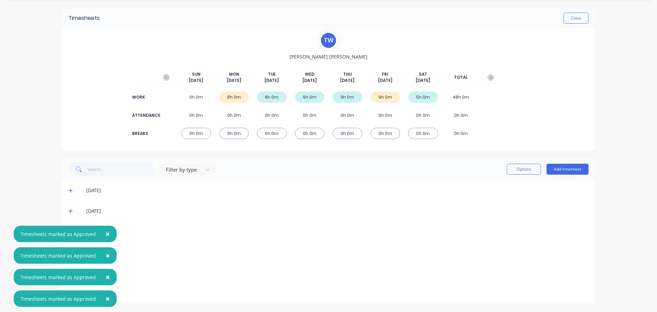
click at [68, 210] on icon at bounding box center [70, 210] width 4 height 5
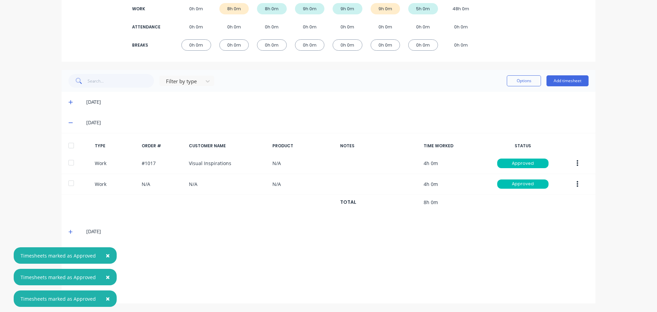
click at [68, 105] on span at bounding box center [71, 102] width 7 height 7
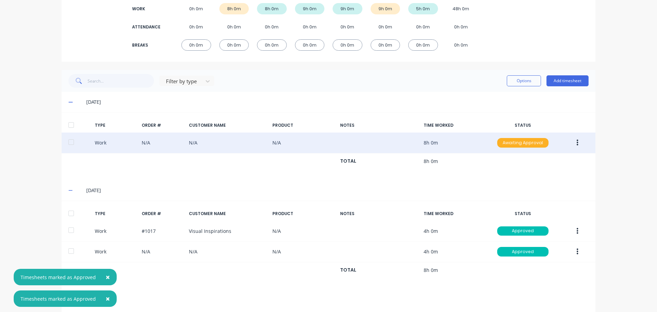
click at [518, 141] on div "Awaiting Approval" at bounding box center [522, 143] width 51 height 10
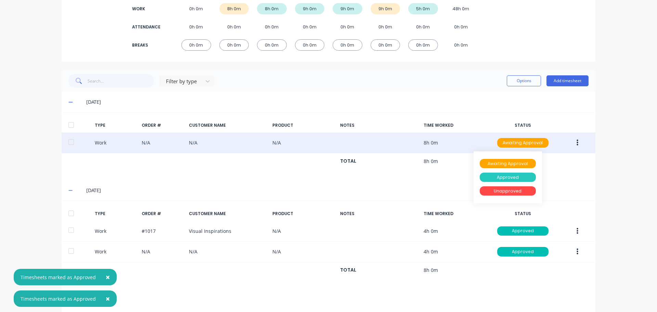
click at [506, 178] on div "Approved" at bounding box center [508, 178] width 56 height 10
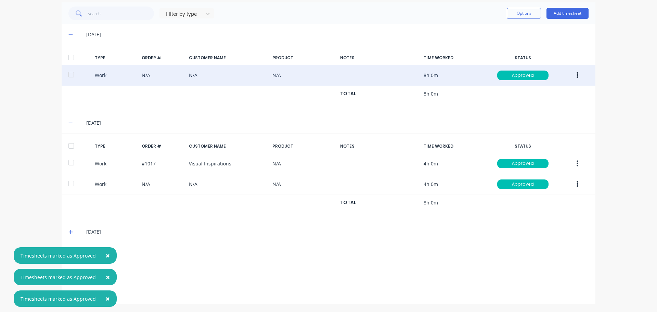
scroll to position [177, 0]
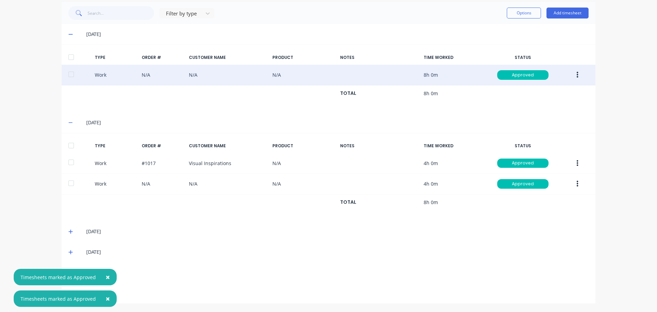
click at [68, 122] on icon at bounding box center [70, 122] width 4 height 5
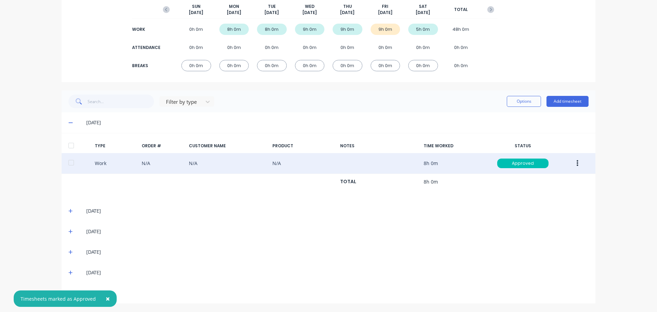
click at [68, 121] on icon at bounding box center [70, 122] width 4 height 5
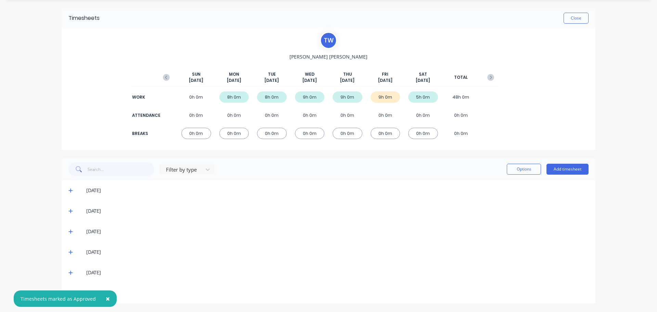
scroll to position [21, 0]
click at [68, 293] on icon at bounding box center [70, 293] width 4 height 4
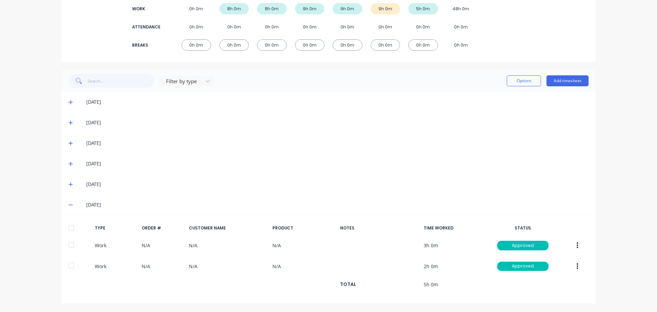
click at [68, 203] on icon at bounding box center [70, 204] width 4 height 5
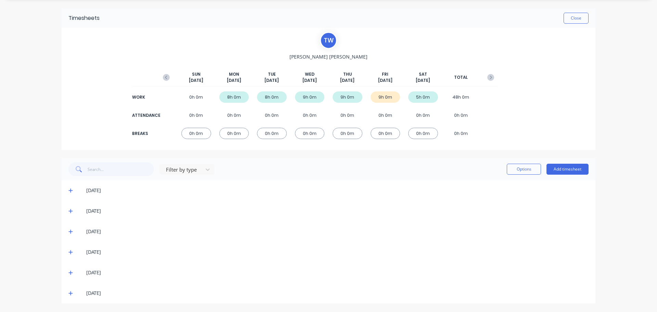
click at [68, 272] on icon at bounding box center [70, 272] width 4 height 5
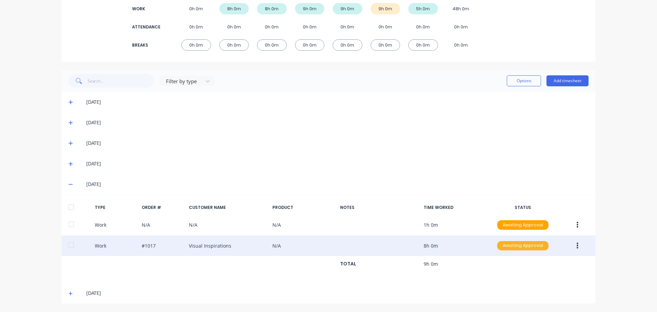
click at [505, 246] on div "Awaiting Approval" at bounding box center [522, 246] width 51 height 10
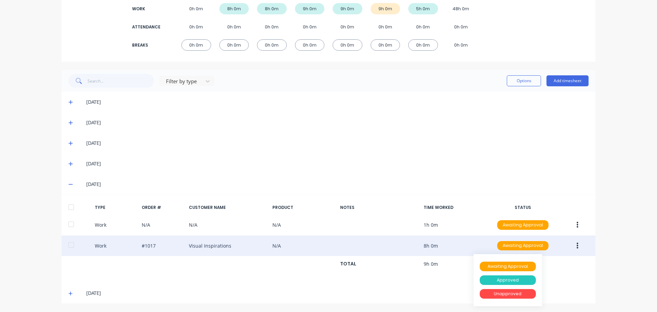
click at [503, 278] on div "Approved" at bounding box center [508, 280] width 56 height 10
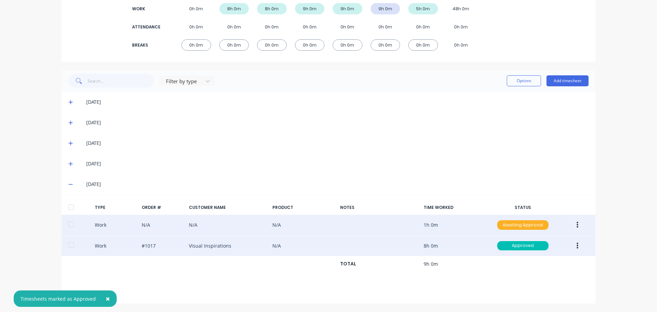
click at [517, 223] on div "Awaiting Approval" at bounding box center [522, 225] width 51 height 10
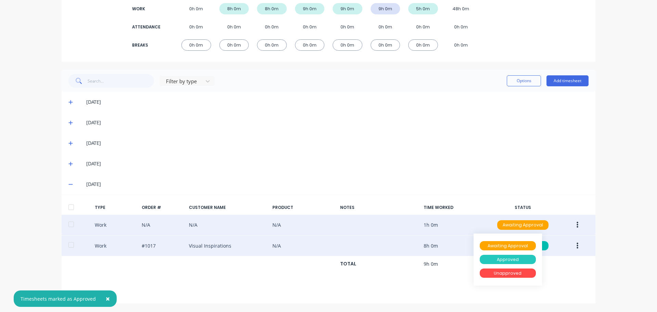
click at [508, 259] on div "Approved" at bounding box center [508, 260] width 56 height 10
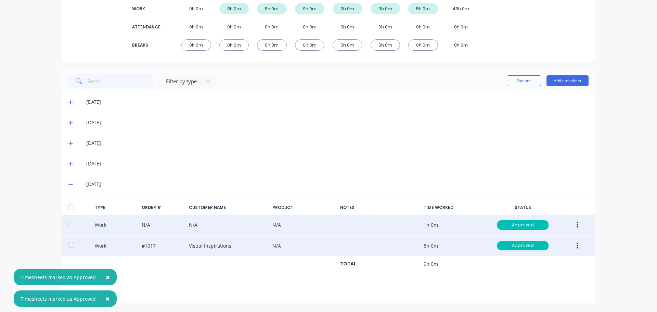
click at [68, 184] on icon at bounding box center [70, 184] width 4 height 5
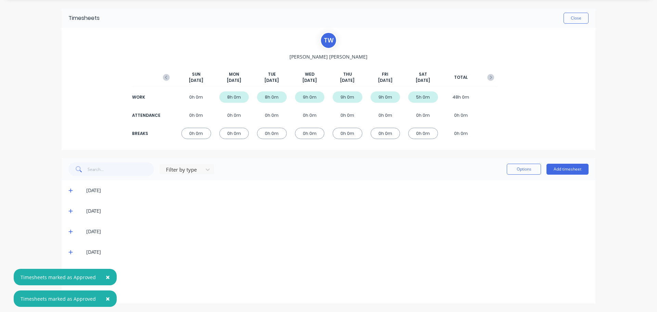
click at [68, 252] on icon at bounding box center [70, 252] width 4 height 4
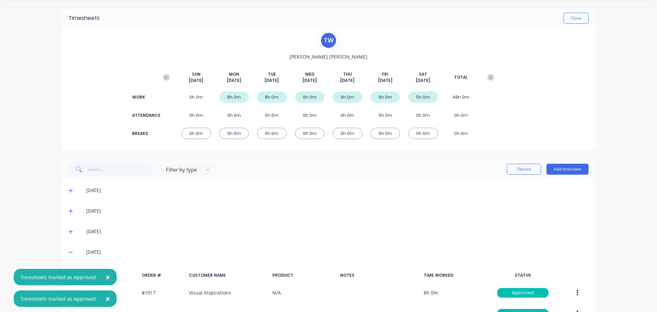
scroll to position [109, 0]
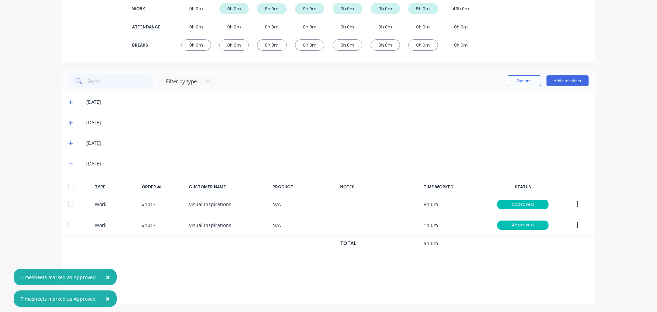
click at [68, 165] on icon at bounding box center [70, 163] width 4 height 5
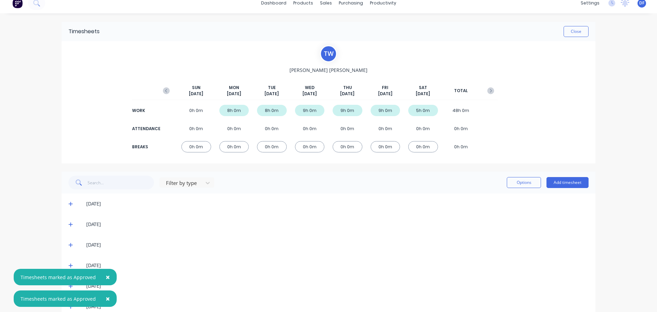
scroll to position [0, 0]
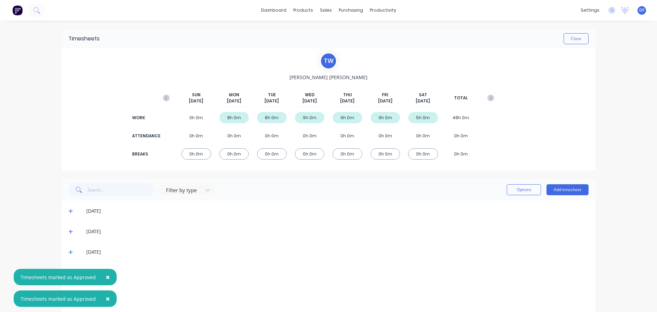
click at [68, 211] on icon at bounding box center [70, 211] width 4 height 4
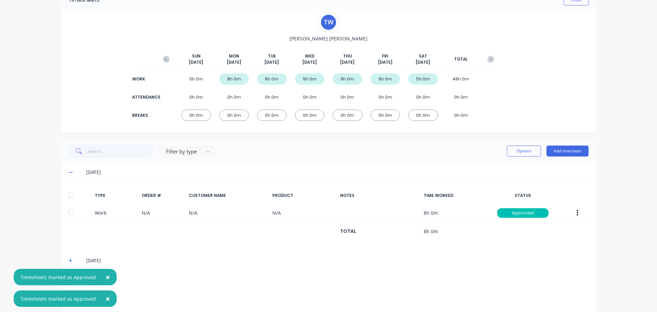
scroll to position [88, 0]
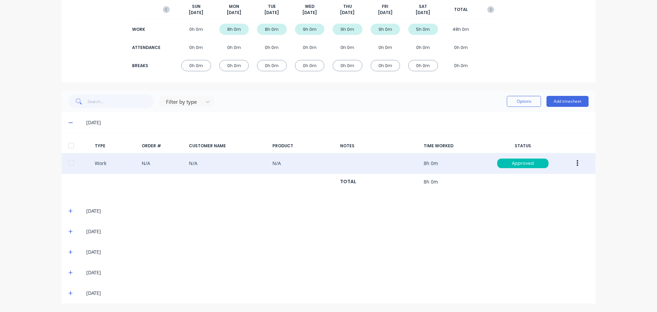
click at [580, 162] on button "button" at bounding box center [578, 163] width 16 height 12
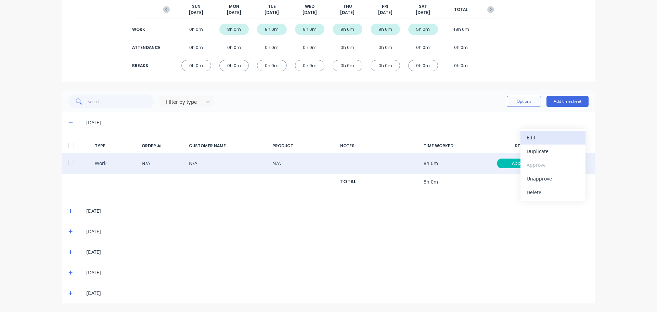
click at [532, 136] on div "Edit" at bounding box center [553, 137] width 53 height 10
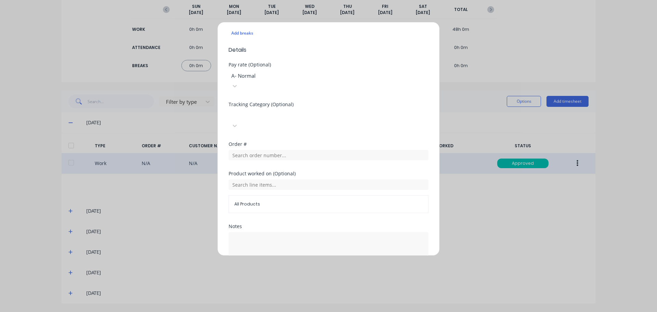
scroll to position [205, 0]
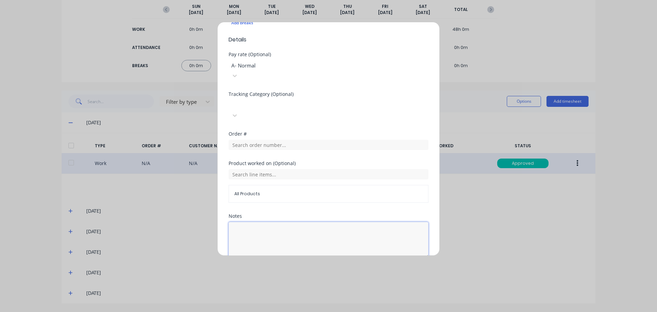
click at [265, 222] on textarea at bounding box center [329, 240] width 200 height 36
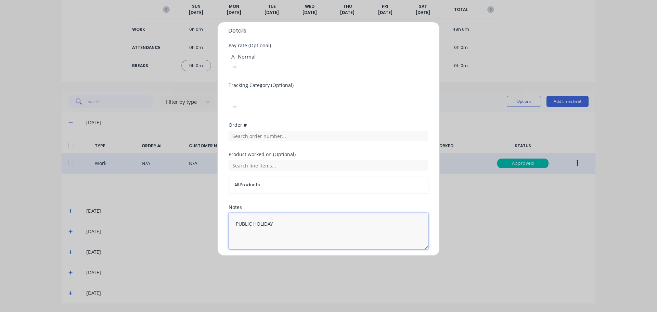
scroll to position [219, 0]
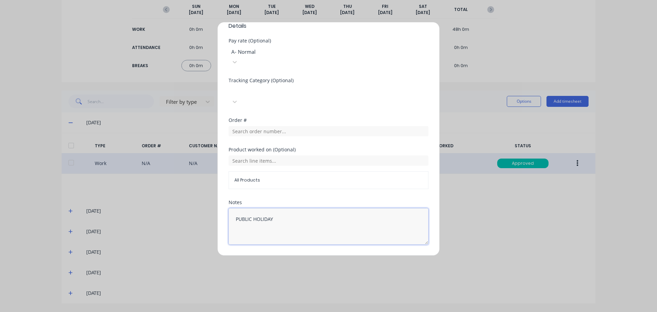
type textarea "PUBLIC HOLIDAY"
click at [310, 255] on button "Edit time tracking entry" at bounding box center [312, 260] width 59 height 11
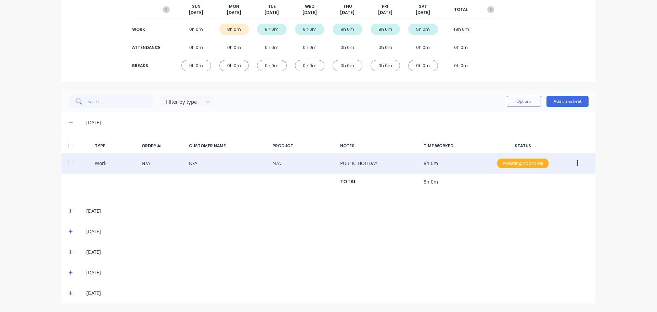
click at [503, 163] on div "Awaiting Approval" at bounding box center [522, 164] width 51 height 10
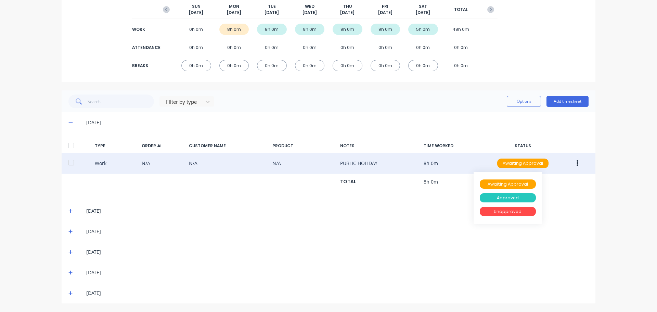
click at [506, 200] on div "Approved" at bounding box center [508, 198] width 56 height 10
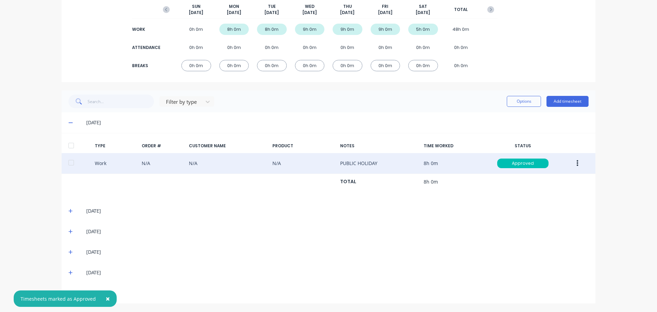
click at [68, 121] on icon at bounding box center [70, 122] width 4 height 5
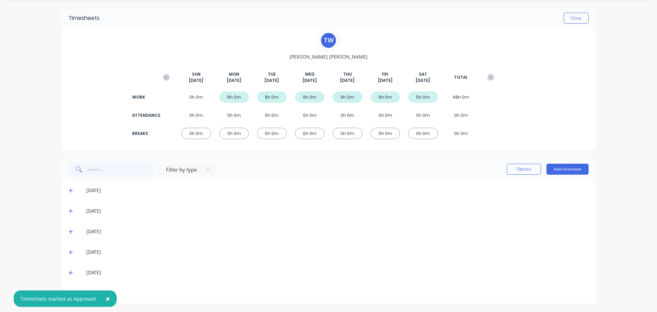
scroll to position [0, 0]
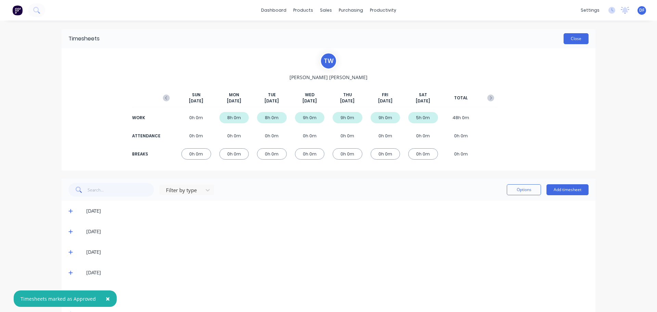
click at [577, 37] on button "Close" at bounding box center [576, 38] width 25 height 11
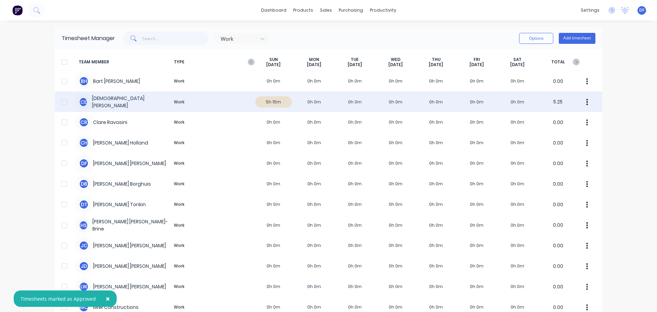
click at [235, 104] on div "C E [PERSON_NAME] Work 5h 15m 0h 0m 0h 0m 0h 0m 0h 0m 0h 0m 0h 0m 5.25" at bounding box center [329, 101] width 548 height 21
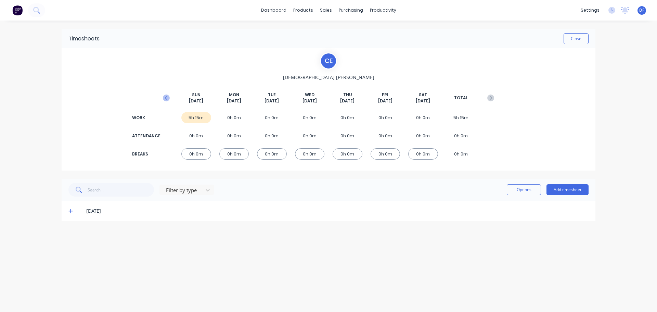
click at [163, 96] on button "button" at bounding box center [167, 98] width 14 height 12
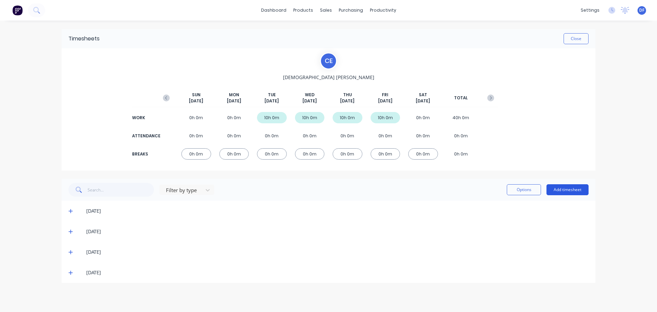
click at [557, 188] on button "Add timesheet" at bounding box center [568, 189] width 42 height 11
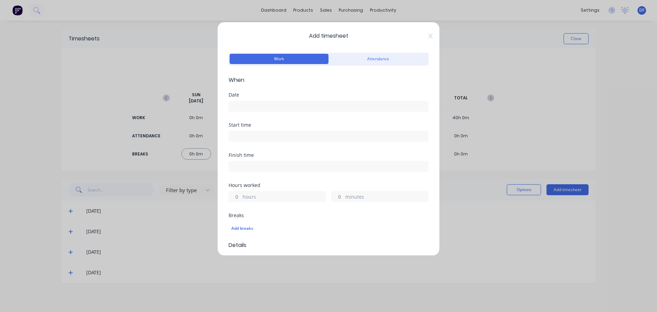
click at [268, 107] on input at bounding box center [328, 106] width 199 height 10
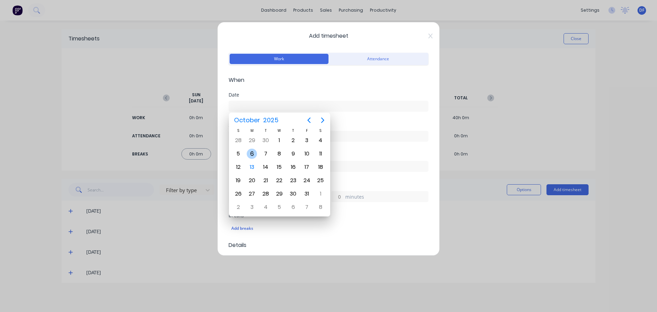
click at [251, 153] on div "6" at bounding box center [252, 154] width 10 height 10
type input "[DATE]"
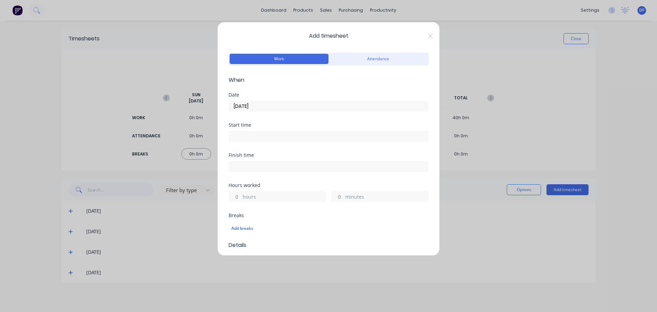
click at [263, 195] on label "hours" at bounding box center [284, 197] width 83 height 9
click at [241, 195] on input "hours" at bounding box center [235, 196] width 12 height 10
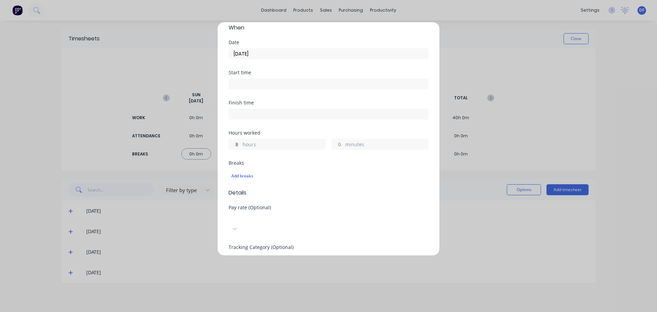
scroll to position [103, 0]
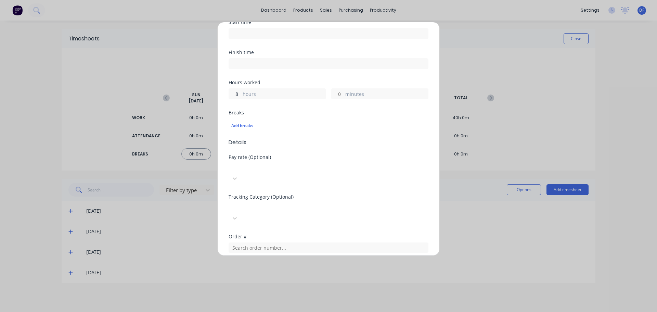
type input "8"
click at [319, 172] on div at bounding box center [280, 167] width 99 height 9
click at [311, 203] on div at bounding box center [280, 207] width 99 height 9
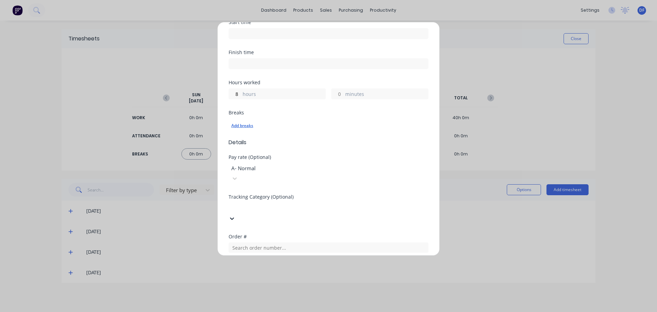
click at [386, 121] on div "Add breaks" at bounding box center [328, 125] width 194 height 9
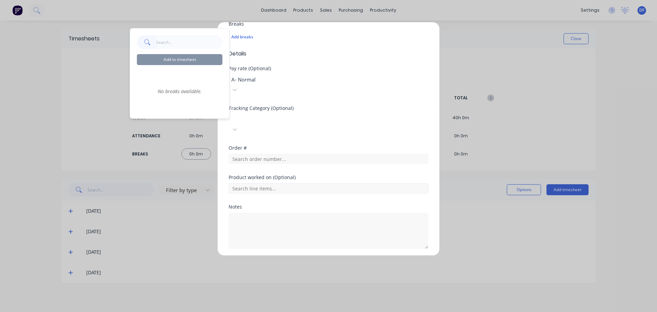
scroll to position [196, 0]
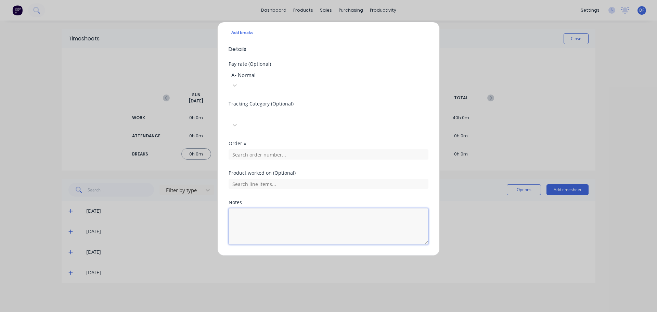
click at [255, 208] on textarea at bounding box center [329, 226] width 200 height 36
type textarea "PUBLIC HOLIDAY"
click at [314, 255] on button "Add manual time entry" at bounding box center [312, 260] width 58 height 11
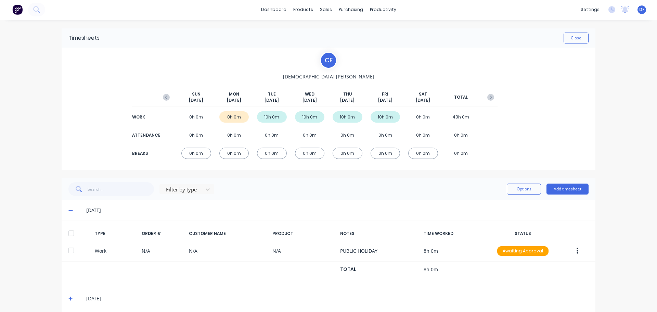
scroll to position [0, 0]
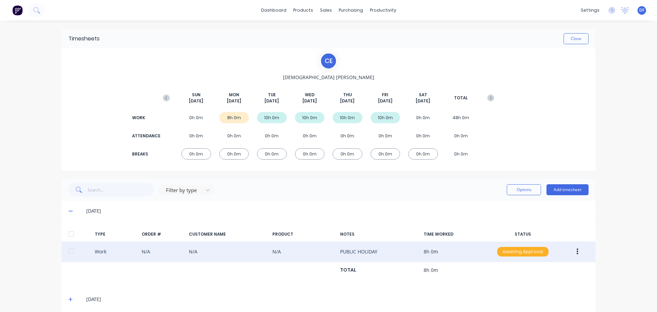
click at [510, 252] on div "Awaiting Approval" at bounding box center [522, 252] width 51 height 10
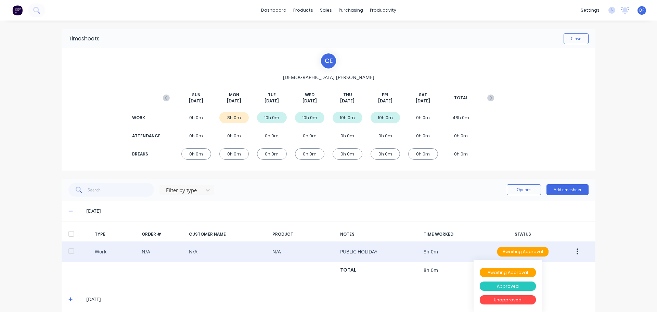
click at [493, 283] on div "Approved" at bounding box center [508, 286] width 56 height 10
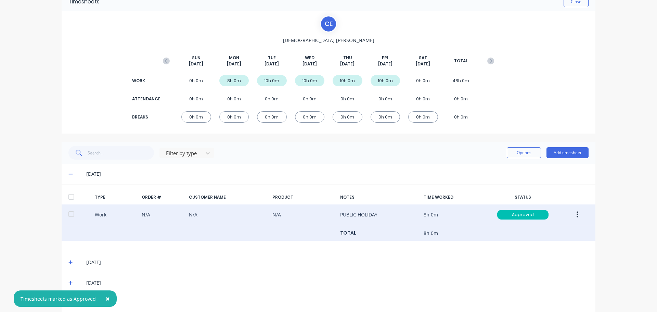
scroll to position [68, 0]
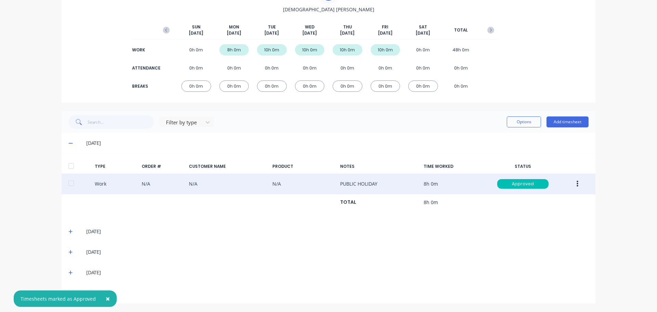
click at [69, 143] on icon at bounding box center [70, 143] width 4 height 1
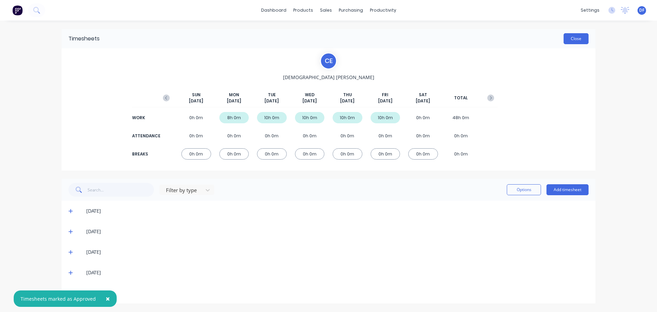
click at [579, 37] on button "Close" at bounding box center [576, 38] width 25 height 11
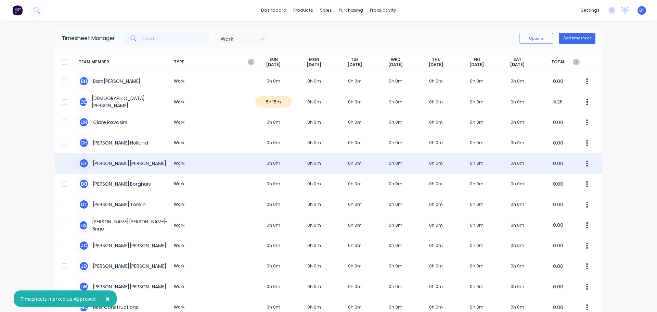
click at [116, 163] on div "D F [PERSON_NAME] Work 0h 0m 0h 0m 0h 0m 0h 0m 0h 0m 0h 0m 0h 0m 0.00" at bounding box center [329, 163] width 548 height 21
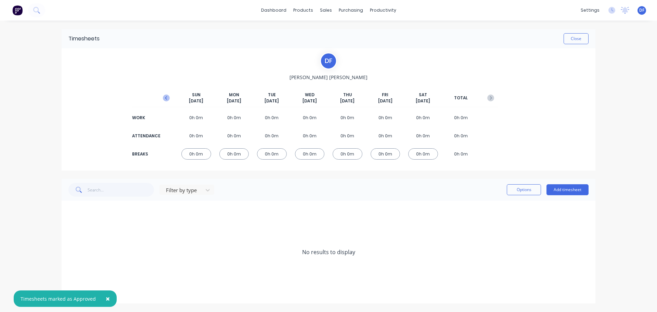
click at [168, 96] on icon "button" at bounding box center [166, 97] width 7 height 7
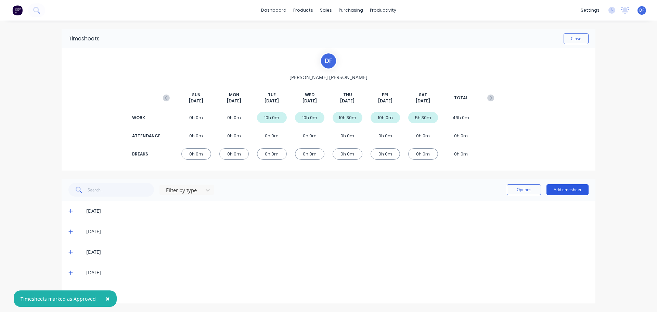
click at [578, 187] on button "Add timesheet" at bounding box center [568, 189] width 42 height 11
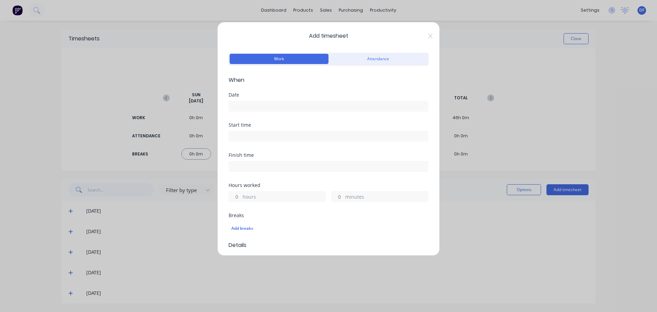
click at [269, 103] on input at bounding box center [328, 106] width 199 height 10
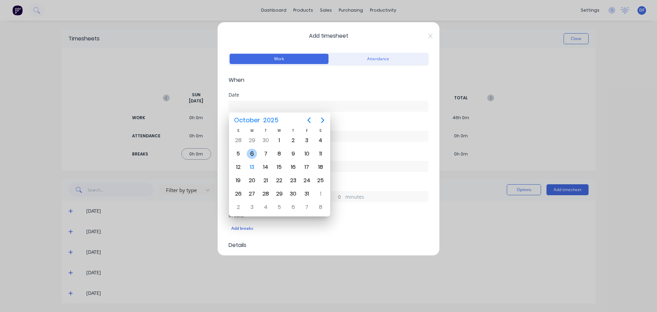
click at [249, 154] on div "6" at bounding box center [252, 154] width 10 height 10
type input "[DATE]"
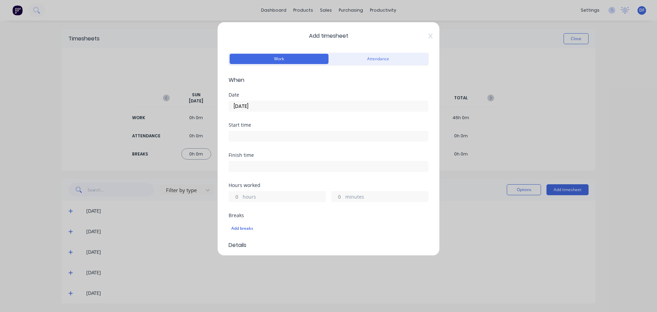
click at [248, 196] on label "hours" at bounding box center [284, 197] width 83 height 9
click at [241, 196] on input "hours" at bounding box center [235, 196] width 12 height 10
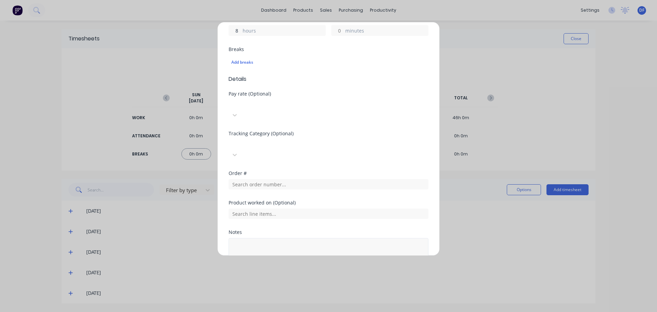
scroll to position [196, 0]
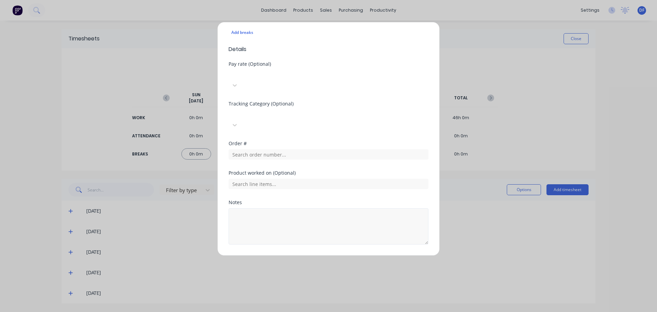
type input "8"
click at [278, 208] on textarea at bounding box center [329, 226] width 200 height 36
type textarea "PUBLIC HOLIDAY"
click at [304, 255] on button "Add manual time entry" at bounding box center [312, 260] width 58 height 11
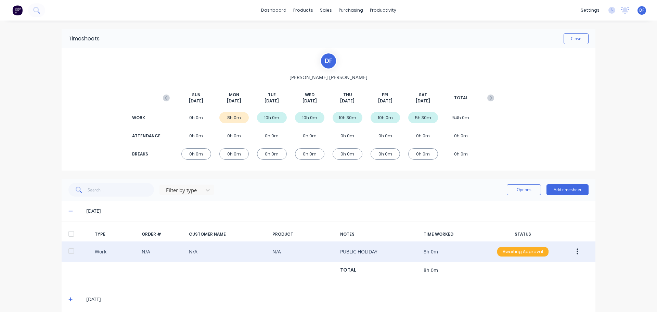
click at [523, 250] on div "Awaiting Approval" at bounding box center [522, 252] width 51 height 10
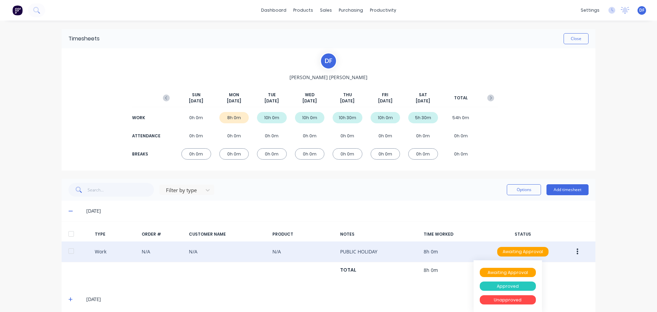
click at [496, 288] on div "Approved" at bounding box center [508, 286] width 56 height 10
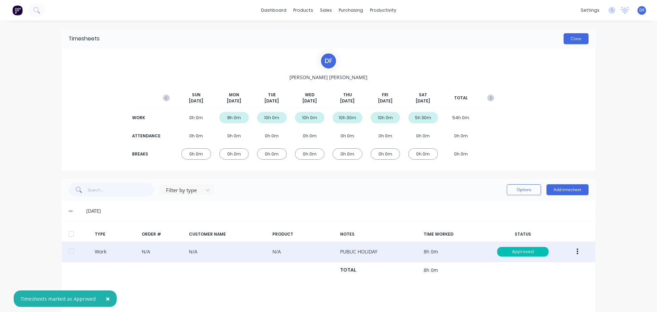
click at [574, 34] on button "Close" at bounding box center [576, 38] width 25 height 11
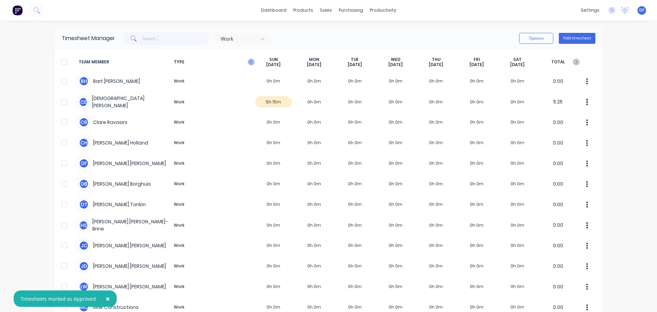
click at [249, 61] on icon "button" at bounding box center [251, 62] width 7 height 7
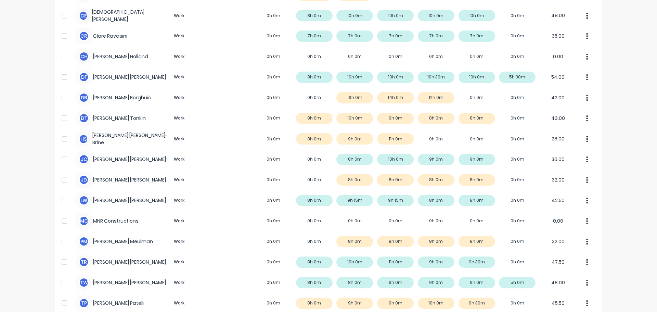
scroll to position [103, 0]
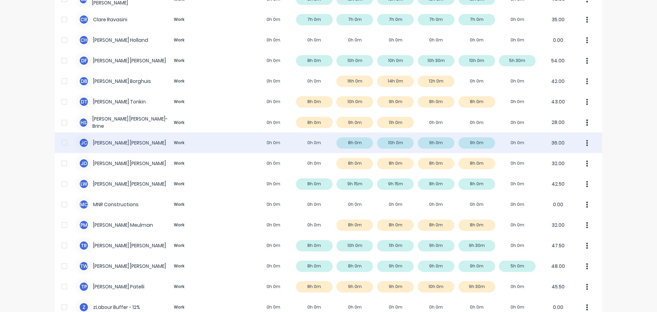
click at [337, 145] on div "[PERSON_NAME] Work 0h 0m 0h 0m 8h 0m 10h 0m 9h 0m 9h 0m 0h 0m 36.00" at bounding box center [329, 142] width 548 height 21
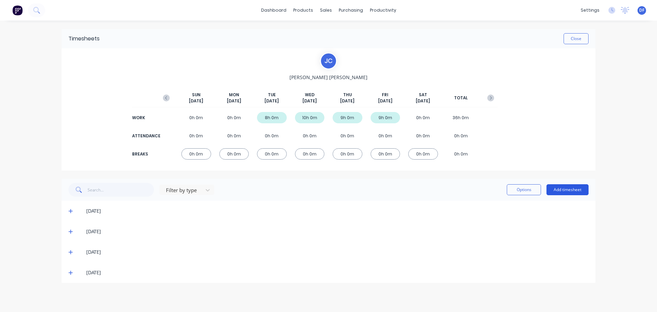
click at [561, 186] on button "Add timesheet" at bounding box center [568, 189] width 42 height 11
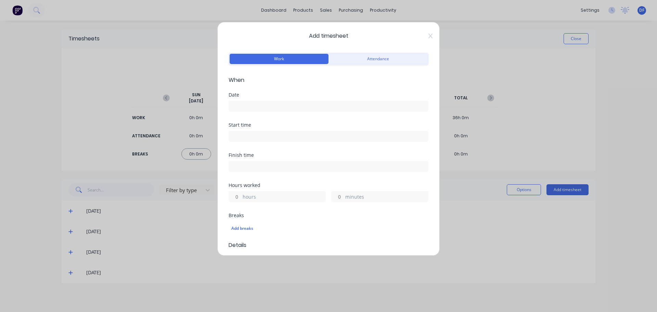
click at [254, 102] on input at bounding box center [328, 106] width 199 height 10
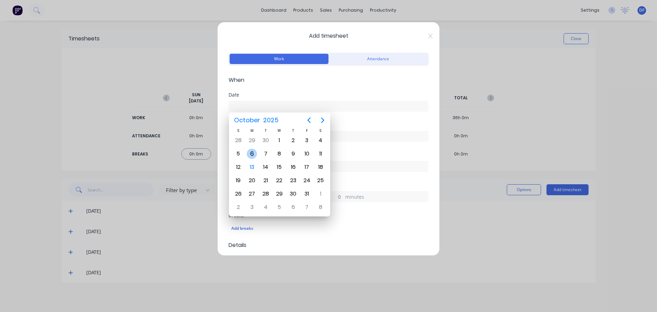
click at [249, 153] on div "6" at bounding box center [252, 154] width 10 height 10
type input "[DATE]"
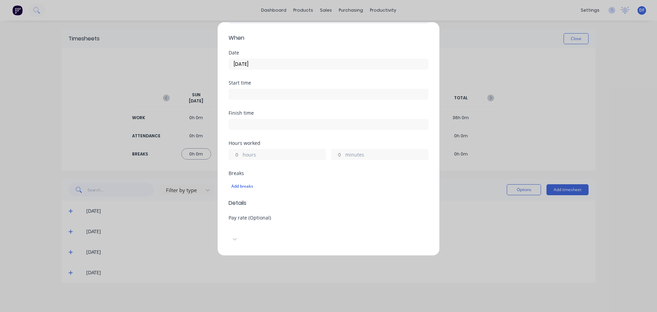
scroll to position [68, 0]
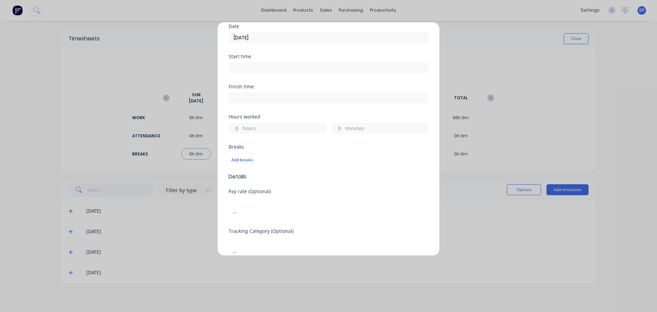
click at [264, 132] on label "hours" at bounding box center [284, 129] width 83 height 9
click at [241, 132] on input "hours" at bounding box center [235, 128] width 12 height 10
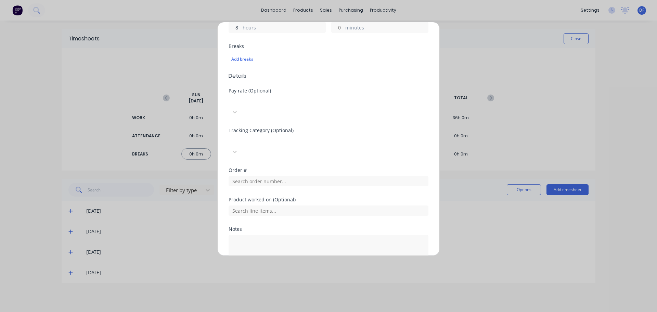
scroll to position [171, 0]
type input "8"
click at [254, 233] on textarea at bounding box center [329, 251] width 200 height 36
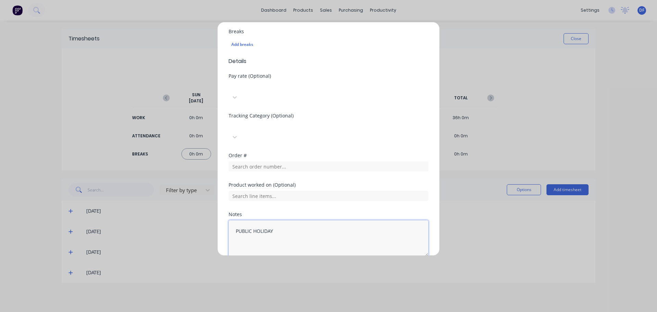
scroll to position [196, 0]
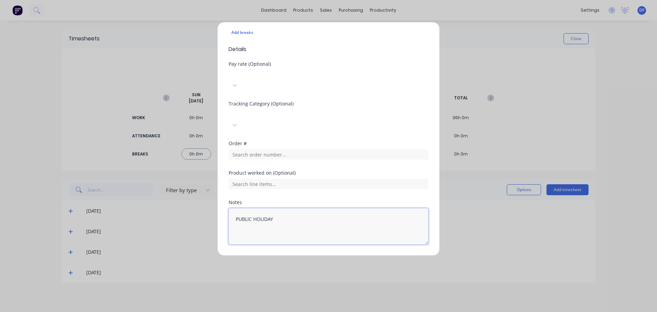
type textarea "PUBLIC HOLIDAY"
click at [319, 255] on button "Add manual time entry" at bounding box center [312, 260] width 58 height 11
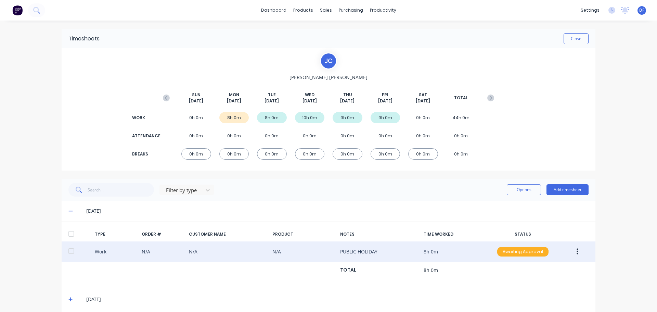
click at [504, 252] on div "Awaiting Approval" at bounding box center [522, 252] width 51 height 10
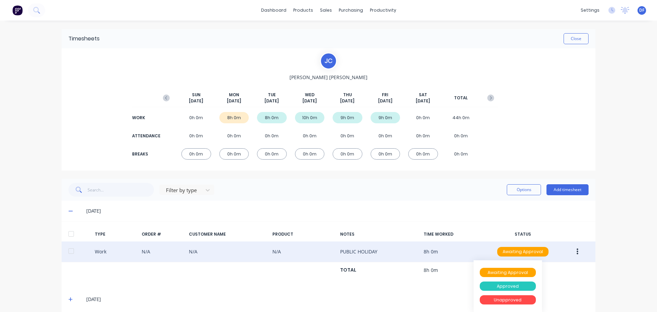
click at [501, 286] on div "Approved" at bounding box center [508, 286] width 56 height 10
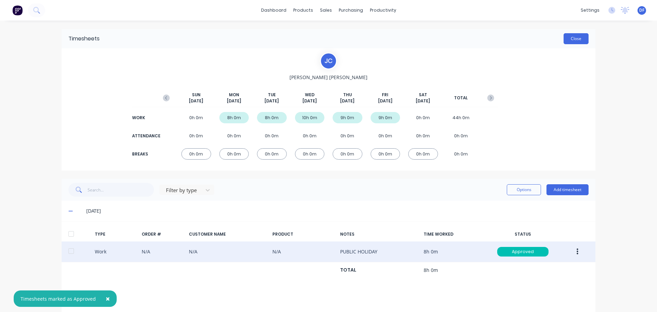
click at [576, 40] on button "Close" at bounding box center [576, 38] width 25 height 11
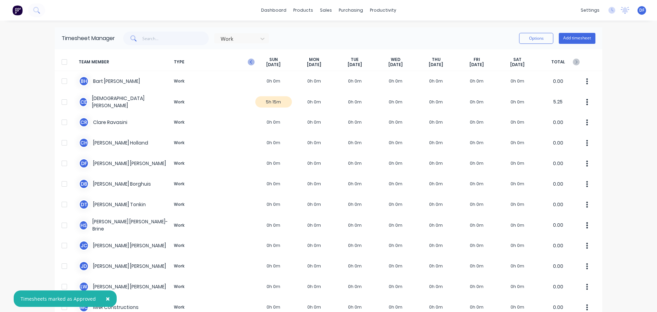
click at [250, 61] on icon "button" at bounding box center [251, 62] width 7 height 7
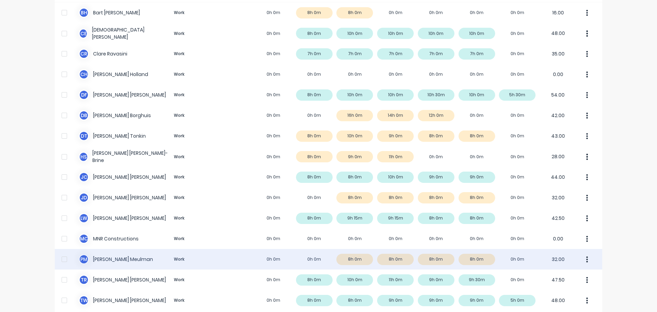
scroll to position [171, 0]
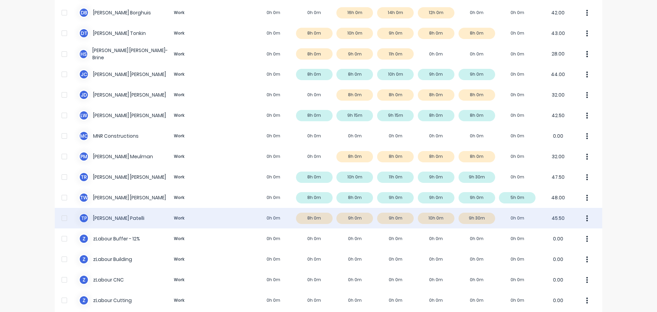
click at [285, 219] on div "T P [PERSON_NAME] Work 0h 0m 8h 0m 9h 0m 9h 0m 10h 0m 9h 30m 0h 0m 45.50" at bounding box center [329, 218] width 548 height 21
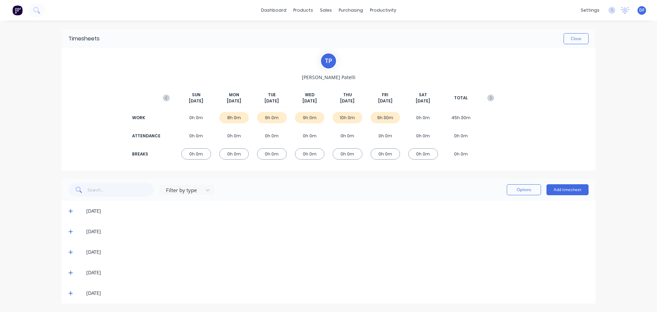
click at [70, 211] on icon at bounding box center [70, 210] width 4 height 5
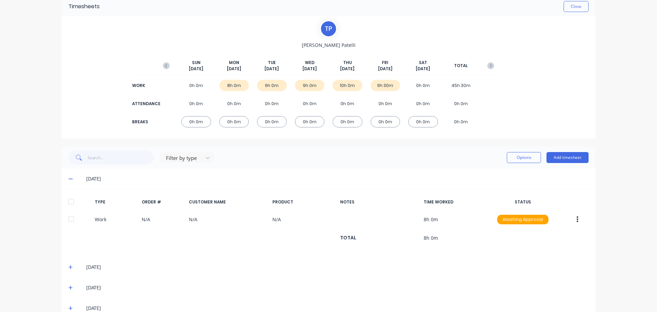
scroll to position [68, 0]
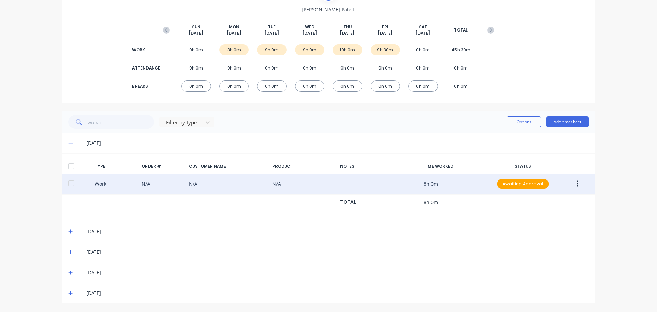
click at [574, 187] on button "button" at bounding box center [578, 184] width 16 height 12
click at [532, 156] on div "Edit" at bounding box center [553, 158] width 53 height 10
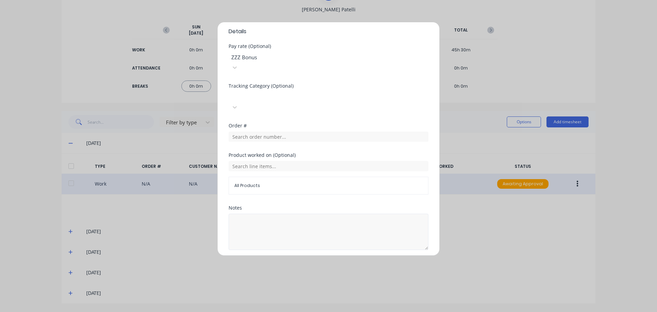
scroll to position [219, 0]
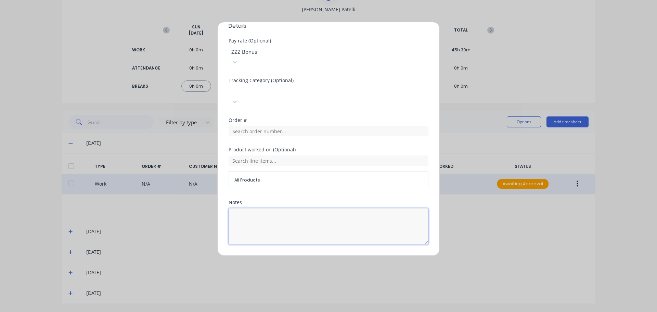
click at [284, 208] on textarea at bounding box center [329, 226] width 200 height 36
type textarea "PUBLIC HOLIDAY"
click at [312, 255] on button "Edit time tracking entry" at bounding box center [312, 260] width 59 height 11
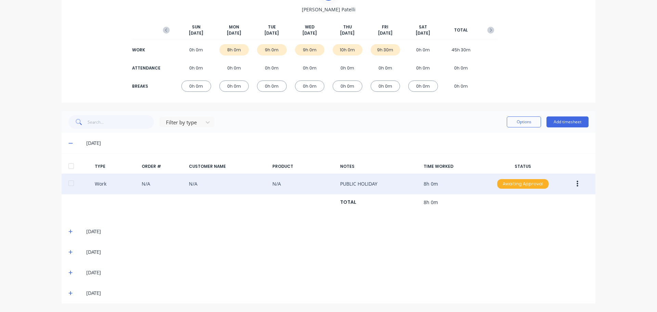
click at [521, 184] on div "Awaiting Approval" at bounding box center [522, 184] width 51 height 10
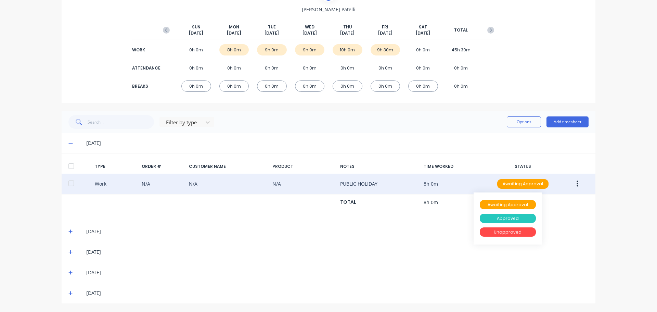
click at [507, 218] on div "Approved" at bounding box center [508, 219] width 56 height 10
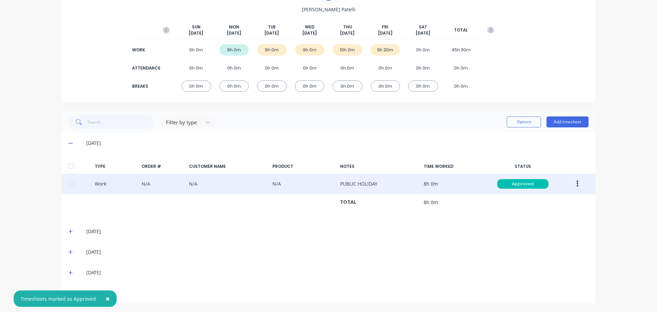
click at [71, 142] on span at bounding box center [71, 143] width 7 height 7
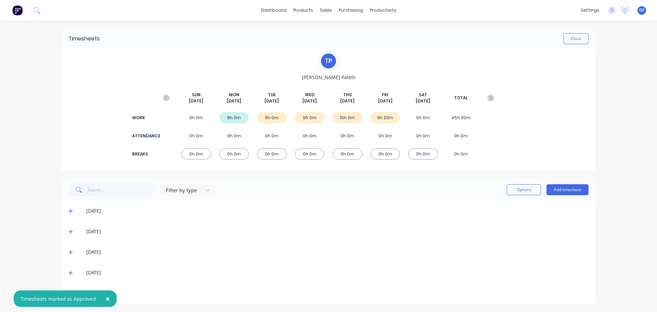
click at [72, 231] on icon at bounding box center [70, 232] width 4 height 4
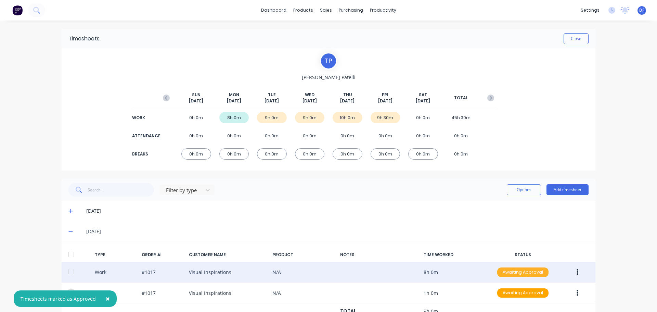
click at [534, 270] on div "Awaiting Approval" at bounding box center [522, 272] width 51 height 10
click at [509, 306] on div "Approved" at bounding box center [508, 307] width 56 height 10
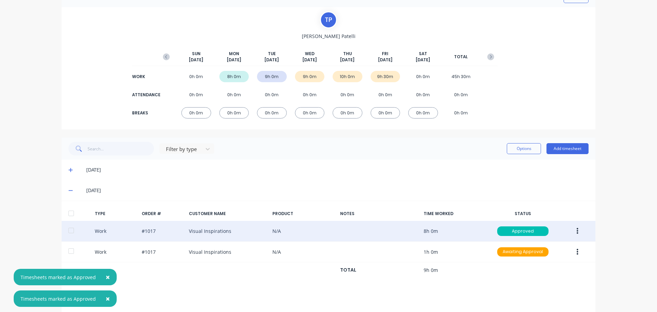
scroll to position [88, 0]
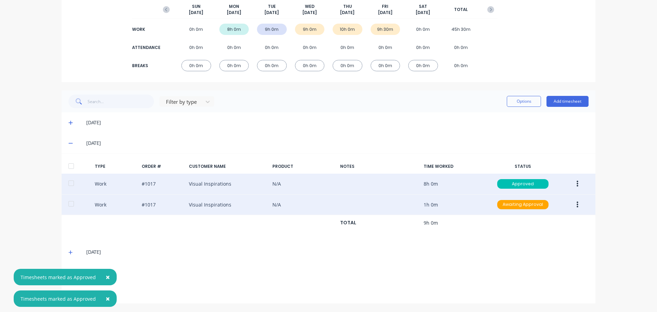
click at [490, 204] on div "Work #1017 Visual Inspirations N/A 1h 0m Awaiting Approval" at bounding box center [329, 204] width 534 height 21
click at [506, 203] on div "Awaiting Approval" at bounding box center [522, 205] width 51 height 10
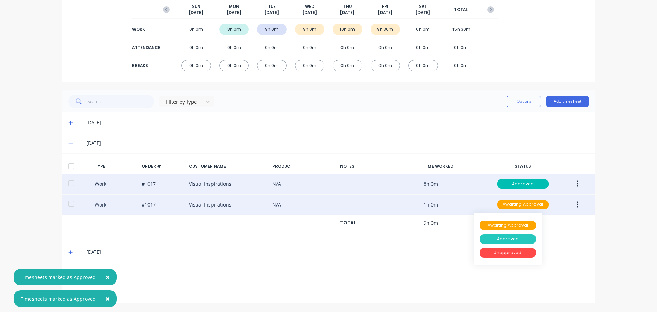
click at [499, 237] on div "Approved" at bounding box center [508, 239] width 56 height 10
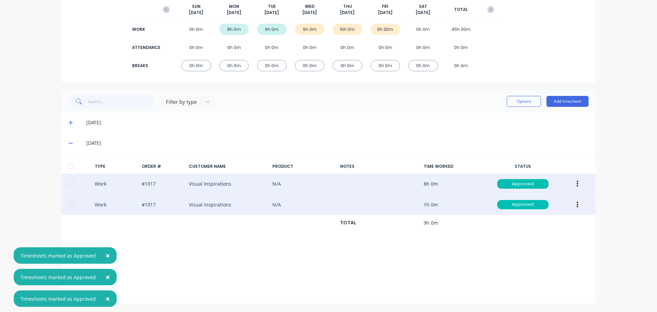
click at [69, 140] on span at bounding box center [71, 143] width 7 height 7
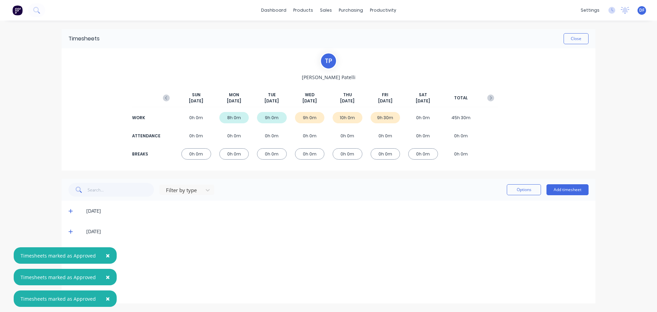
scroll to position [0, 0]
drag, startPoint x: 105, startPoint y: 275, endPoint x: 105, endPoint y: 281, distance: 5.8
click at [106, 275] on span "×" at bounding box center [108, 277] width 4 height 10
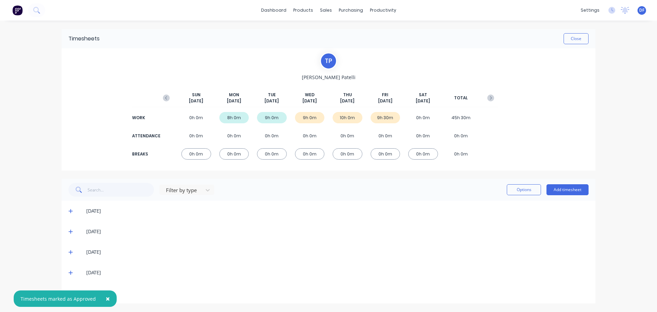
click at [106, 296] on span "×" at bounding box center [108, 299] width 4 height 10
click at [72, 251] on icon at bounding box center [70, 252] width 4 height 5
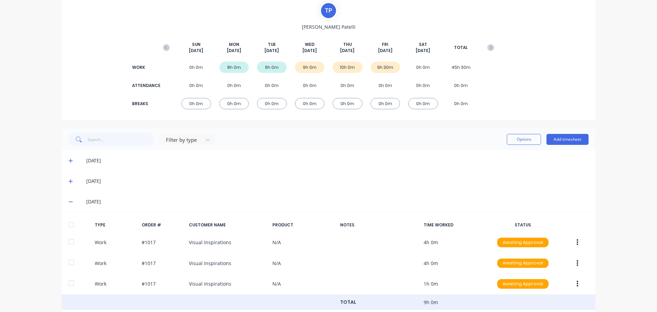
scroll to position [103, 0]
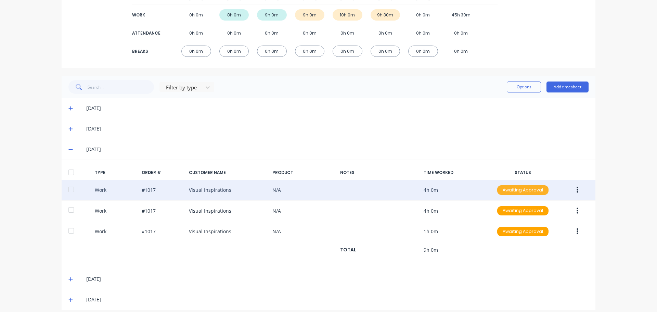
click at [532, 187] on div "Awaiting Approval" at bounding box center [522, 190] width 51 height 10
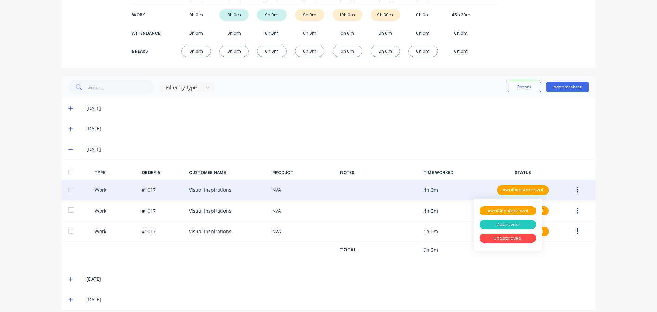
click at [515, 226] on div "Approved" at bounding box center [508, 225] width 56 height 10
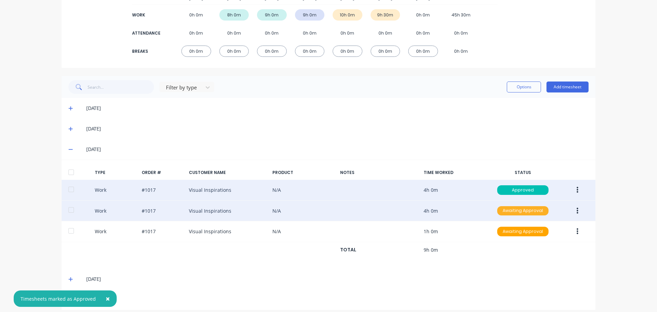
click at [521, 214] on div "Awaiting Approval" at bounding box center [522, 211] width 51 height 10
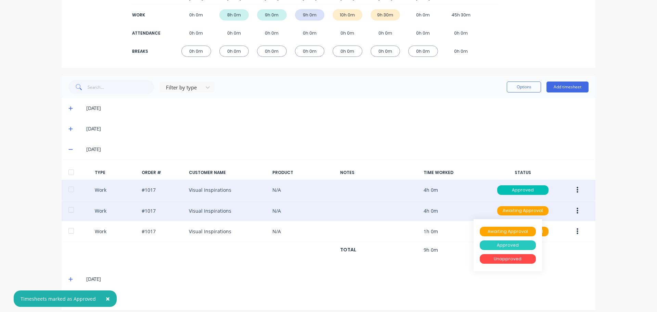
click at [516, 243] on div "Approved" at bounding box center [508, 245] width 56 height 10
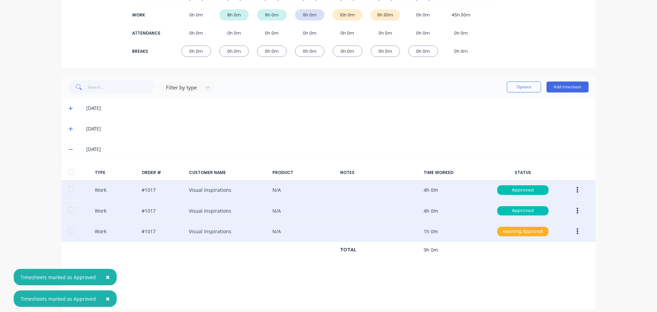
click at [516, 232] on div "Awaiting Approval" at bounding box center [522, 232] width 51 height 10
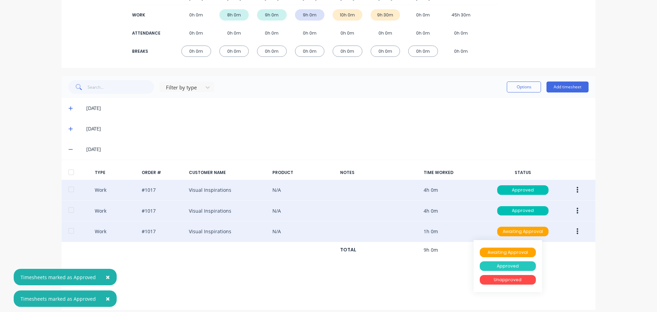
click at [498, 263] on div "Approved" at bounding box center [508, 266] width 56 height 10
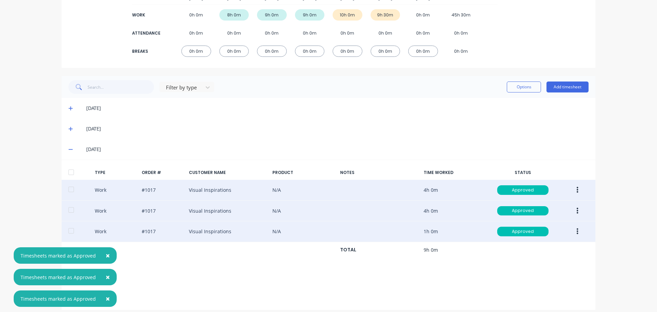
click at [106, 256] on span "×" at bounding box center [108, 256] width 4 height 10
click at [106, 277] on span "×" at bounding box center [108, 277] width 4 height 10
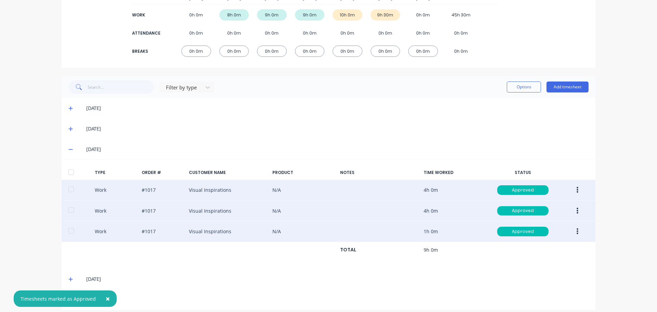
click at [106, 294] on span "×" at bounding box center [108, 299] width 4 height 10
click at [68, 148] on icon at bounding box center [70, 149] width 4 height 5
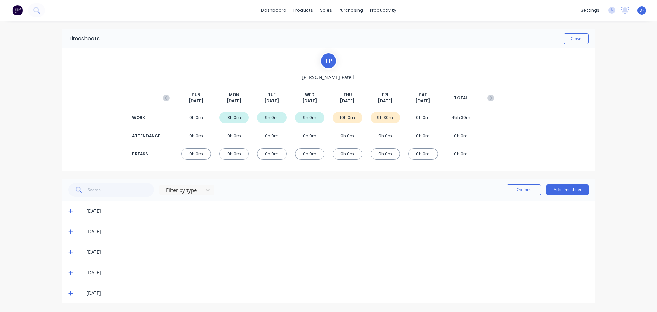
scroll to position [0, 0]
click at [73, 272] on span at bounding box center [71, 272] width 7 height 7
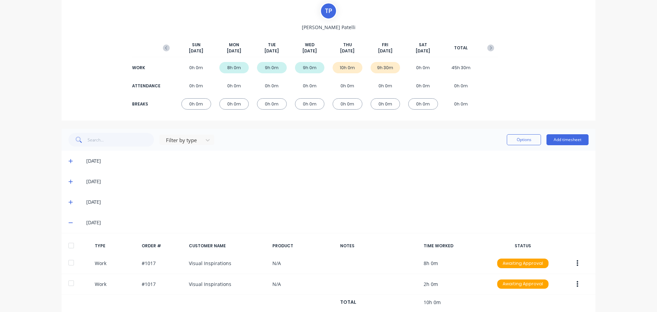
scroll to position [88, 0]
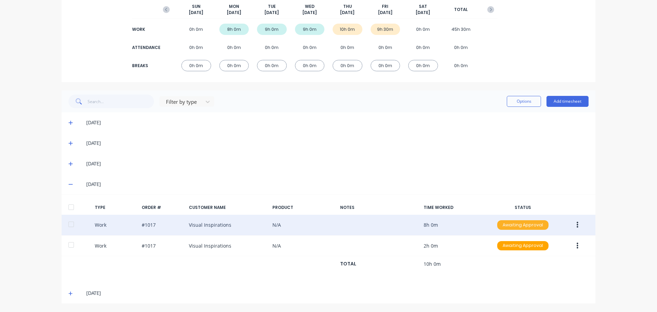
click at [508, 222] on div "Awaiting Approval" at bounding box center [522, 225] width 51 height 10
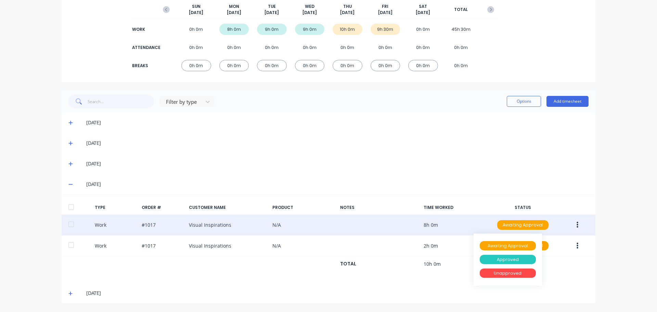
click at [508, 259] on div "Approved" at bounding box center [508, 260] width 56 height 10
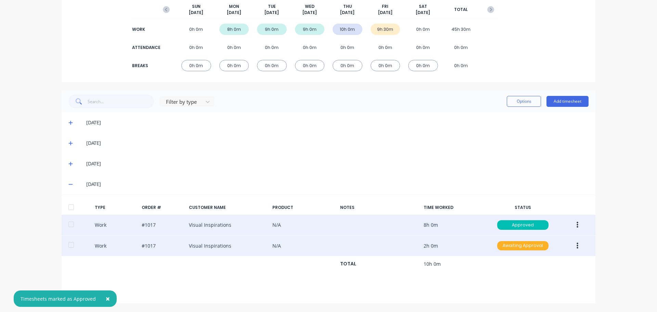
click at [512, 249] on div "Awaiting Approval" at bounding box center [522, 246] width 51 height 10
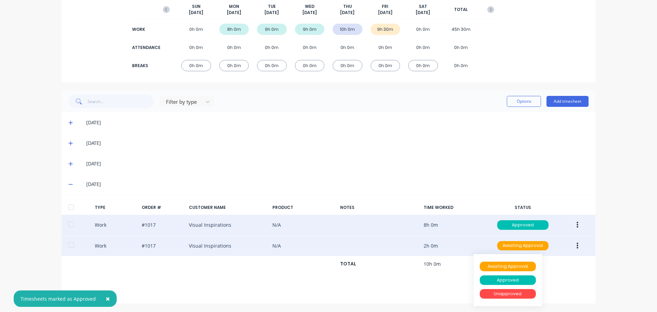
click at [511, 273] on button "Awaiting Approval" at bounding box center [508, 267] width 68 height 14
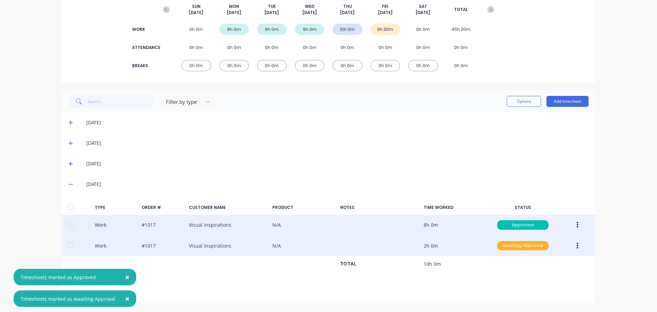
click at [520, 244] on div "Awaiting Approval" at bounding box center [522, 246] width 51 height 10
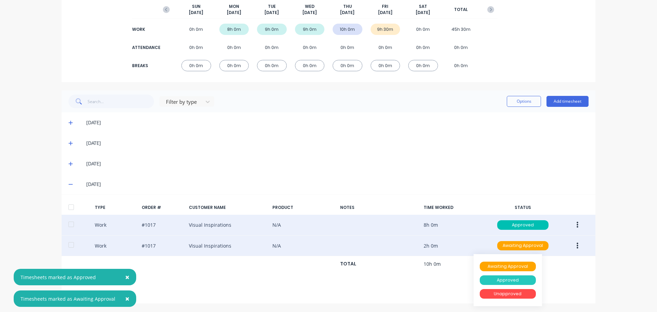
click at [512, 281] on div "Approved" at bounding box center [508, 280] width 56 height 10
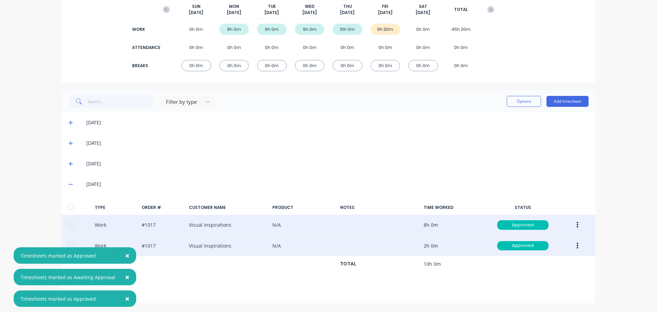
click at [125, 254] on span "×" at bounding box center [127, 256] width 4 height 10
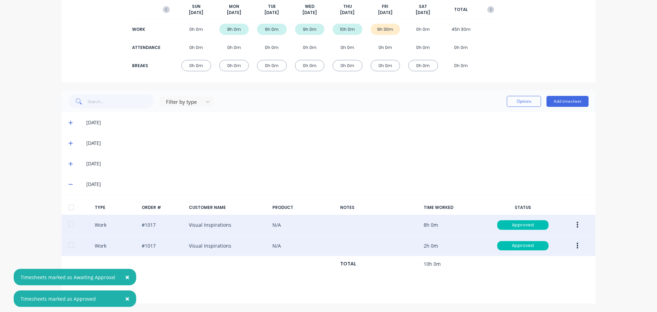
click at [125, 275] on span "×" at bounding box center [127, 277] width 4 height 10
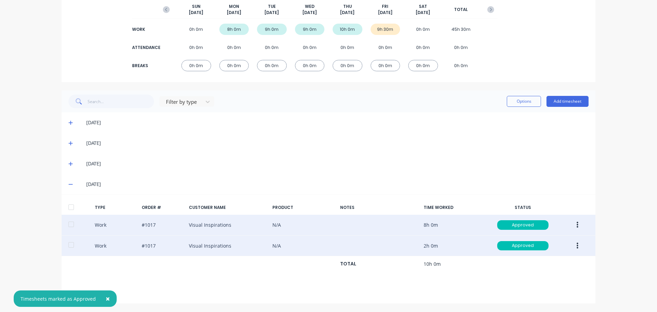
click at [106, 300] on span "×" at bounding box center [108, 299] width 4 height 10
click at [68, 184] on icon at bounding box center [70, 184] width 4 height 1
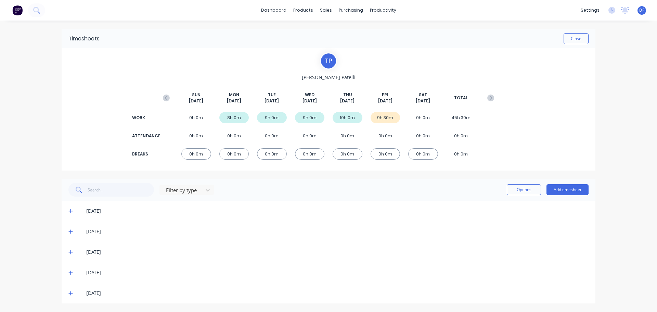
click at [69, 293] on icon at bounding box center [70, 293] width 4 height 4
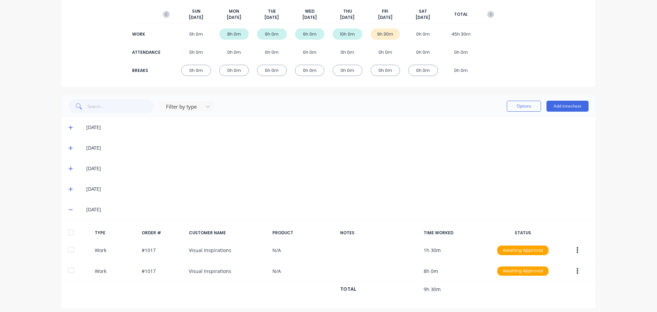
scroll to position [88, 0]
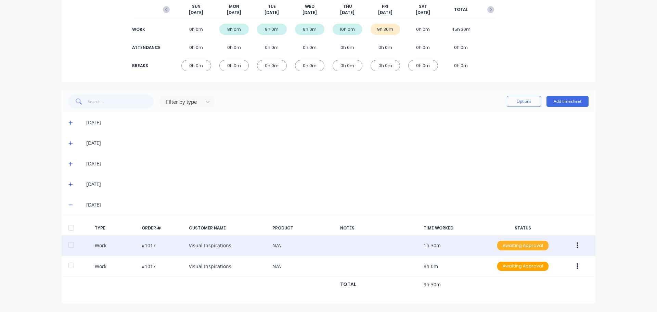
click at [524, 244] on div "Awaiting Approval" at bounding box center [522, 246] width 51 height 10
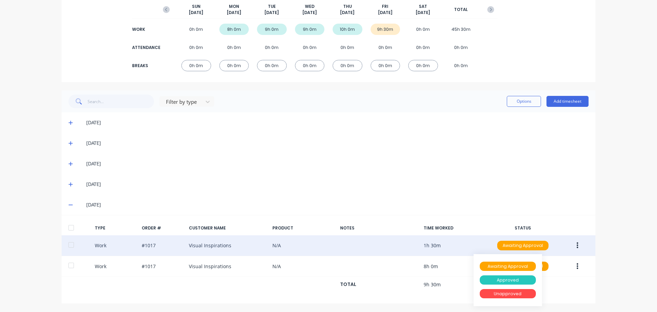
click at [514, 279] on div "Approved" at bounding box center [508, 280] width 56 height 10
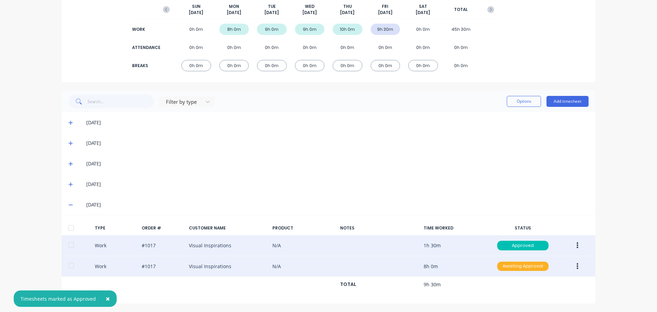
click at [524, 264] on div "Awaiting Approval" at bounding box center [522, 267] width 51 height 10
click at [510, 294] on button "Approved" at bounding box center [508, 301] width 68 height 14
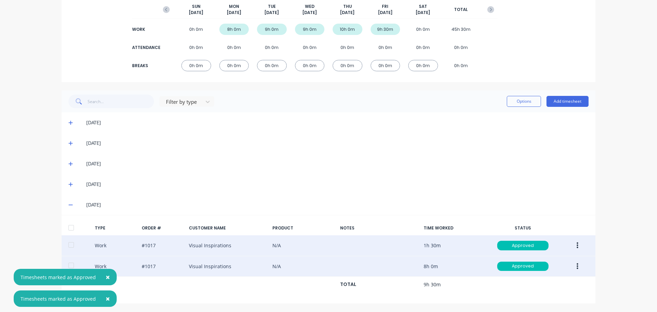
click at [106, 279] on span "×" at bounding box center [108, 277] width 4 height 10
click at [106, 300] on span "×" at bounding box center [108, 299] width 4 height 10
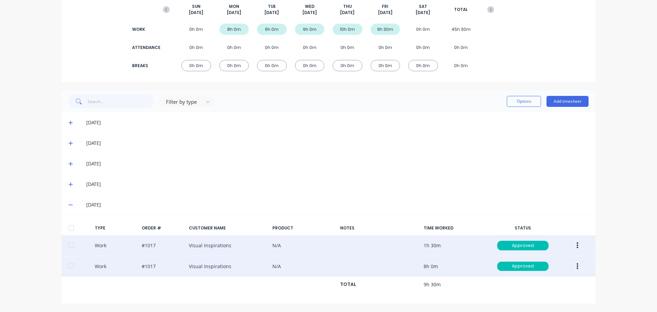
click at [68, 204] on icon at bounding box center [70, 204] width 4 height 5
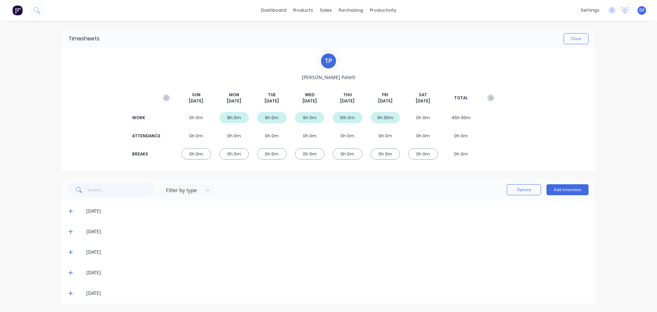
scroll to position [0, 0]
click at [71, 230] on icon at bounding box center [70, 231] width 4 height 5
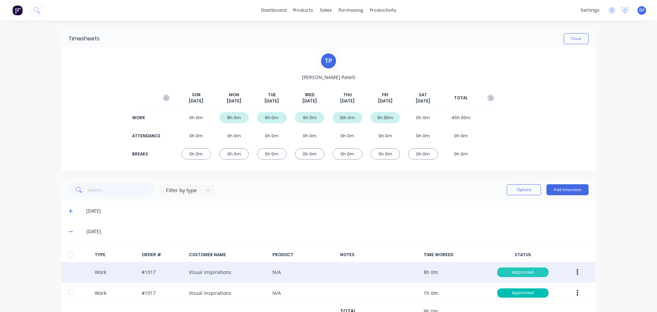
click at [520, 273] on div "Approved" at bounding box center [522, 272] width 51 height 10
click at [515, 293] on div "Awaiting Approval" at bounding box center [508, 293] width 56 height 10
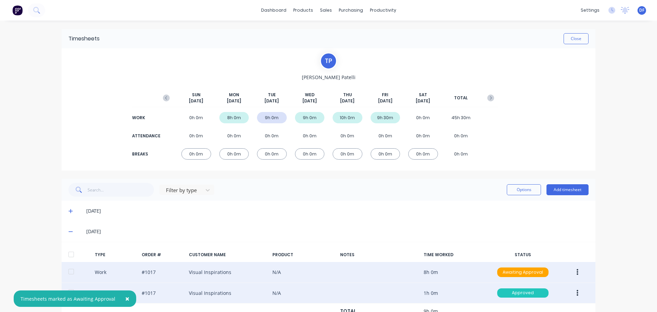
click at [518, 289] on div "Approved" at bounding box center [522, 293] width 51 height 10
click at [511, 309] on div "Awaiting Approval" at bounding box center [508, 314] width 56 height 10
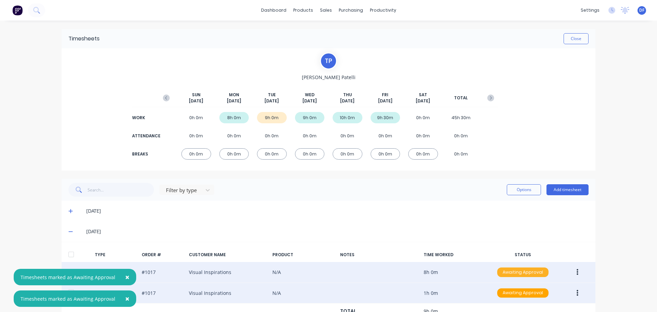
click at [526, 275] on div "Awaiting Approval" at bounding box center [522, 272] width 51 height 10
click at [515, 305] on div "Approved" at bounding box center [508, 307] width 56 height 10
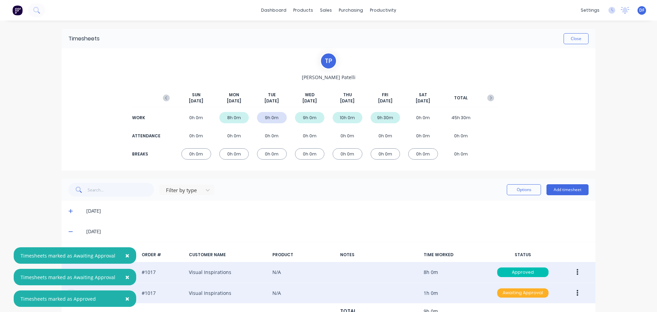
click at [519, 292] on div "Awaiting Approval" at bounding box center [522, 293] width 51 height 10
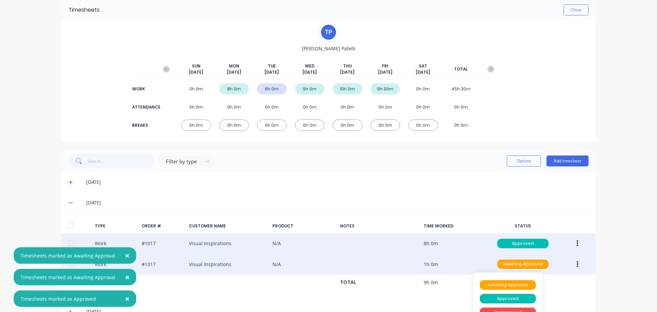
scroll to position [88, 0]
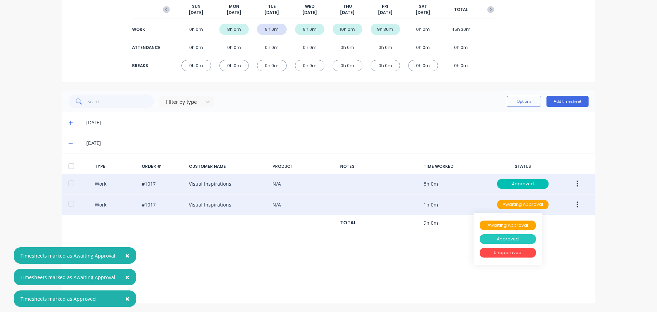
click at [520, 239] on div "Approved" at bounding box center [508, 239] width 56 height 10
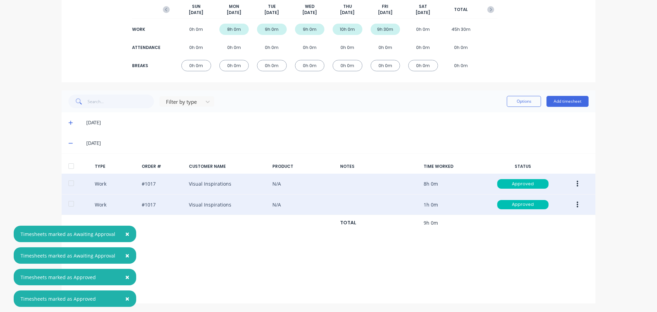
click at [70, 143] on icon at bounding box center [70, 143] width 4 height 1
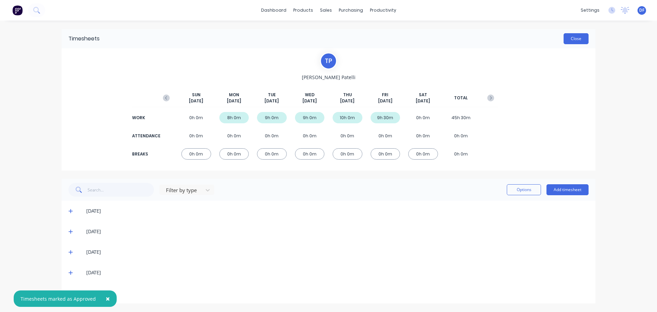
click at [573, 35] on button "Close" at bounding box center [576, 38] width 25 height 11
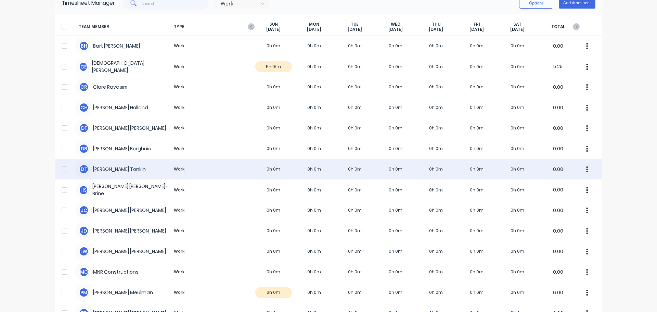
scroll to position [68, 0]
